Goal: Task Accomplishment & Management: Use online tool/utility

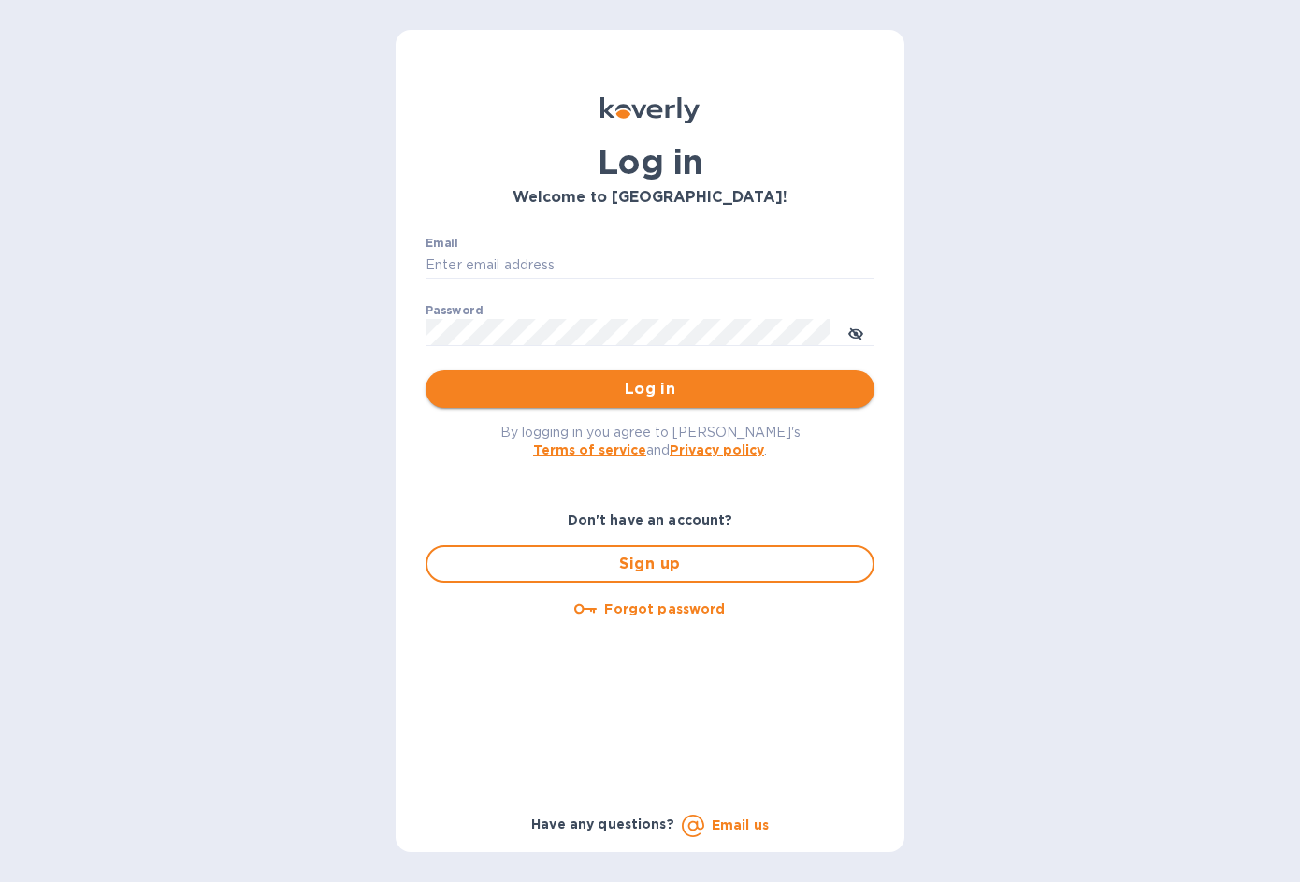
type input "[EMAIL_ADDRESS][DOMAIN_NAME]"
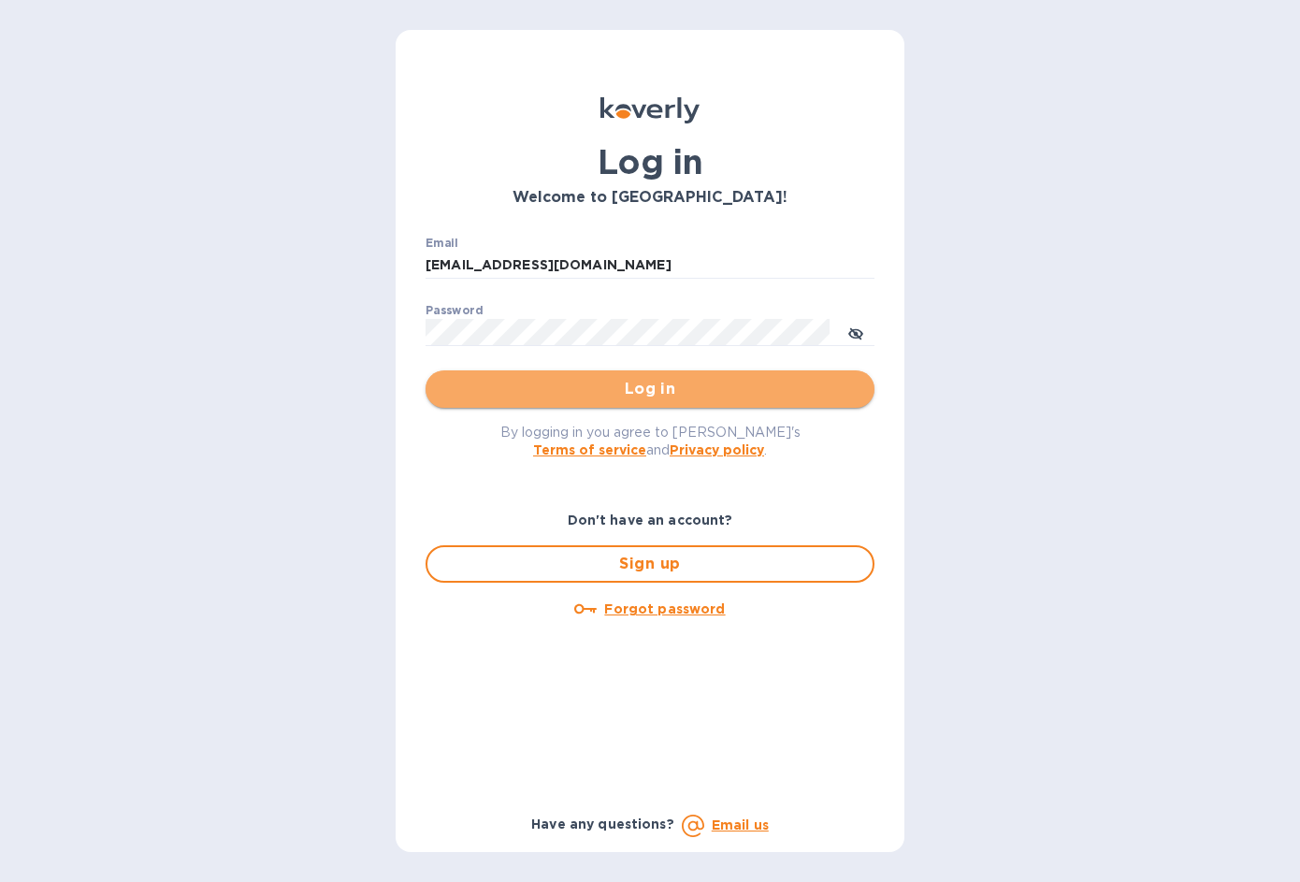
click at [645, 396] on span "Log in" at bounding box center [649, 389] width 419 height 22
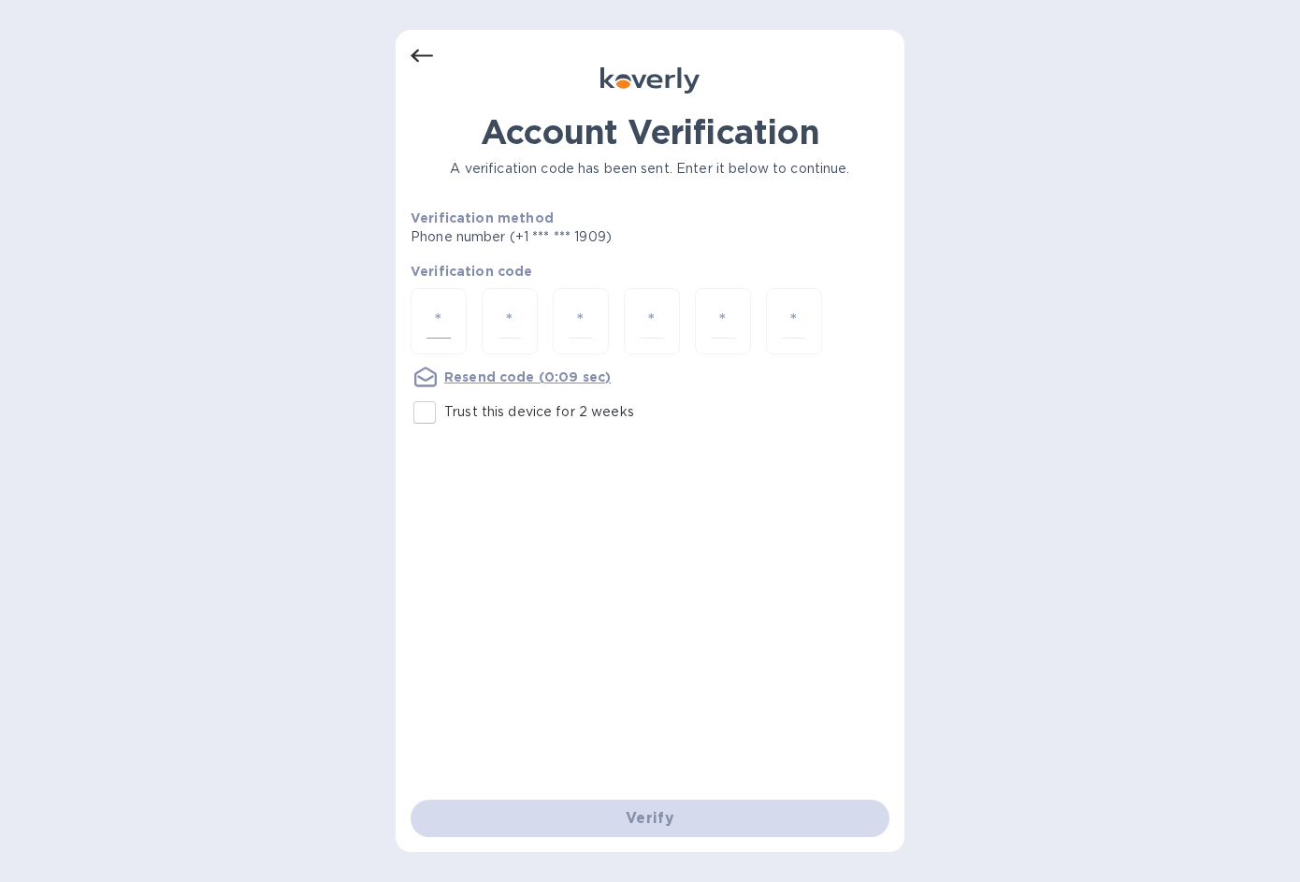
click at [450, 312] on input "number" at bounding box center [438, 321] width 24 height 35
type input "9"
type input "7"
type input "9"
type input "0"
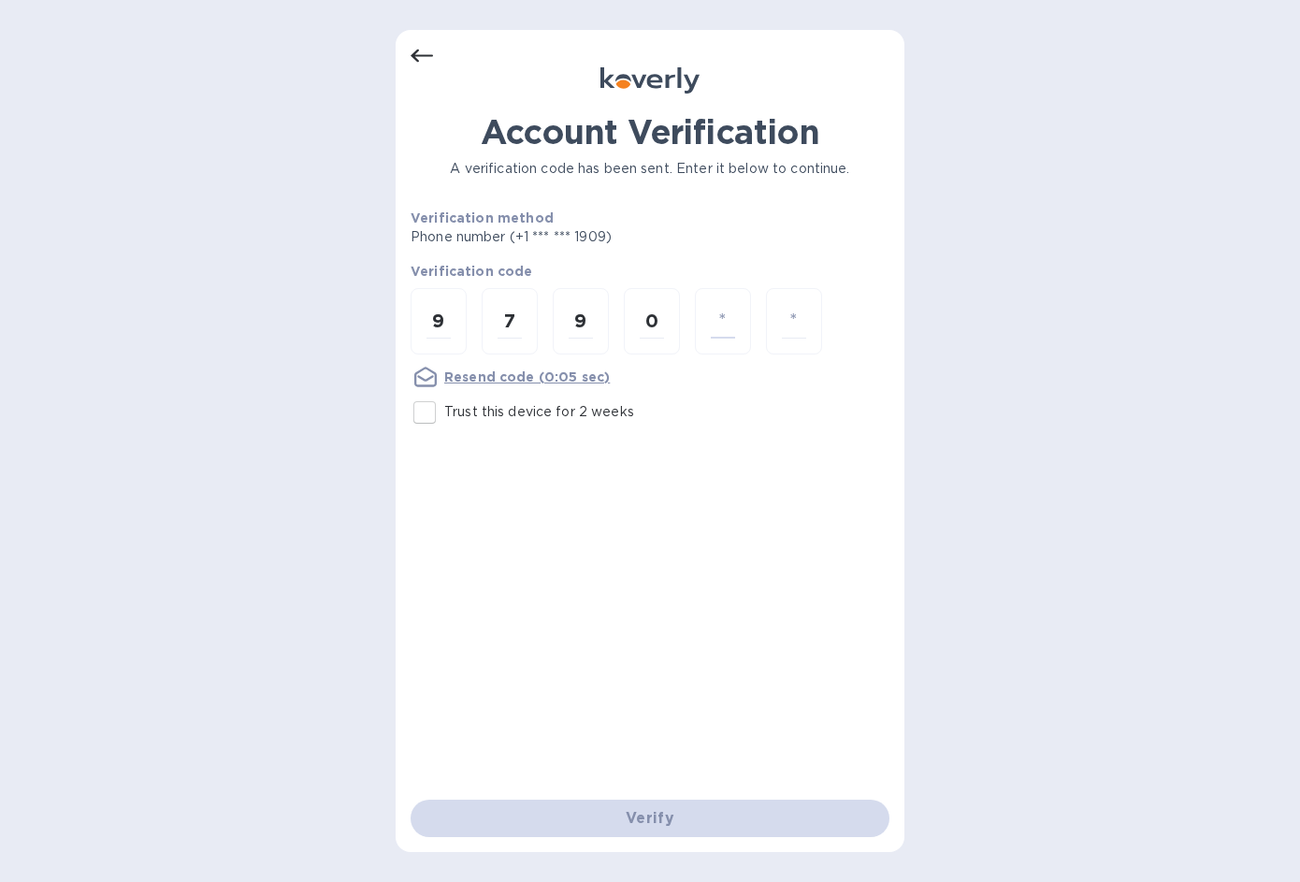
type input "7"
type input "4"
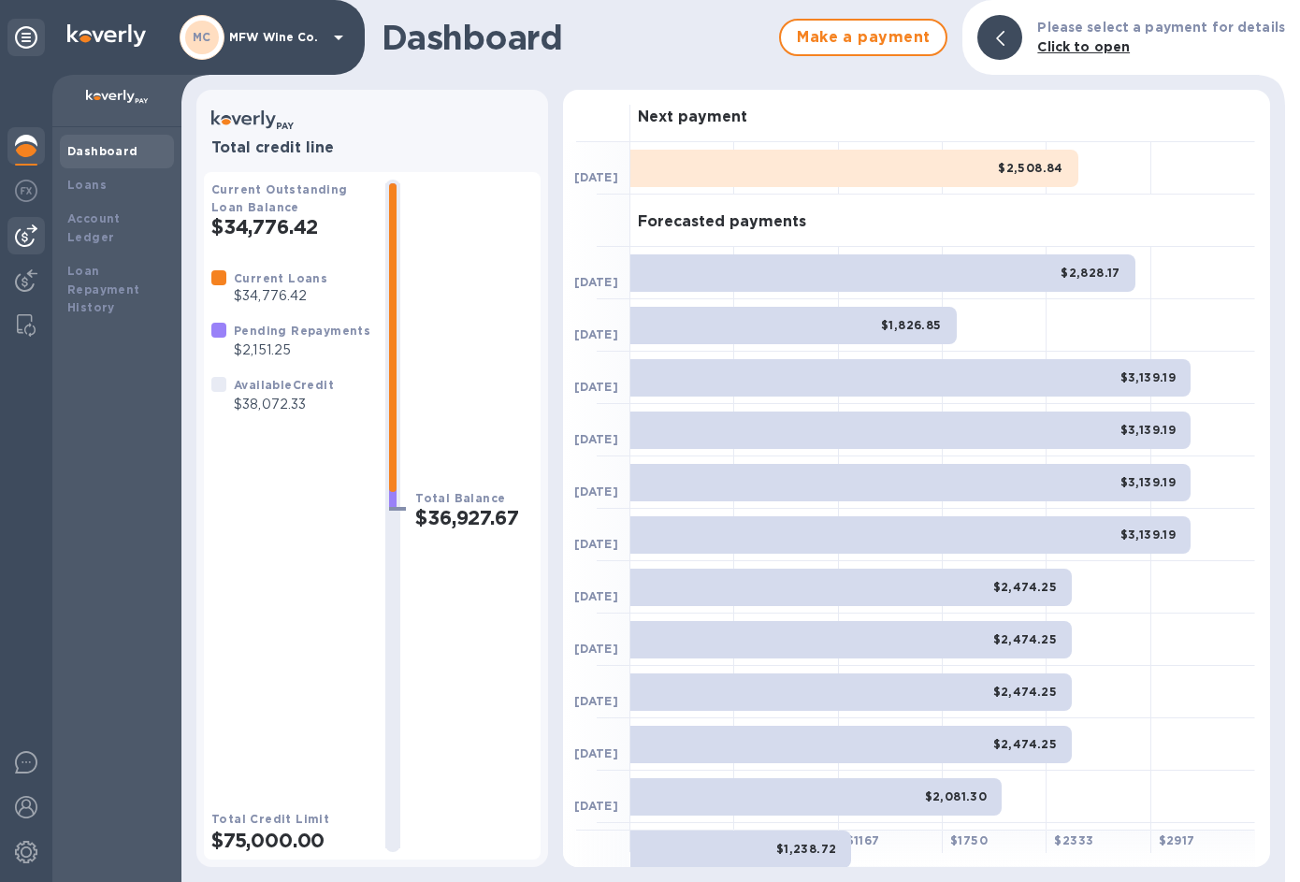
click at [34, 236] on img at bounding box center [26, 235] width 22 height 22
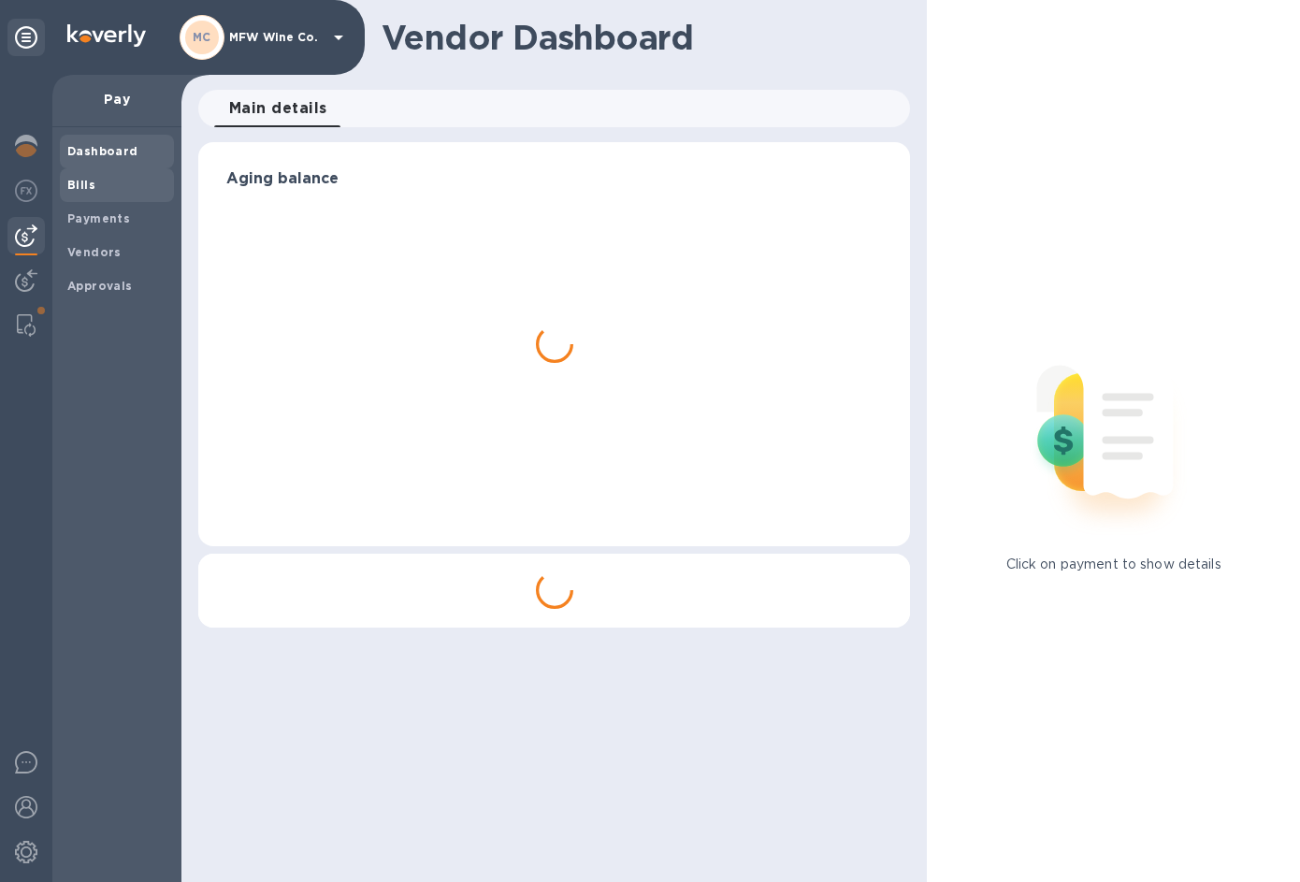
click at [75, 182] on b "Bills" at bounding box center [81, 185] width 28 height 14
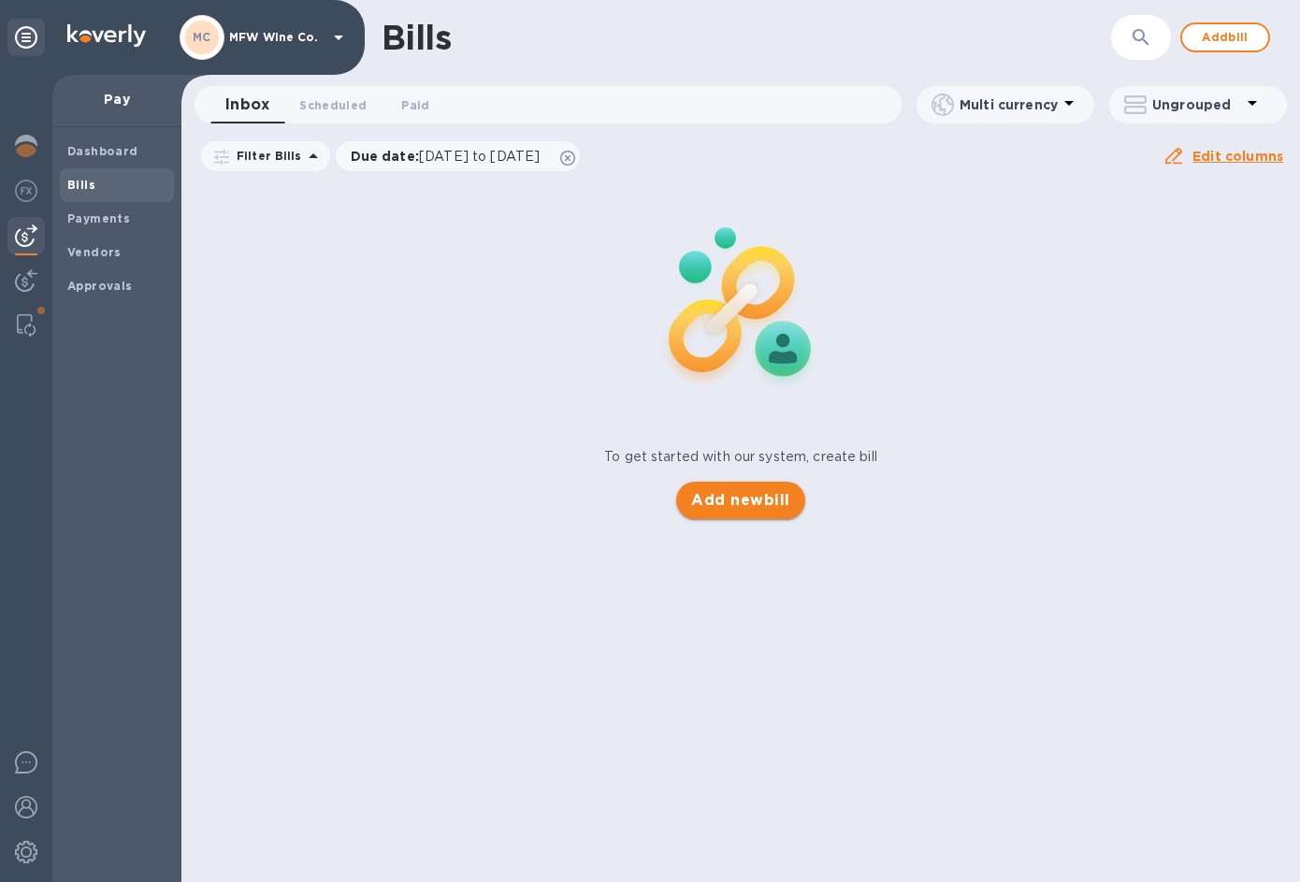
click at [729, 495] on span "Add new bill" at bounding box center [740, 500] width 98 height 22
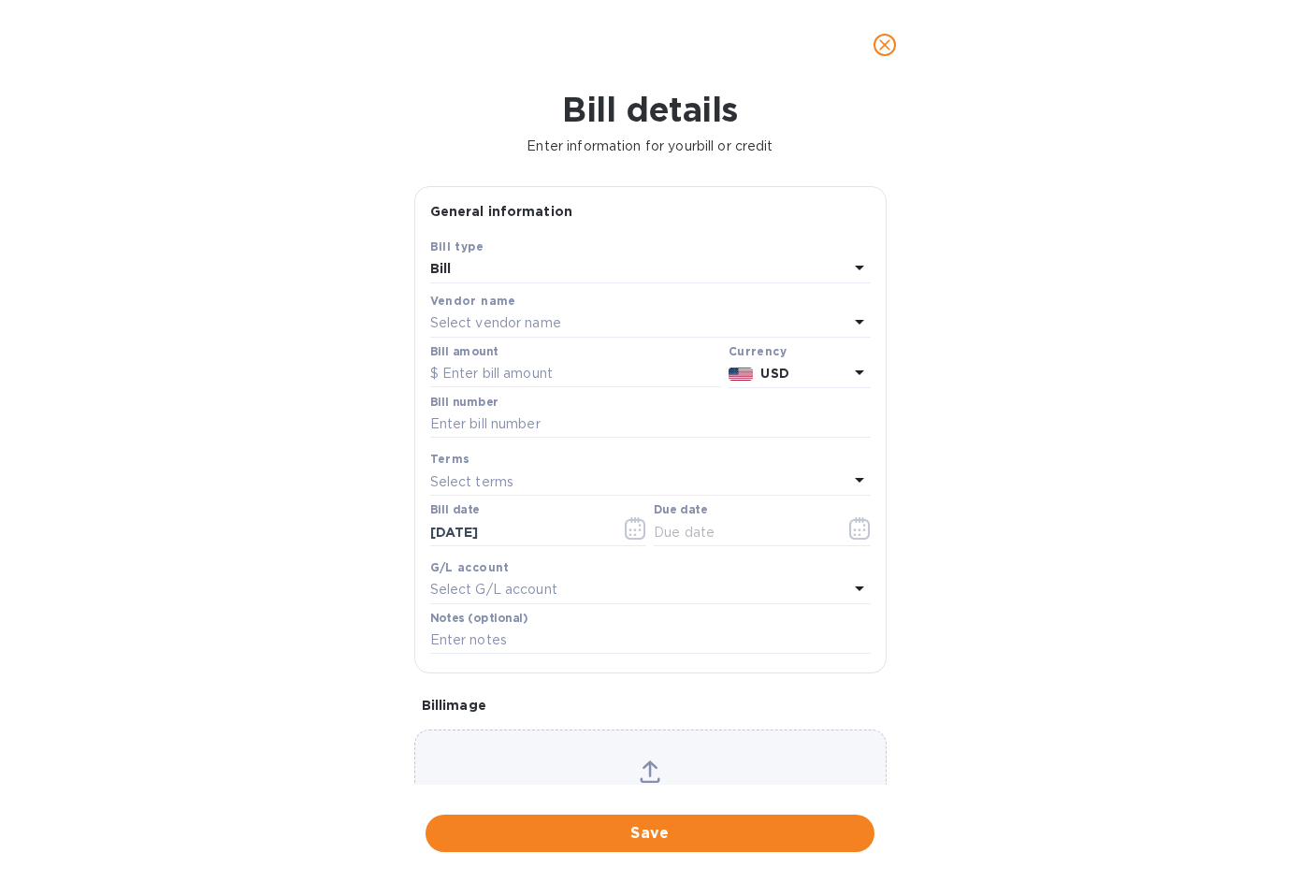
click at [502, 312] on div "Select vendor name" at bounding box center [639, 323] width 418 height 26
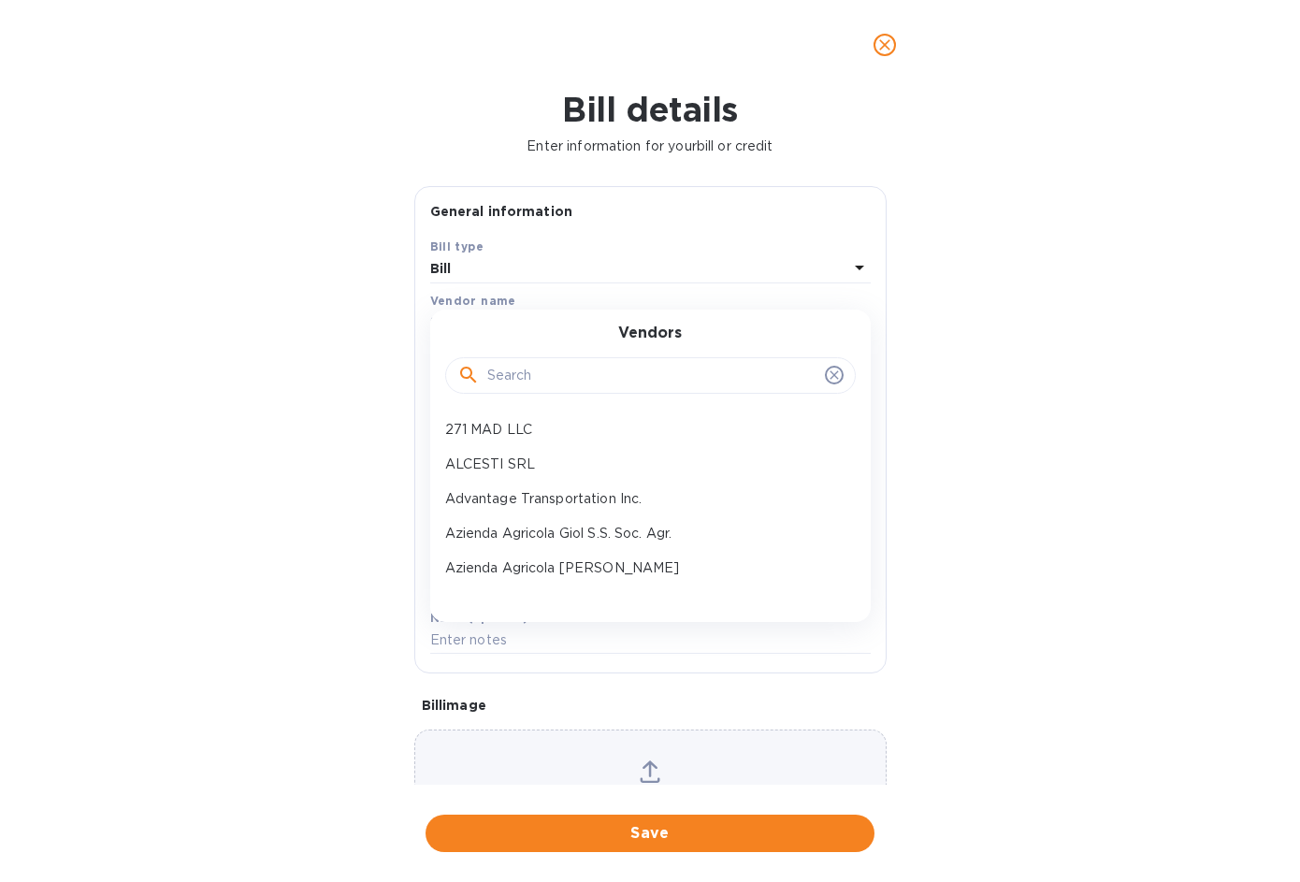
click at [510, 374] on input "text" at bounding box center [652, 376] width 330 height 28
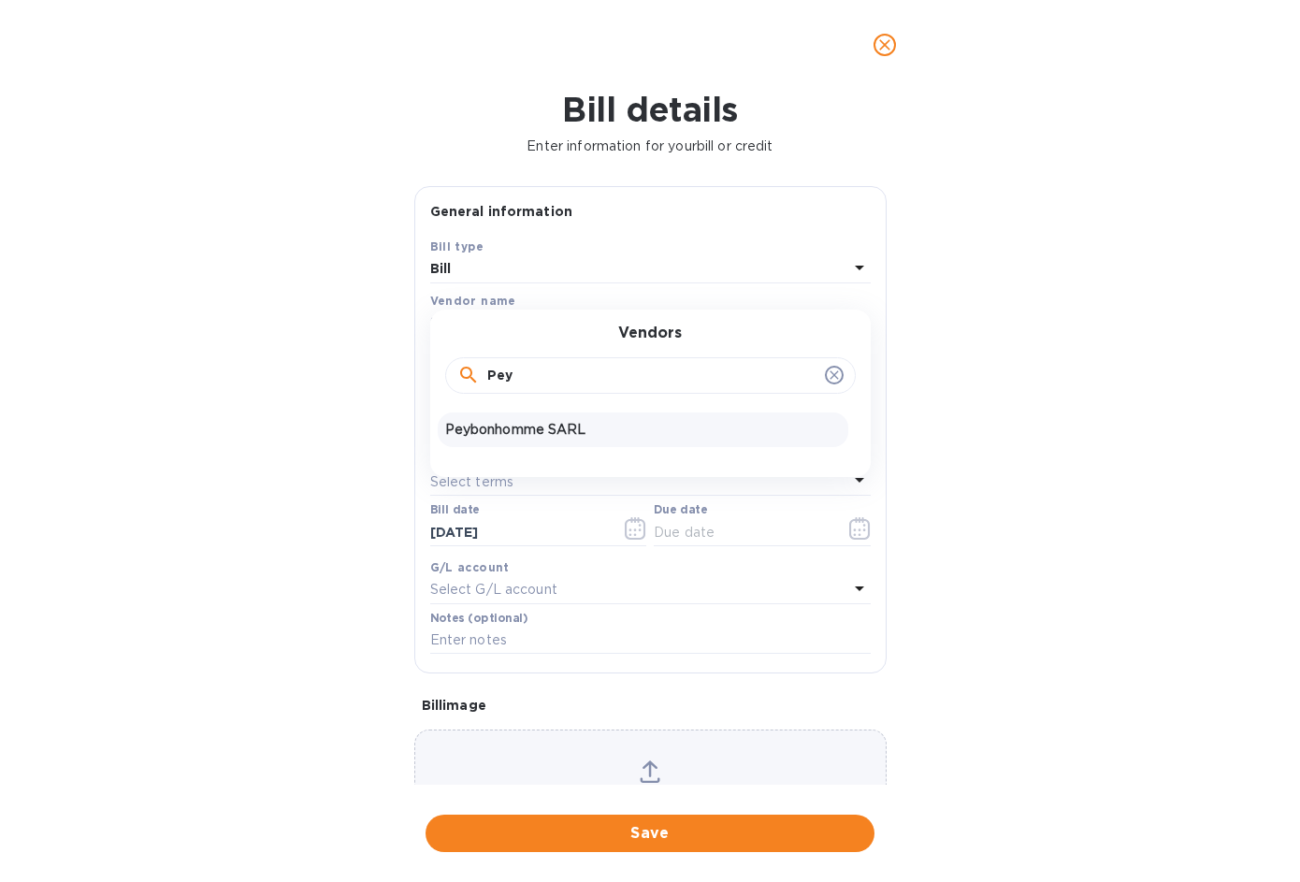
type input "Pey"
click at [541, 425] on p "Peybonhomme SARL" at bounding box center [643, 430] width 396 height 20
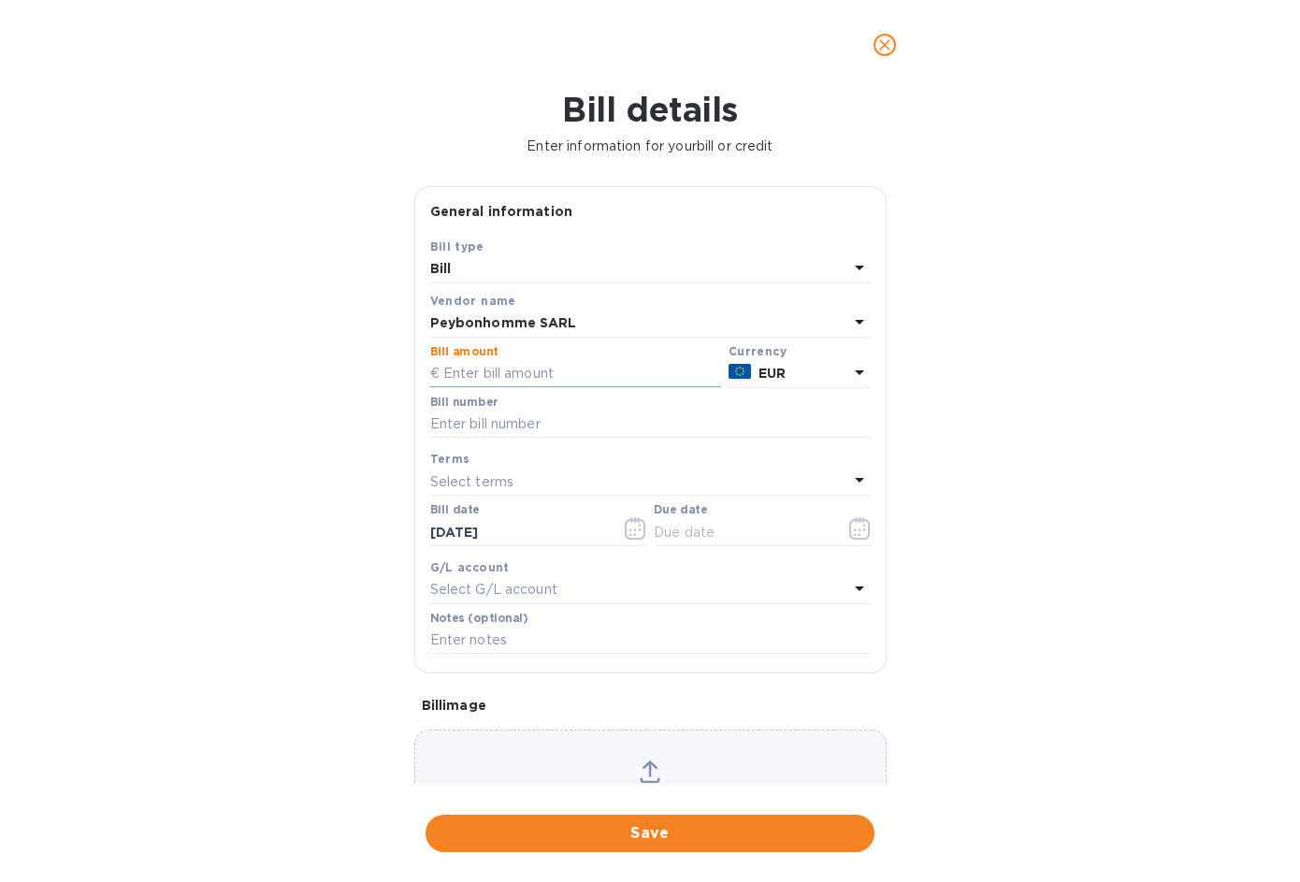
click at [523, 376] on input "text" at bounding box center [575, 374] width 291 height 28
type input "4,032"
click at [597, 415] on input "text" at bounding box center [650, 424] width 440 height 28
type input "20250820"
click at [849, 530] on icon "button" at bounding box center [860, 528] width 22 height 22
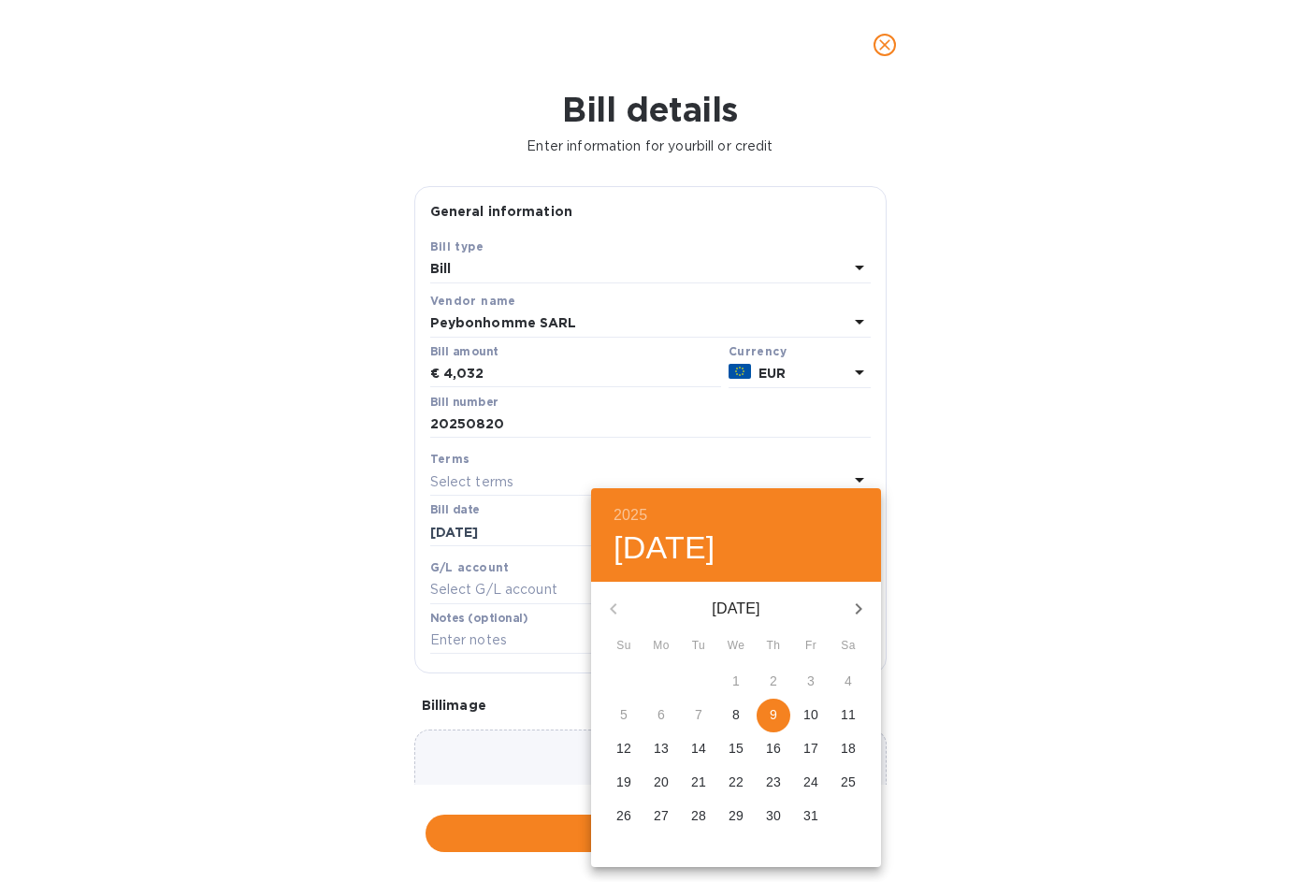
click at [777, 716] on span "9" at bounding box center [773, 714] width 34 height 19
type input "[DATE]"
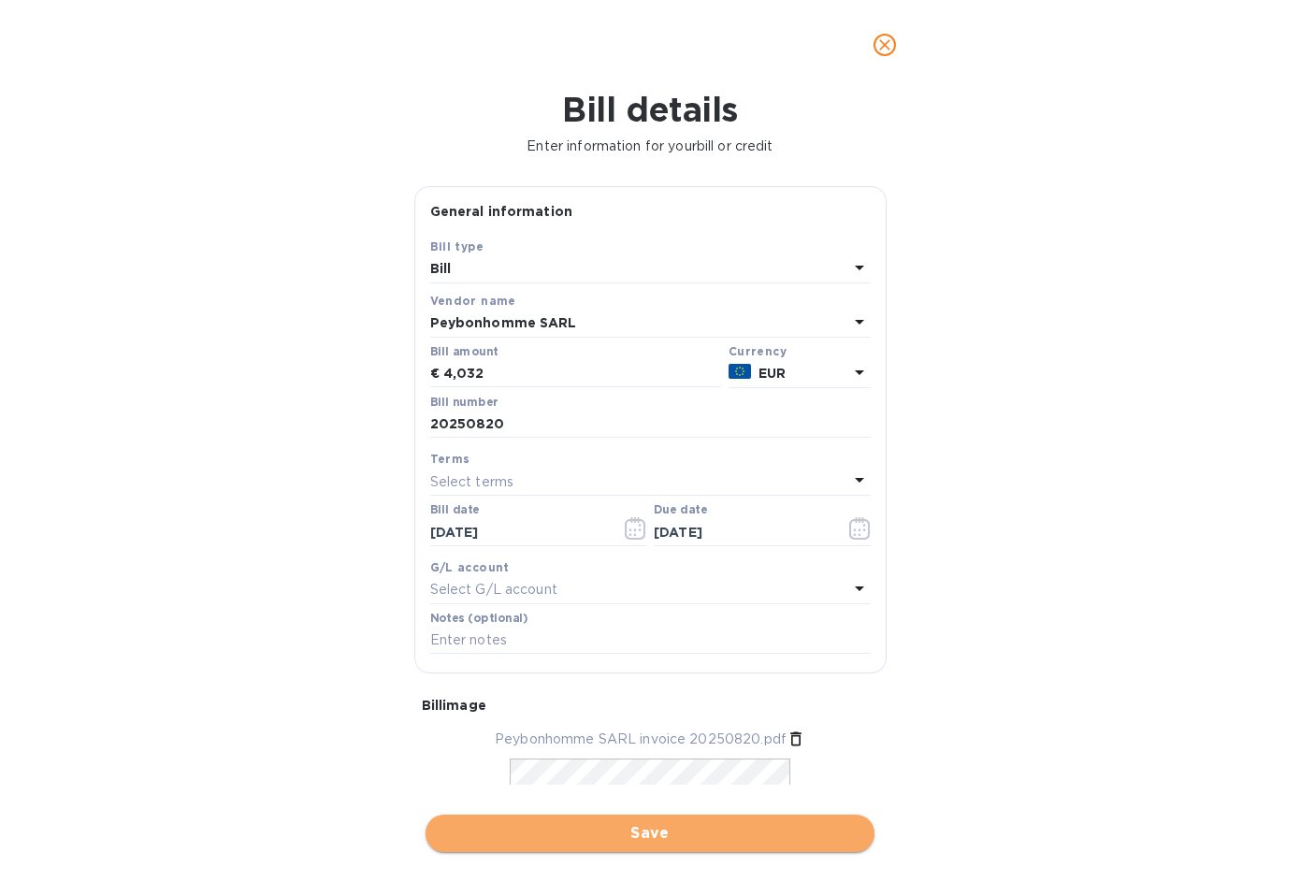
click at [678, 830] on span "Save" at bounding box center [649, 833] width 419 height 22
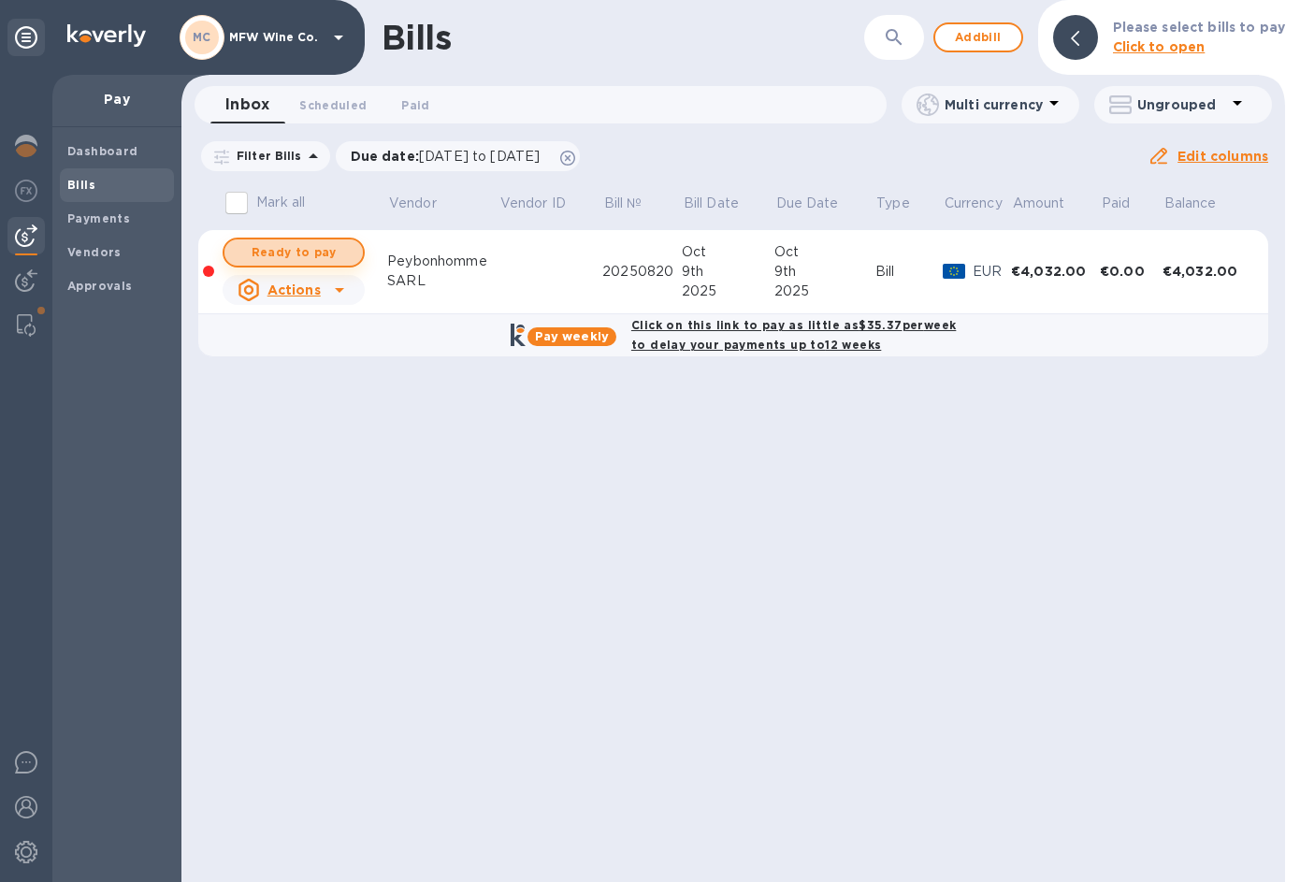
click at [310, 247] on span "Ready to pay" at bounding box center [293, 252] width 108 height 22
checkbox input "true"
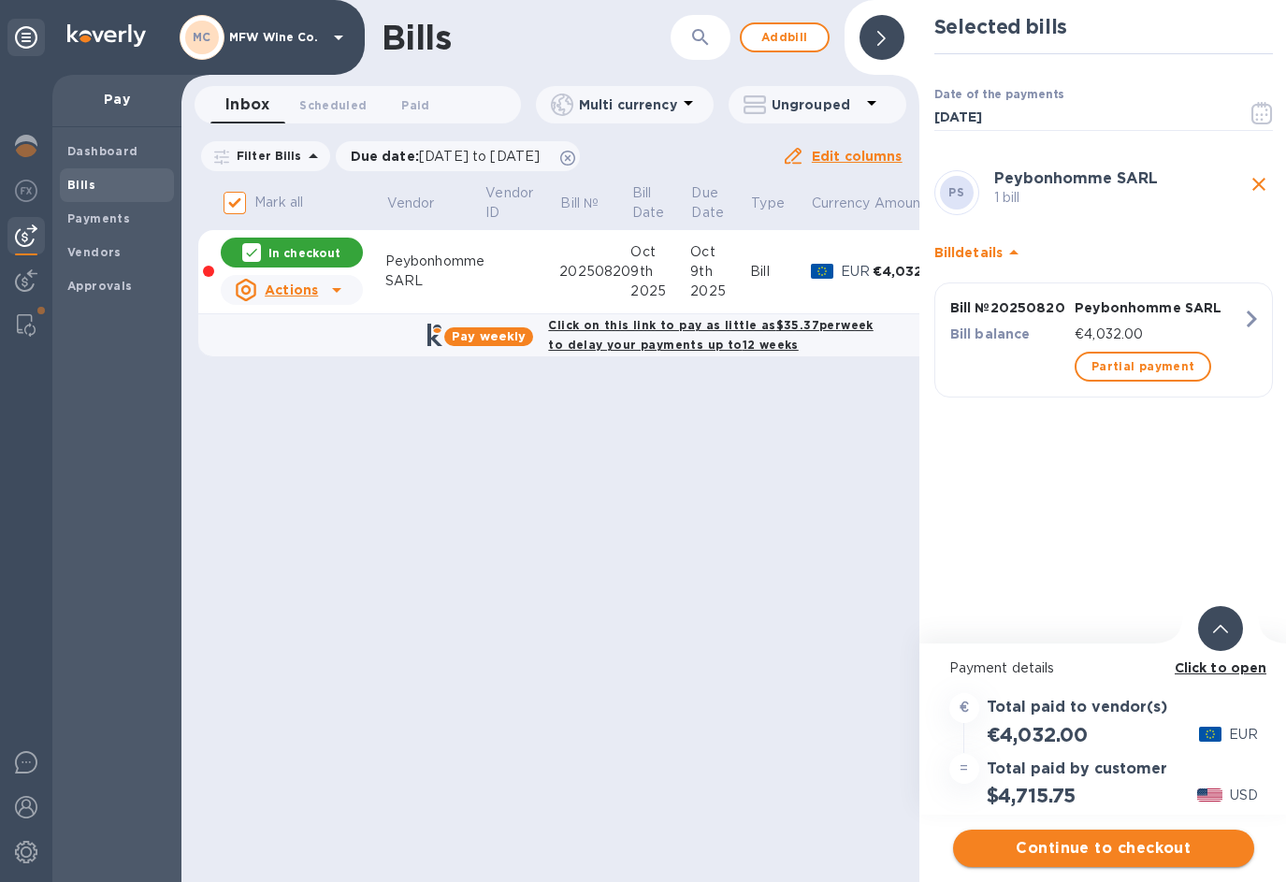
click at [1074, 848] on span "Continue to checkout" at bounding box center [1103, 848] width 271 height 22
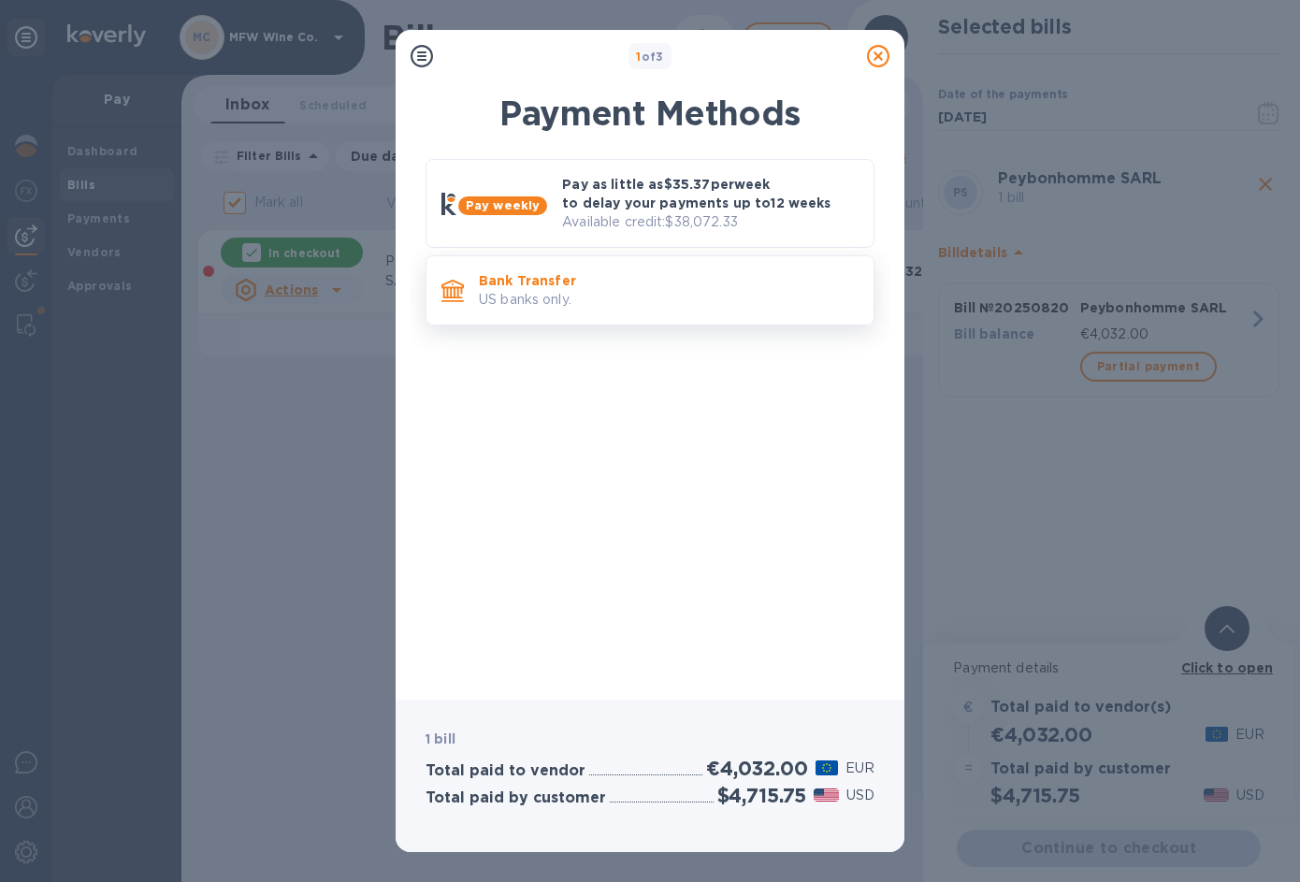
click at [572, 306] on p "US banks only." at bounding box center [669, 300] width 380 height 20
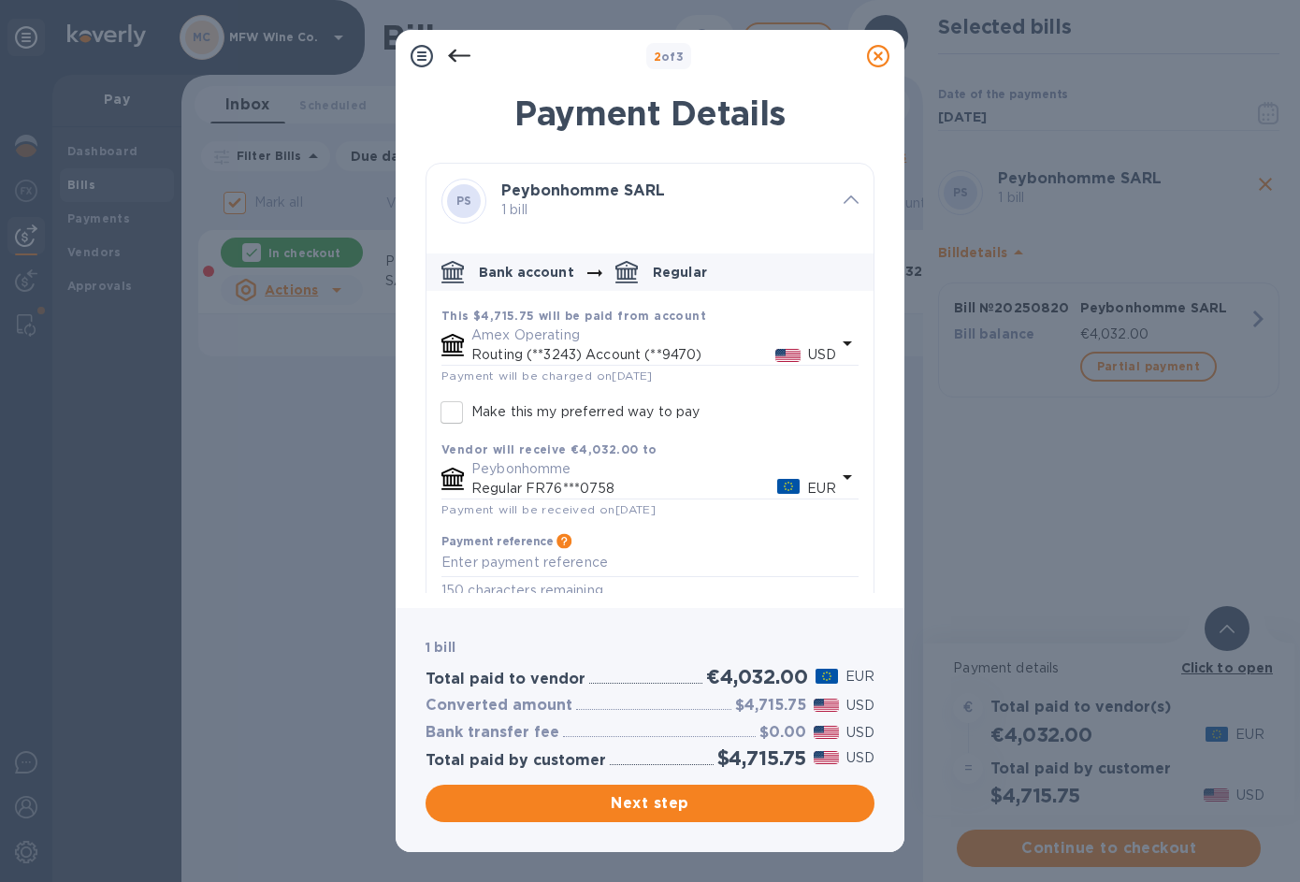
click at [546, 336] on p "Amex Operating" at bounding box center [653, 335] width 365 height 20
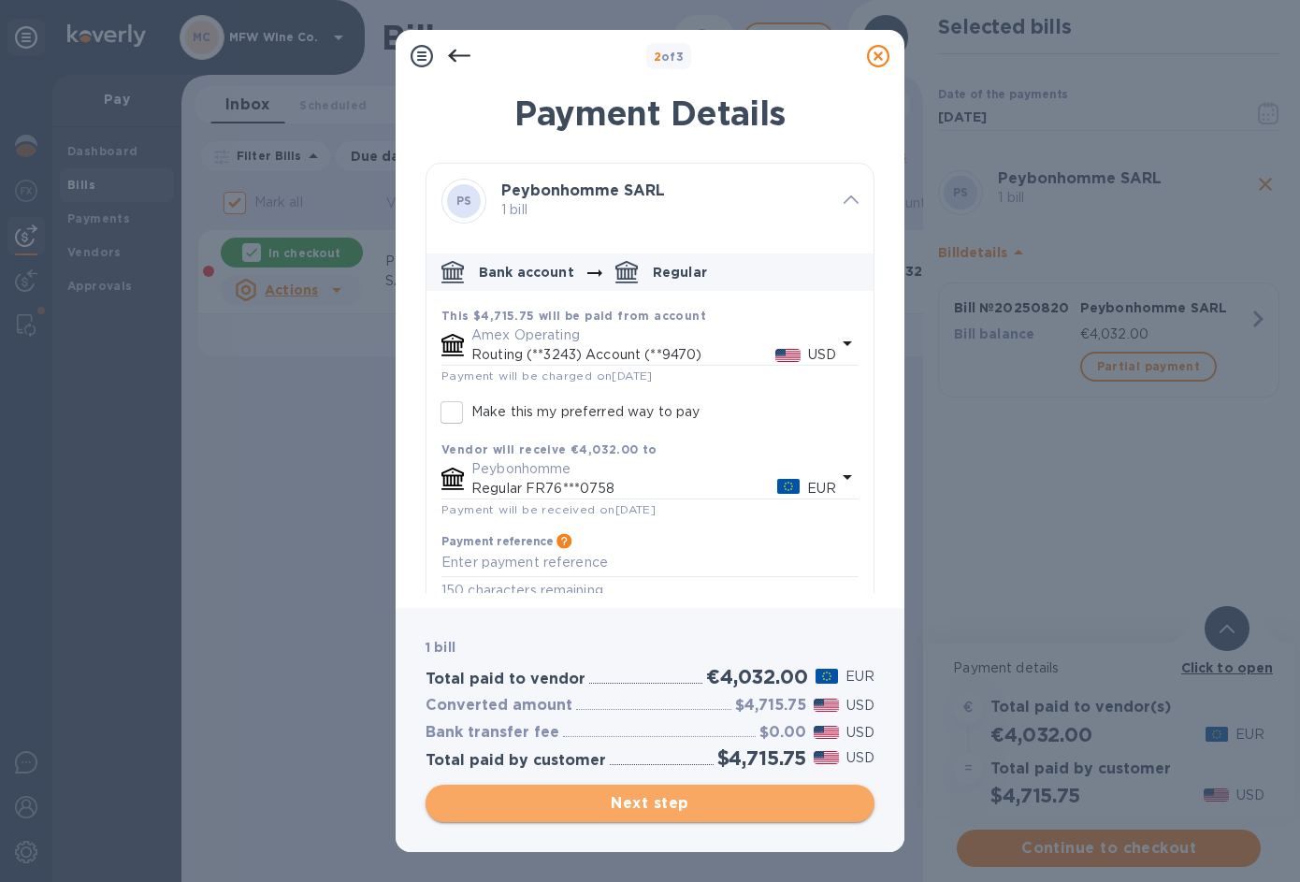
click at [684, 803] on span "Next step" at bounding box center [649, 803] width 419 height 22
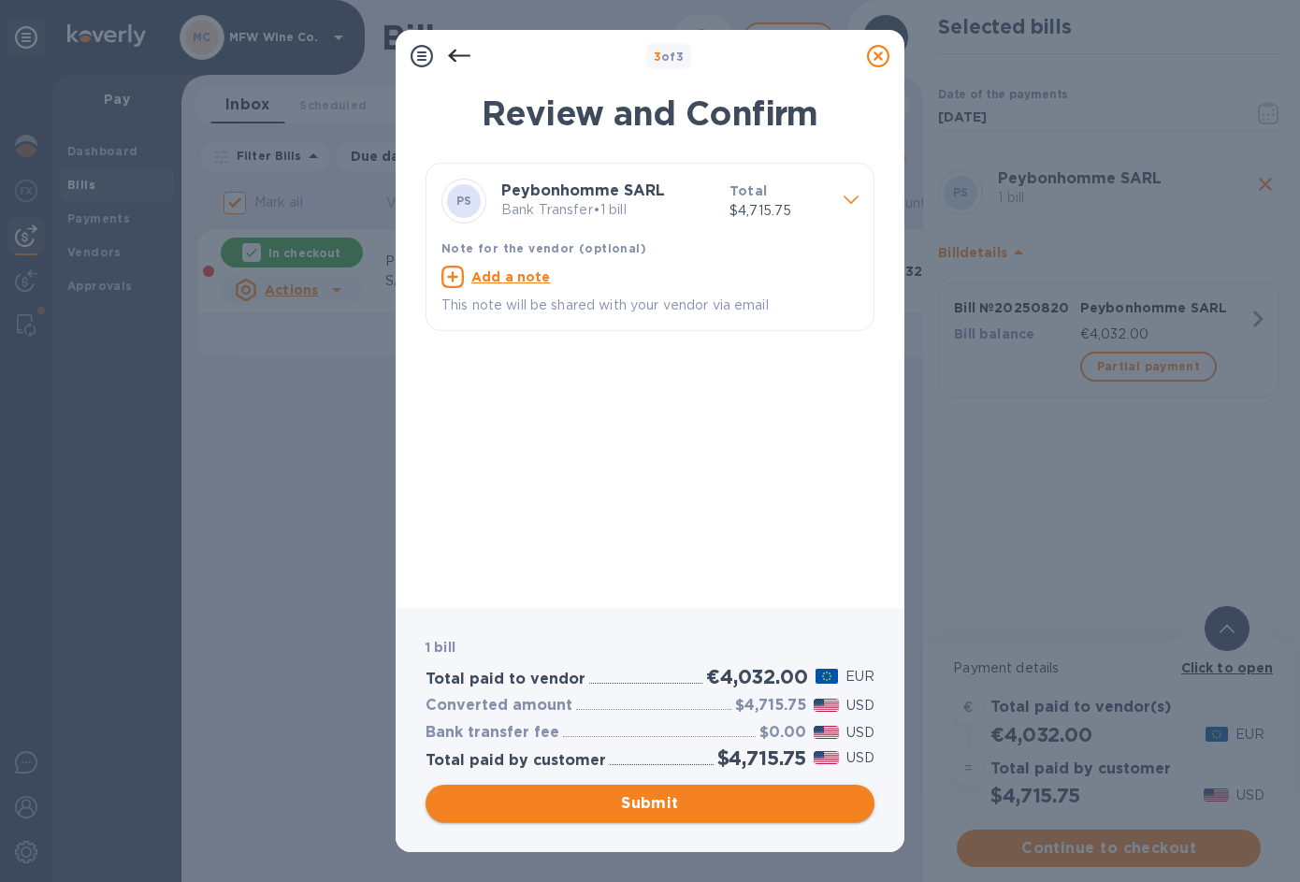
click at [684, 803] on span "Submit" at bounding box center [649, 803] width 419 height 22
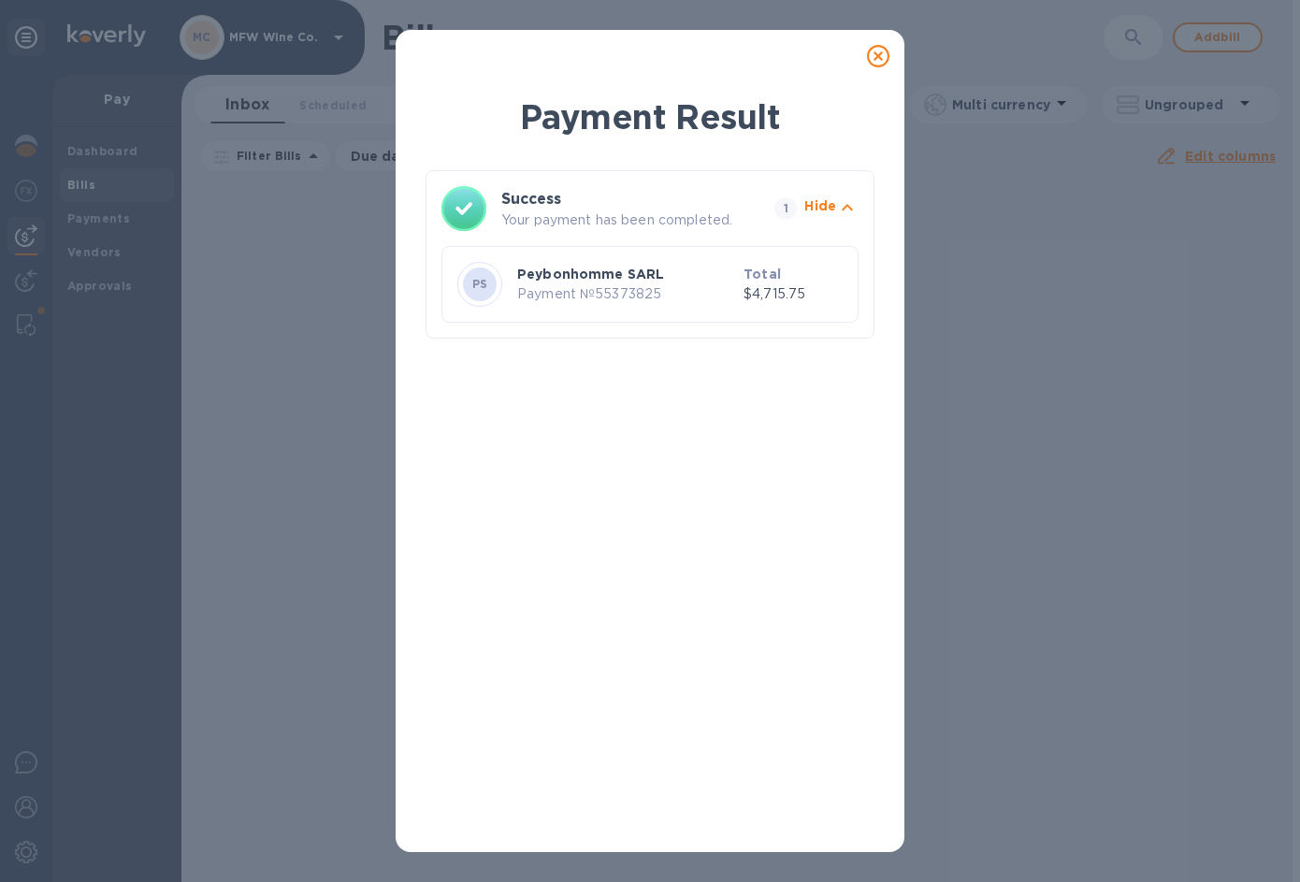
click at [885, 50] on icon at bounding box center [878, 56] width 22 height 22
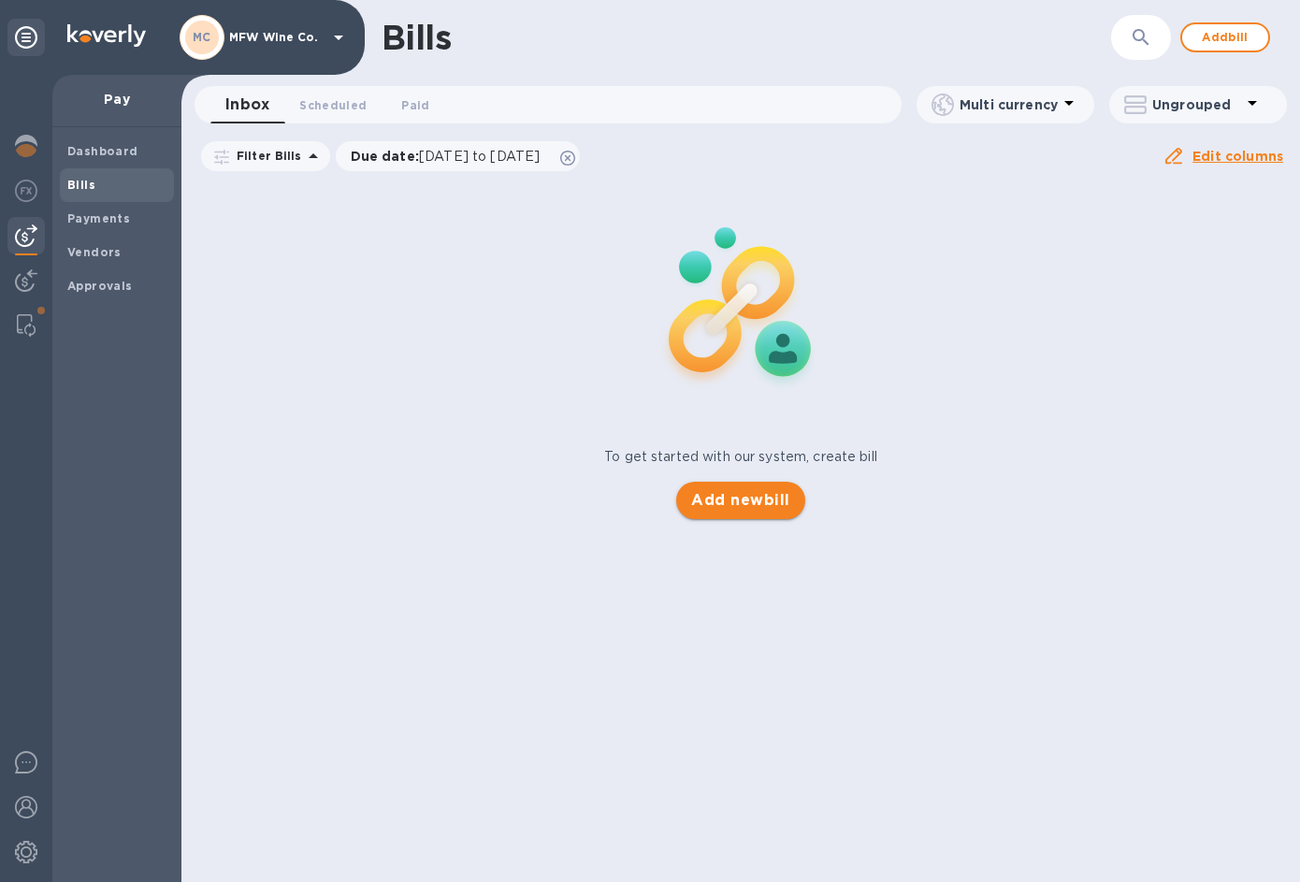
click at [740, 498] on span "Add new bill" at bounding box center [740, 500] width 98 height 22
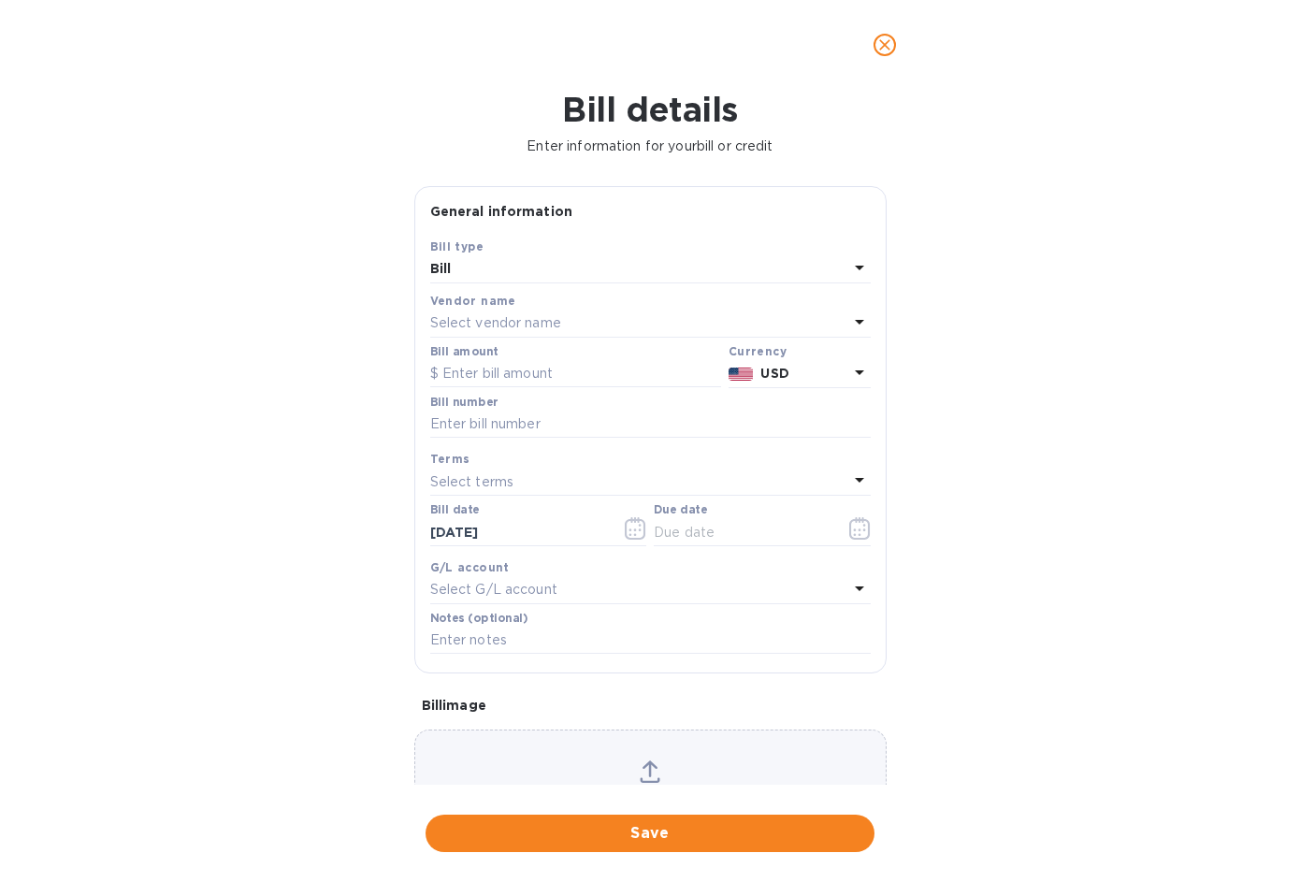
click at [499, 324] on p "Select vendor name" at bounding box center [495, 323] width 131 height 20
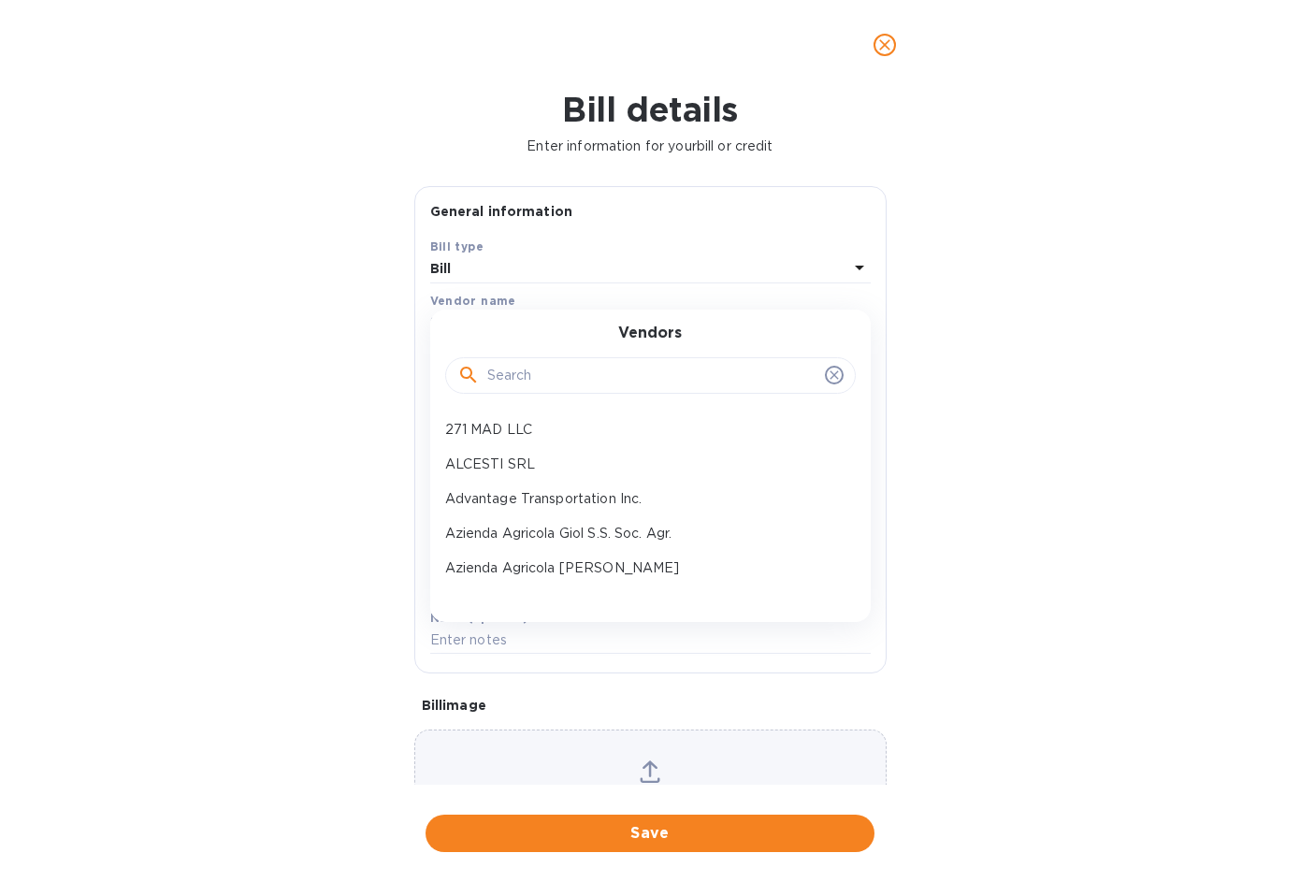
click at [512, 367] on input "text" at bounding box center [652, 376] width 330 height 28
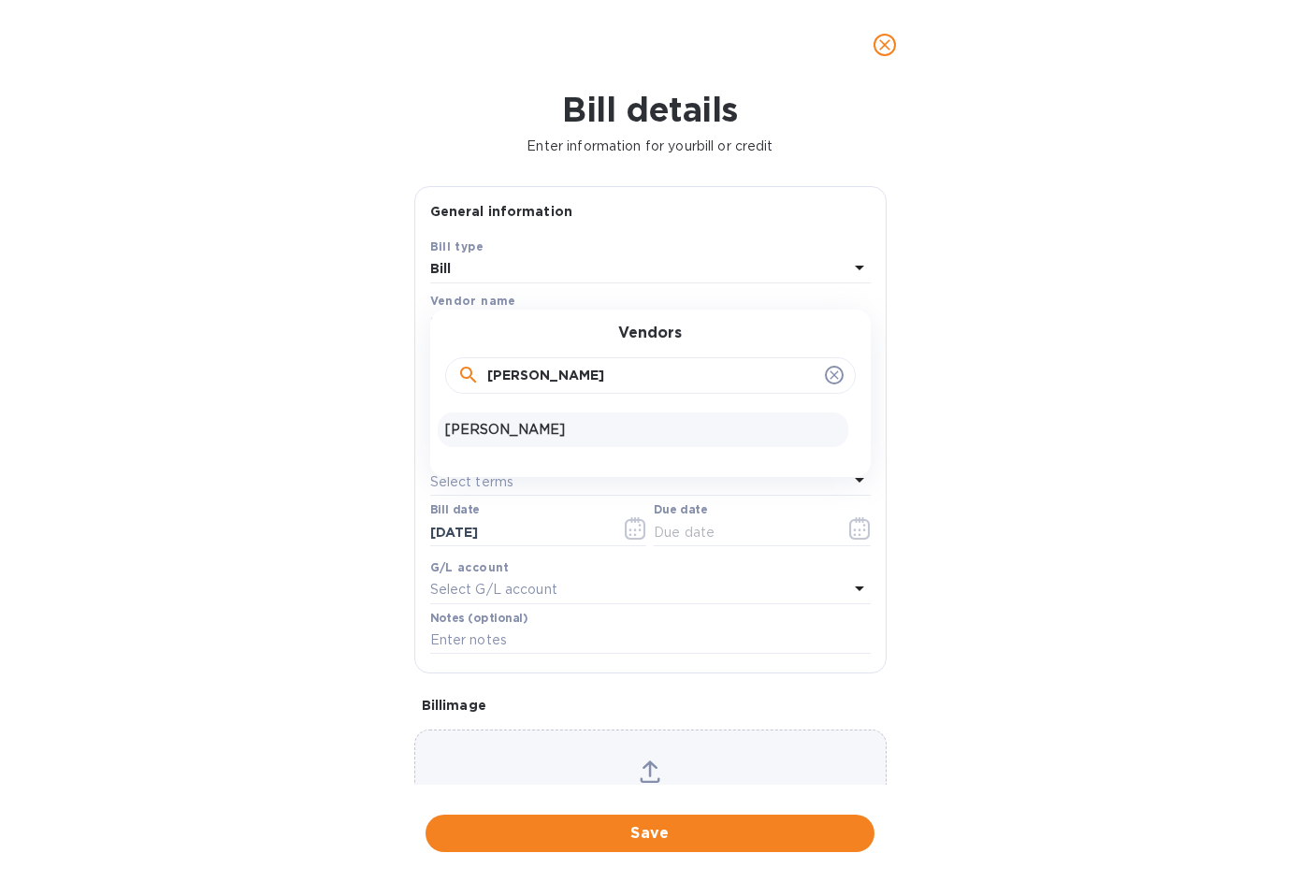
type input "[PERSON_NAME]"
click at [501, 431] on p "[PERSON_NAME]" at bounding box center [643, 430] width 396 height 20
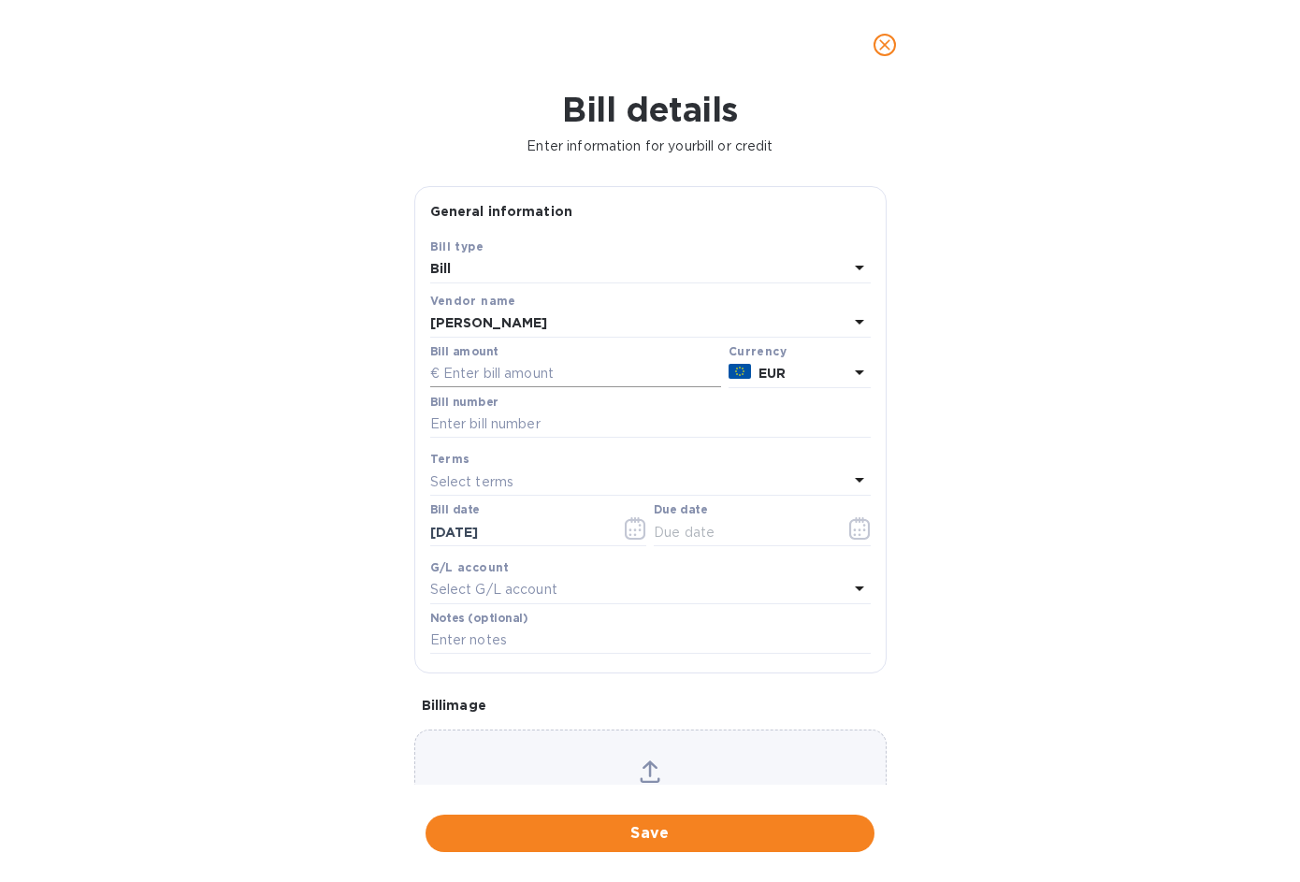
click at [542, 373] on input "text" at bounding box center [575, 374] width 291 height 28
type input "4,927.20"
click at [548, 431] on input "text" at bounding box center [650, 424] width 440 height 28
type input "102025-1"
click at [858, 528] on icon "button" at bounding box center [860, 528] width 22 height 22
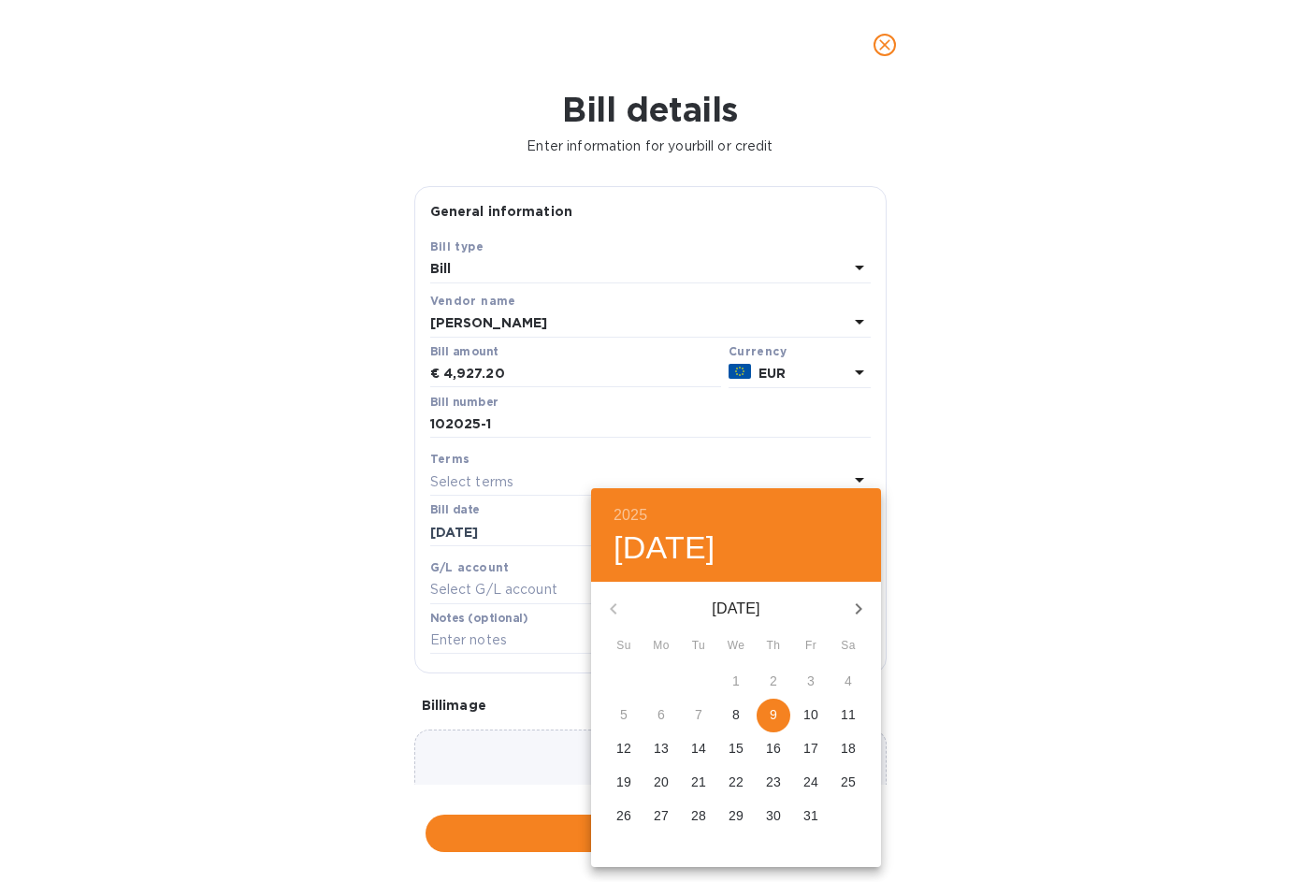
click at [776, 717] on p "9" at bounding box center [773, 714] width 7 height 19
type input "[DATE]"
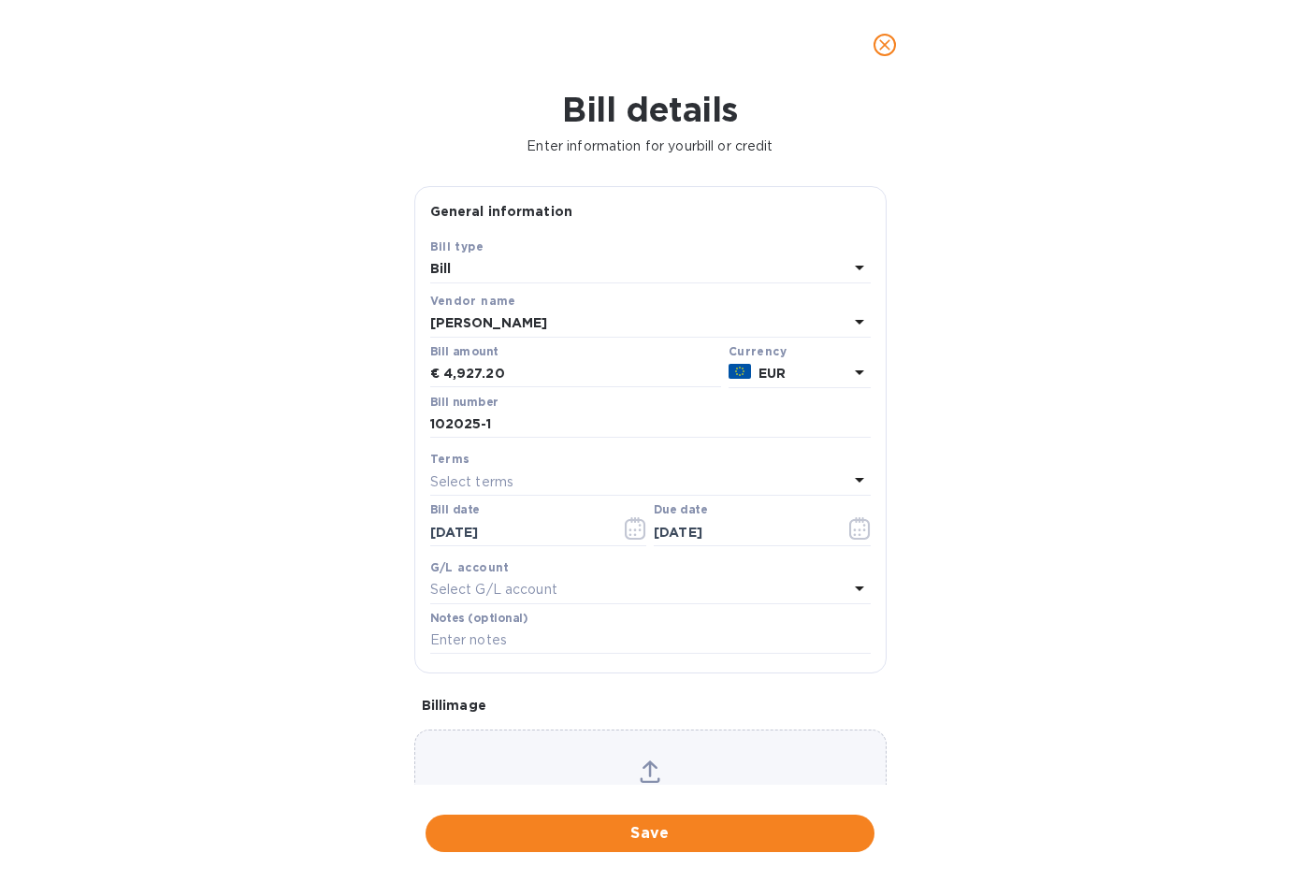
click at [518, 590] on p "Select G/L account" at bounding box center [493, 590] width 127 height 20
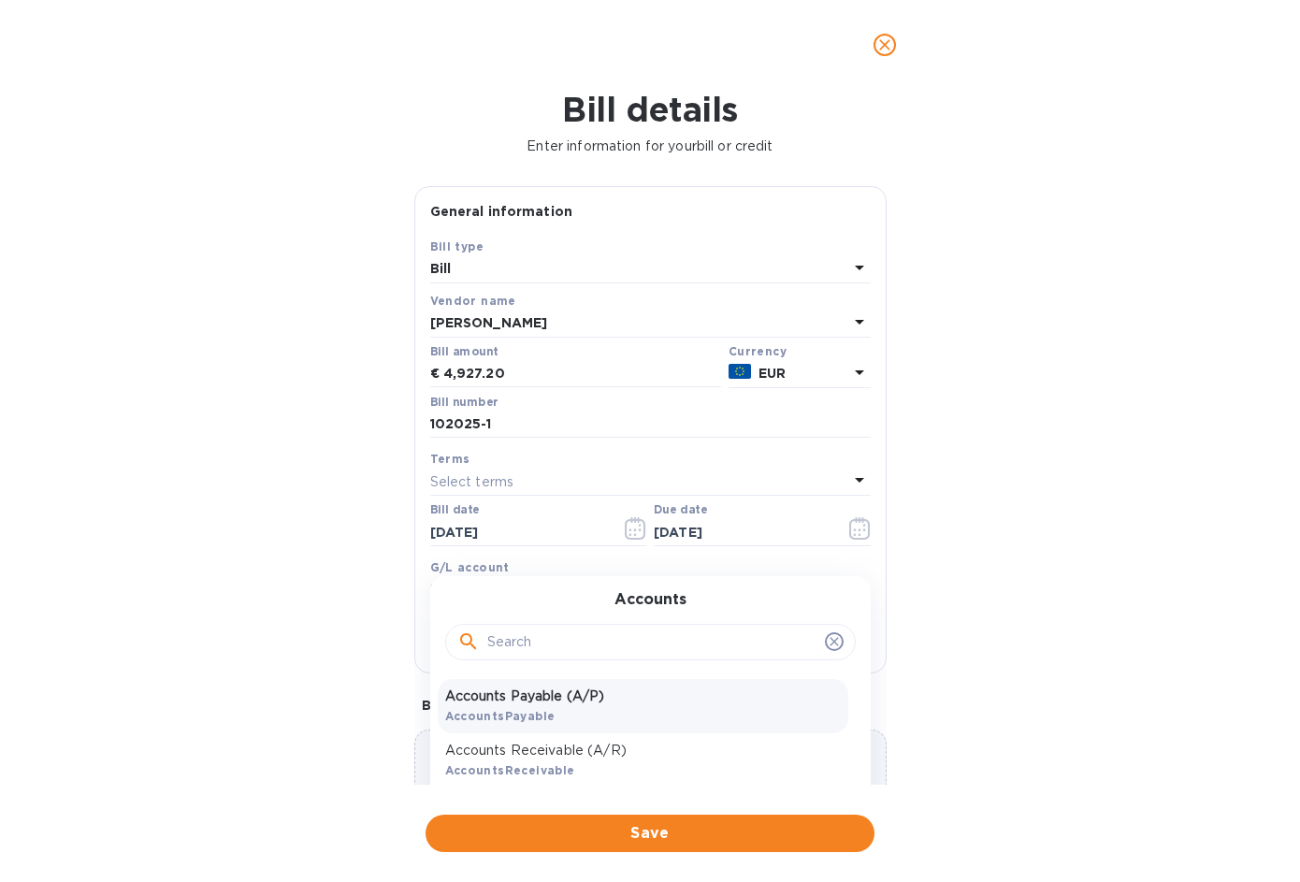
click at [560, 704] on p "Accounts Payable (A/P)" at bounding box center [643, 696] width 396 height 20
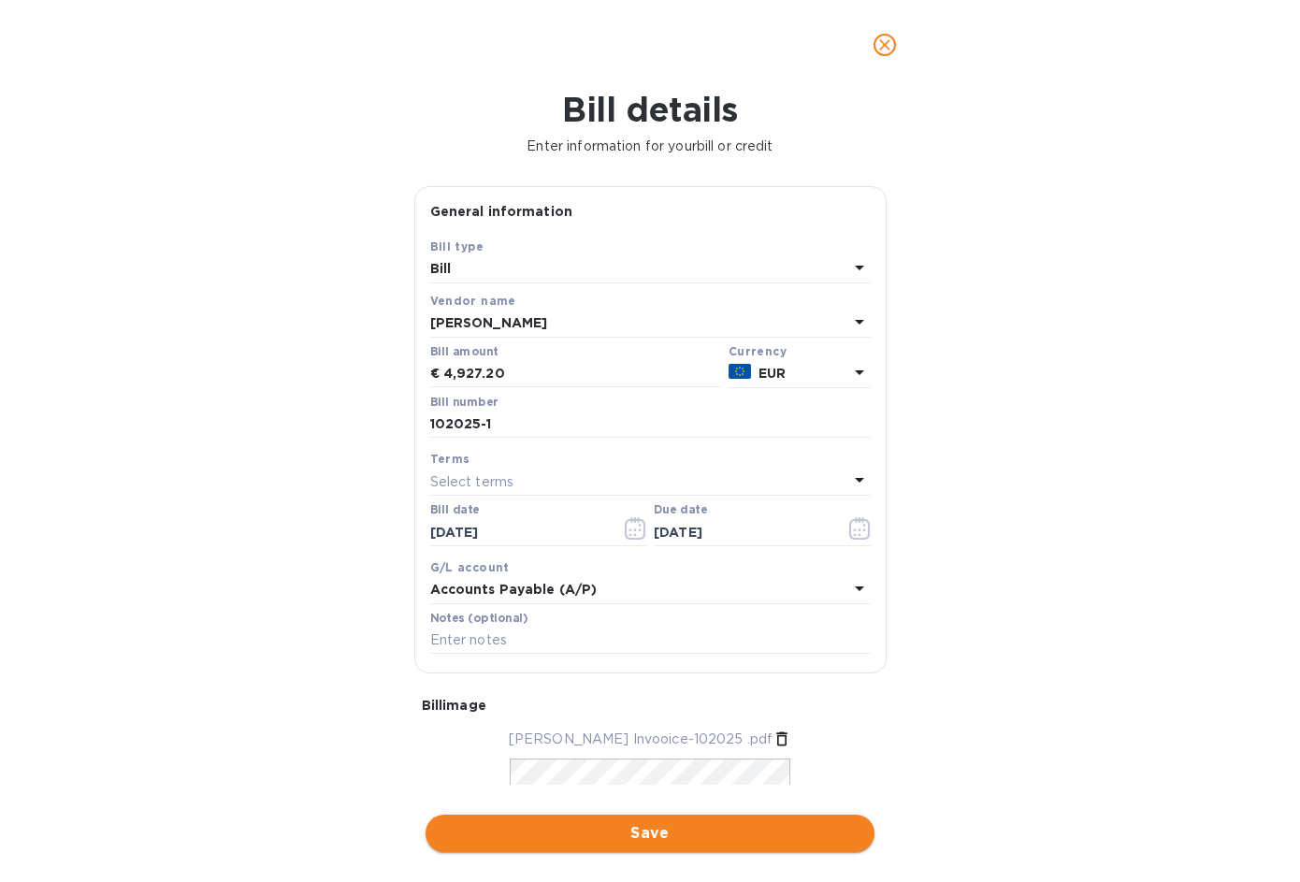
click at [669, 840] on span "Save" at bounding box center [649, 833] width 419 height 22
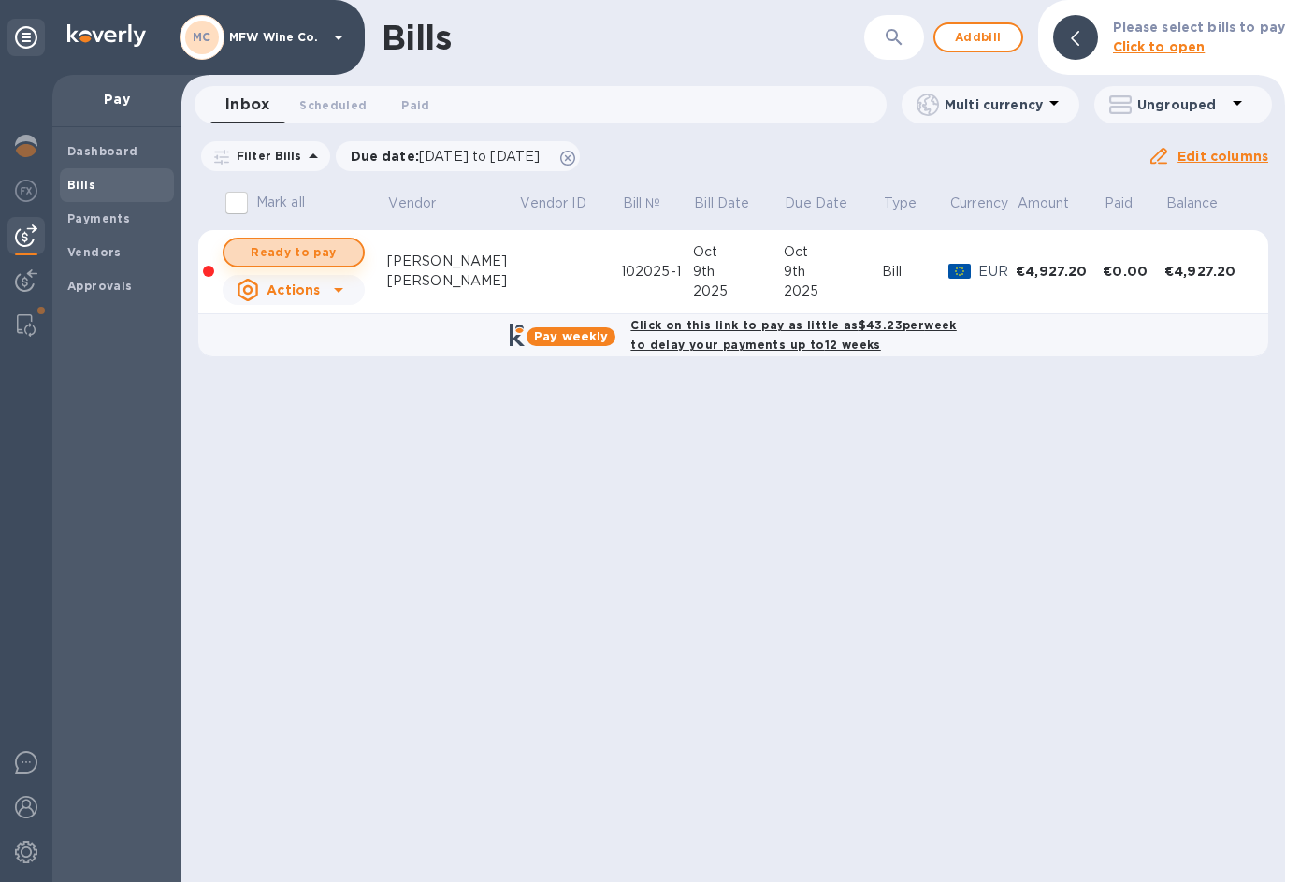
click at [335, 252] on span "Ready to pay" at bounding box center [293, 252] width 108 height 22
checkbox input "true"
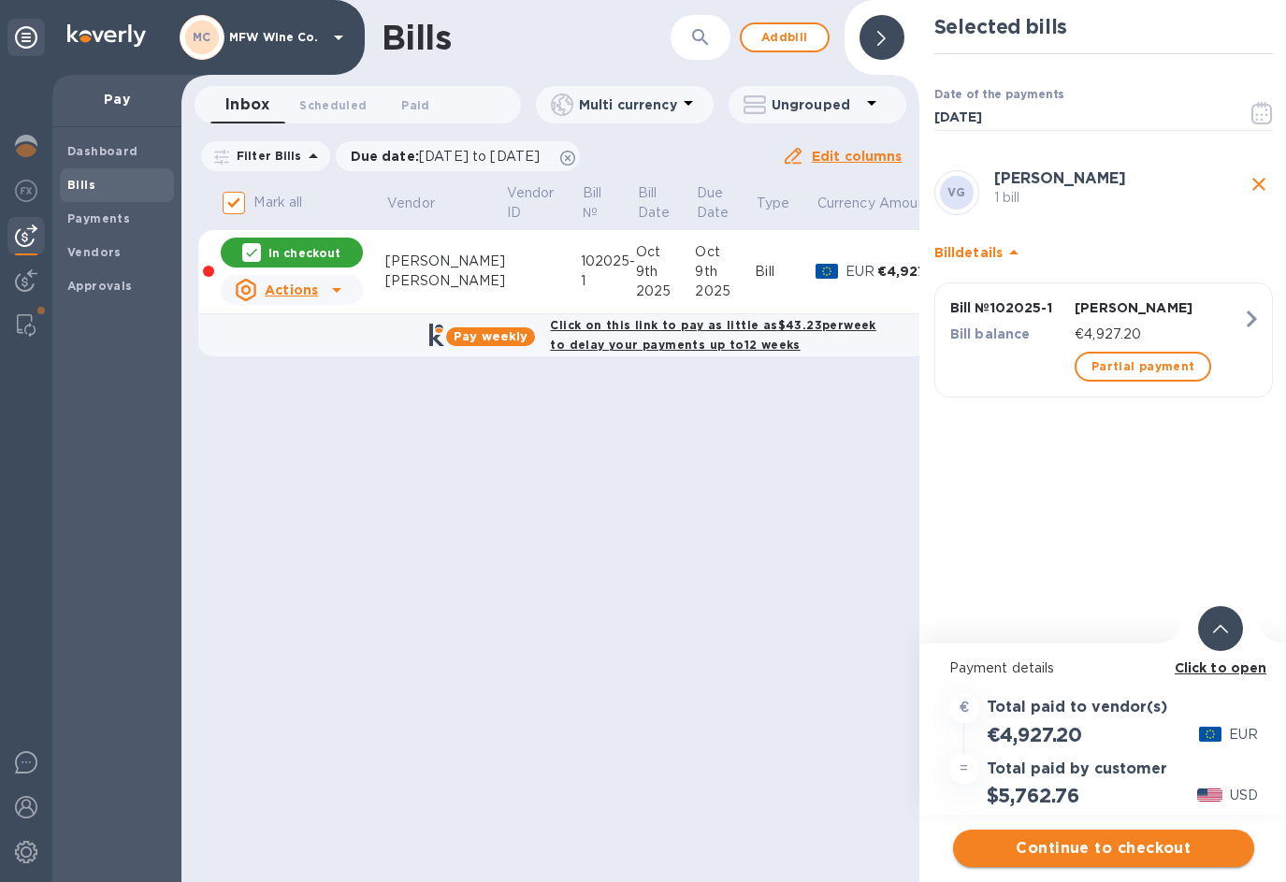
click at [1116, 849] on span "Continue to checkout" at bounding box center [1103, 848] width 271 height 22
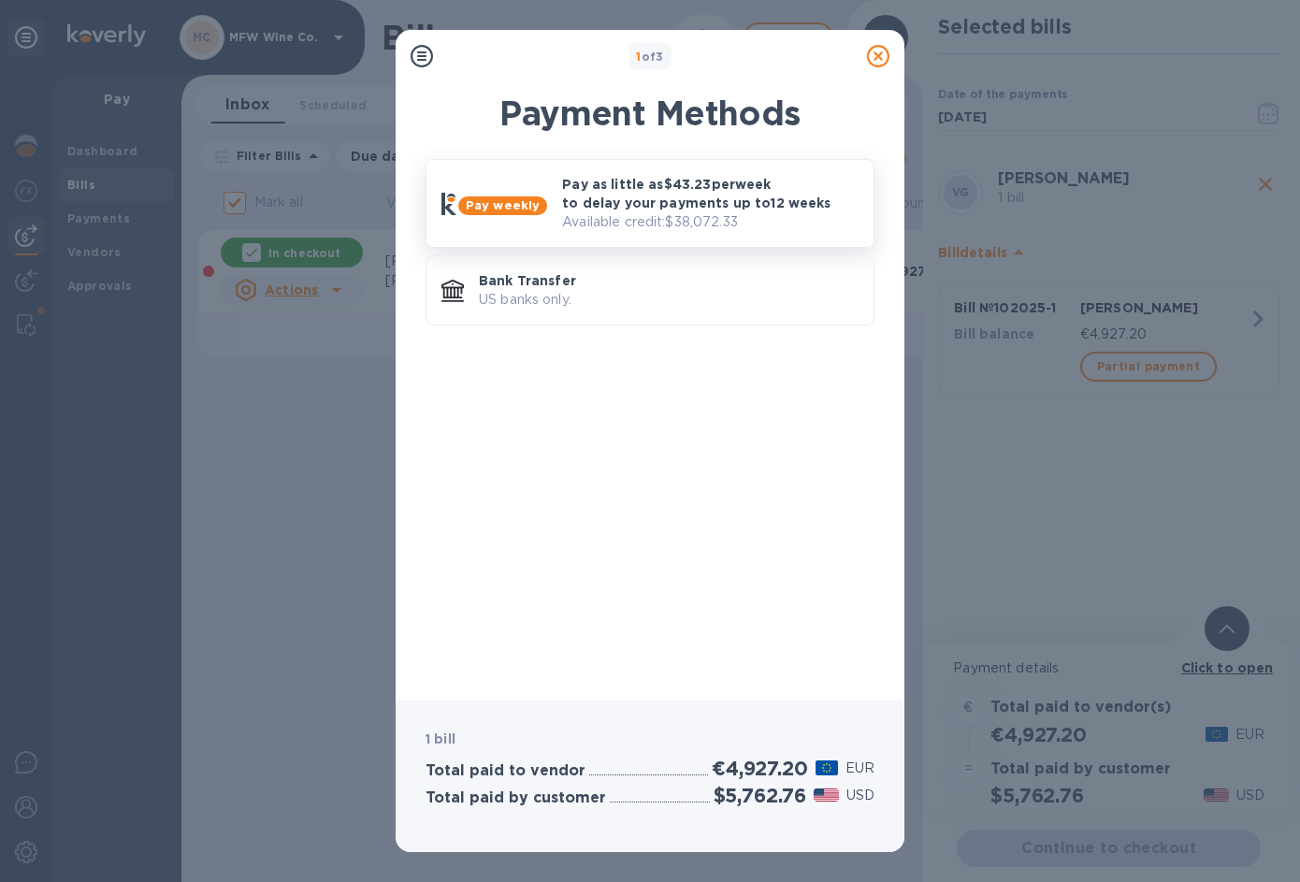
click at [619, 205] on p "Pay as little as $43.23 per week to delay your payments up to 12 weeks" at bounding box center [710, 193] width 296 height 37
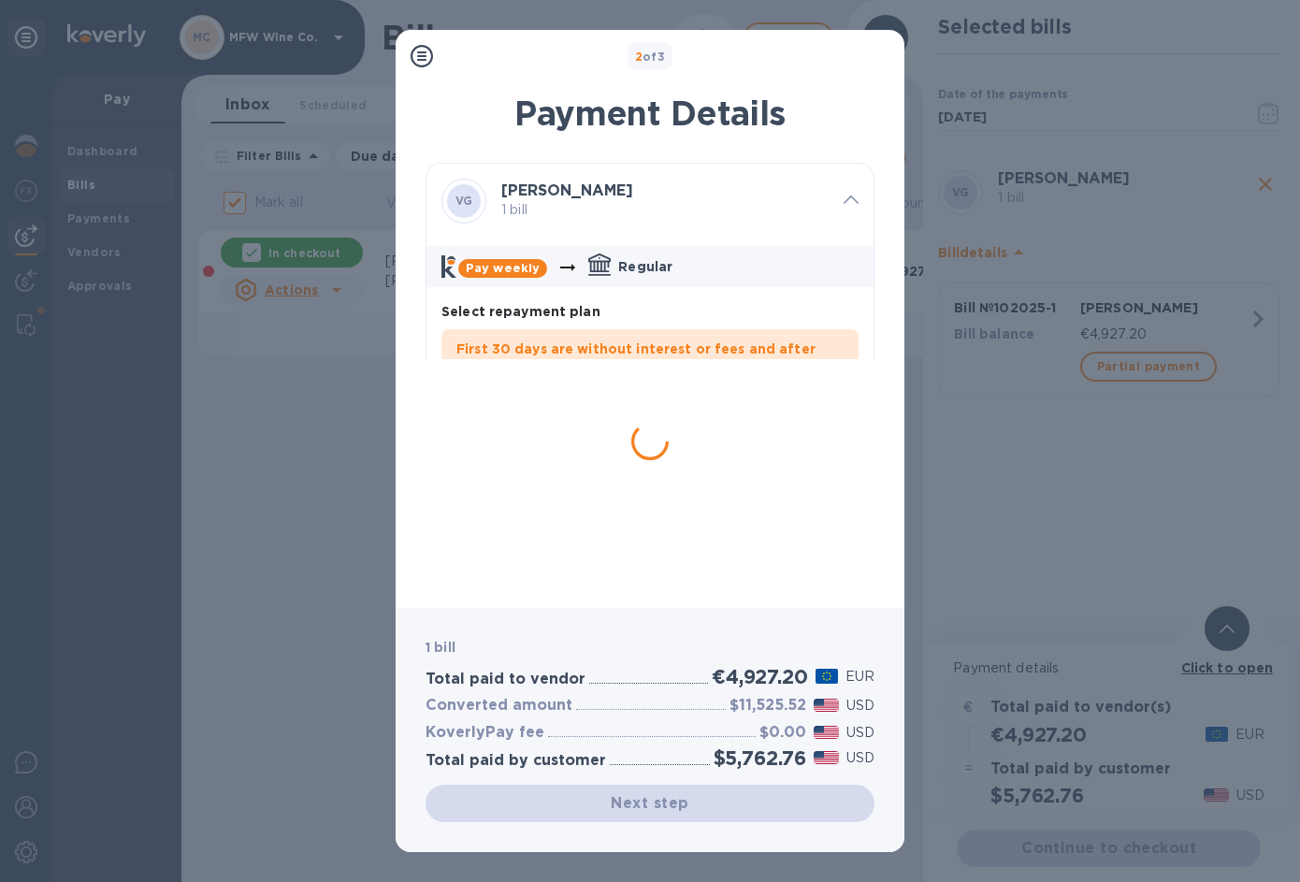
scroll to position [15, 0]
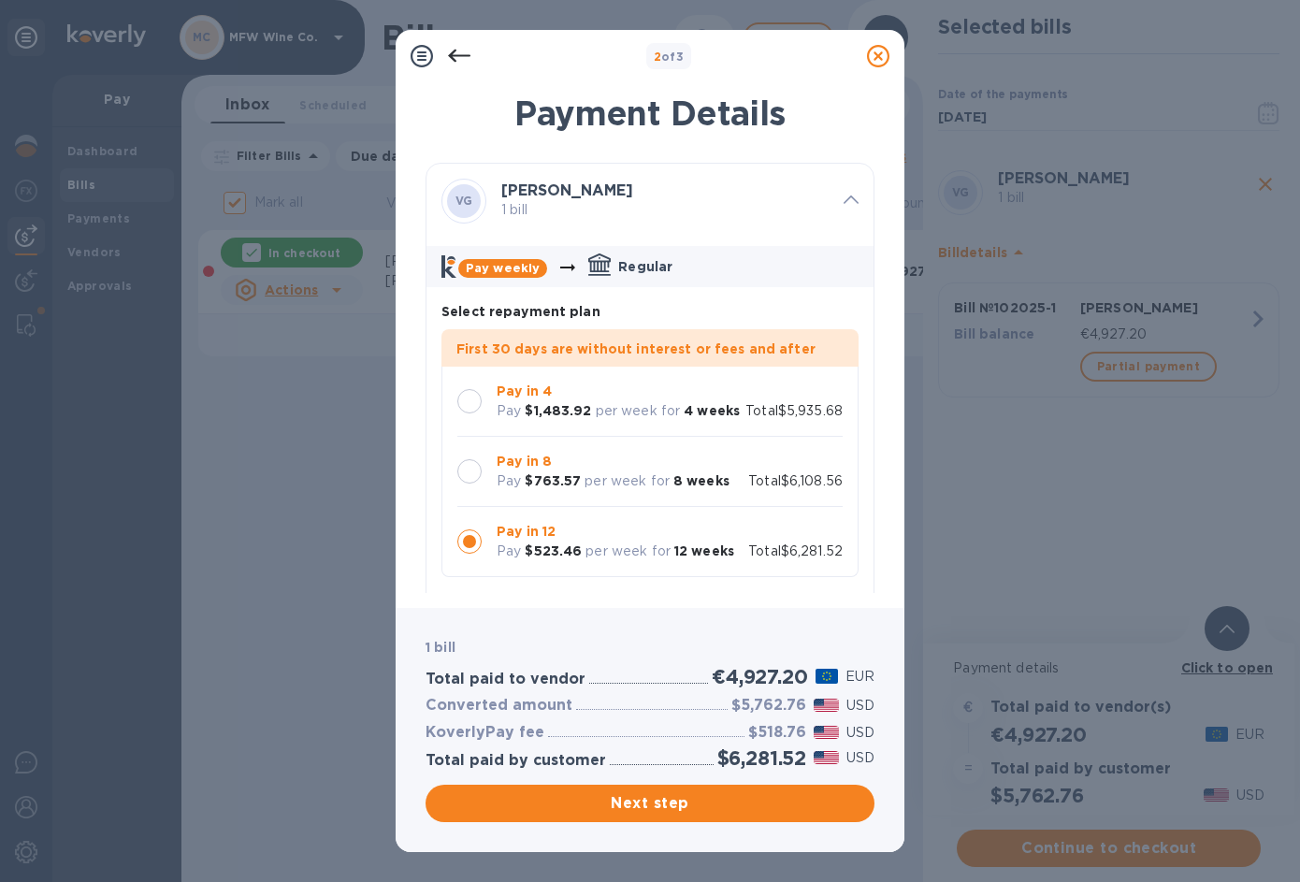
click at [467, 479] on div at bounding box center [469, 471] width 24 height 24
click at [662, 798] on span "Next step" at bounding box center [649, 803] width 419 height 22
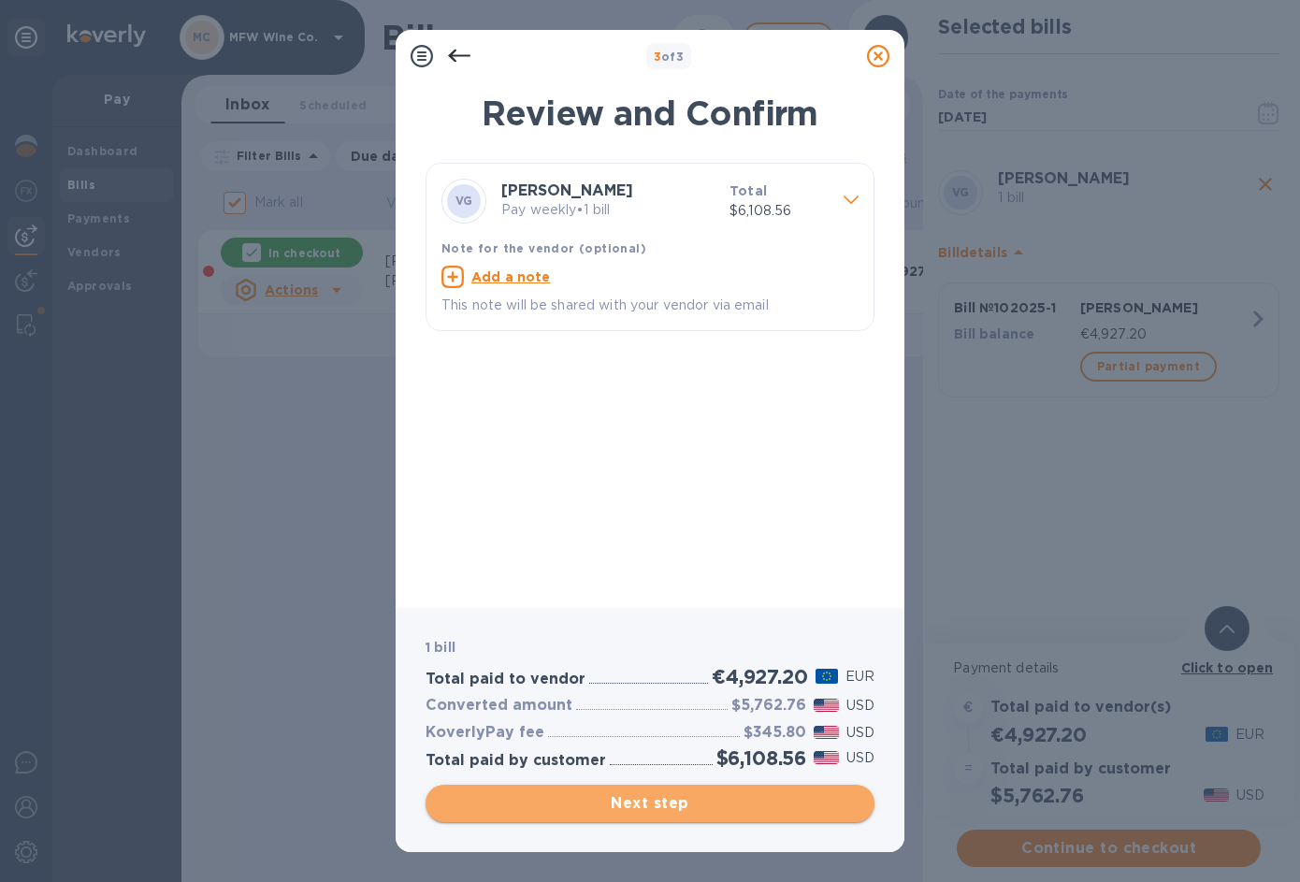
click at [658, 797] on span "Next step" at bounding box center [649, 803] width 419 height 22
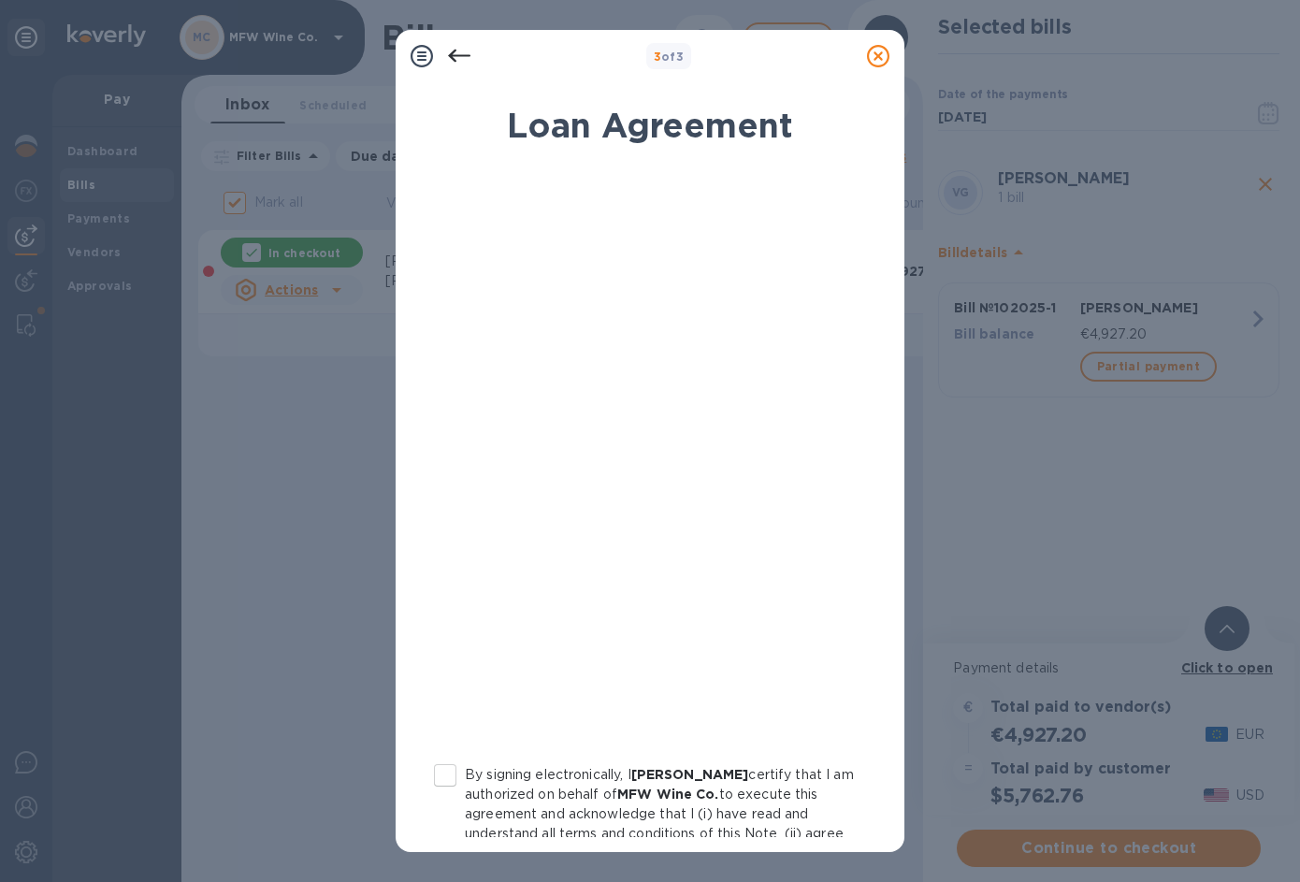
click at [446, 776] on input "By signing electronically, I [PERSON_NAME] certify that I am authorized on beha…" at bounding box center [444, 775] width 39 height 39
checkbox input "true"
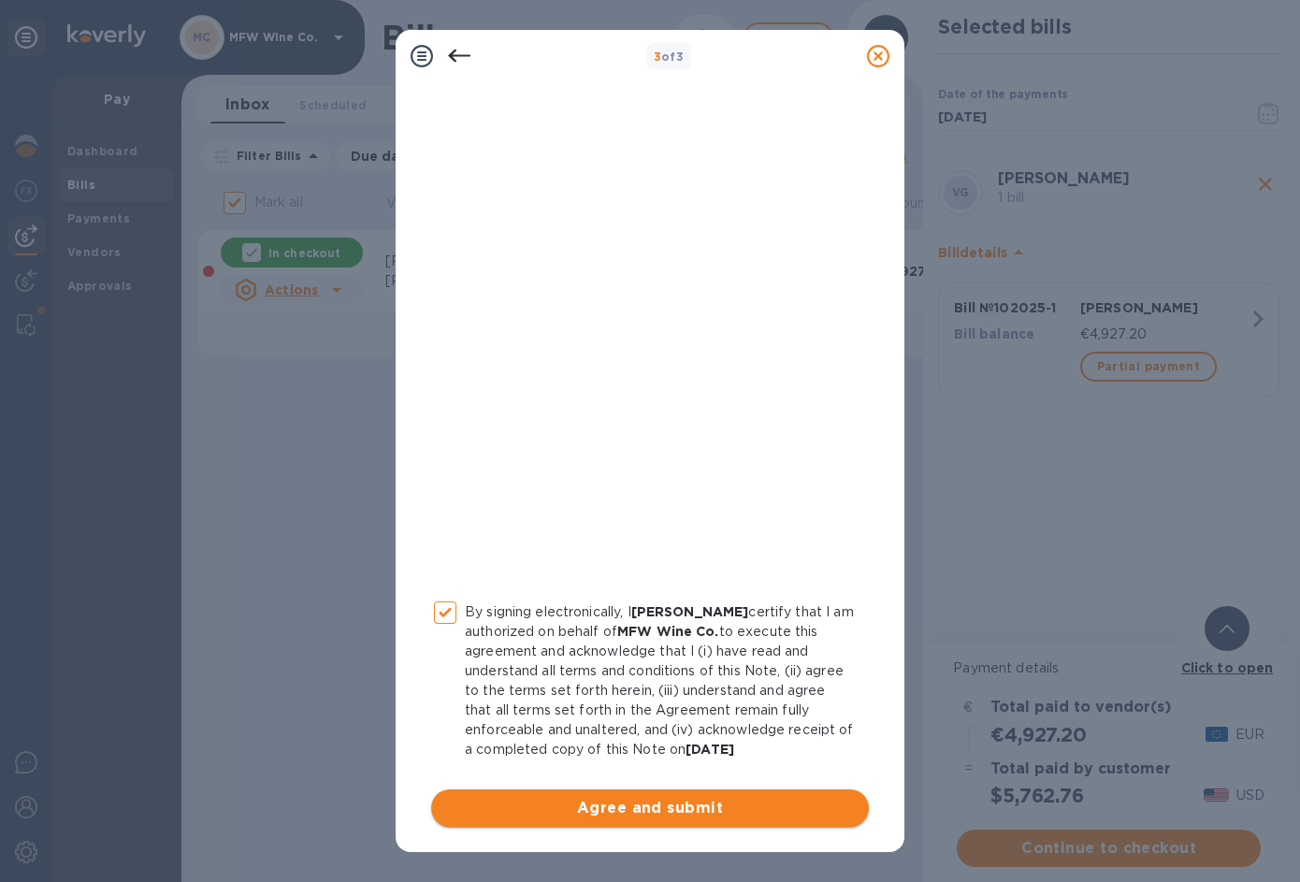
click at [567, 799] on span "Agree and submit" at bounding box center [650, 808] width 408 height 22
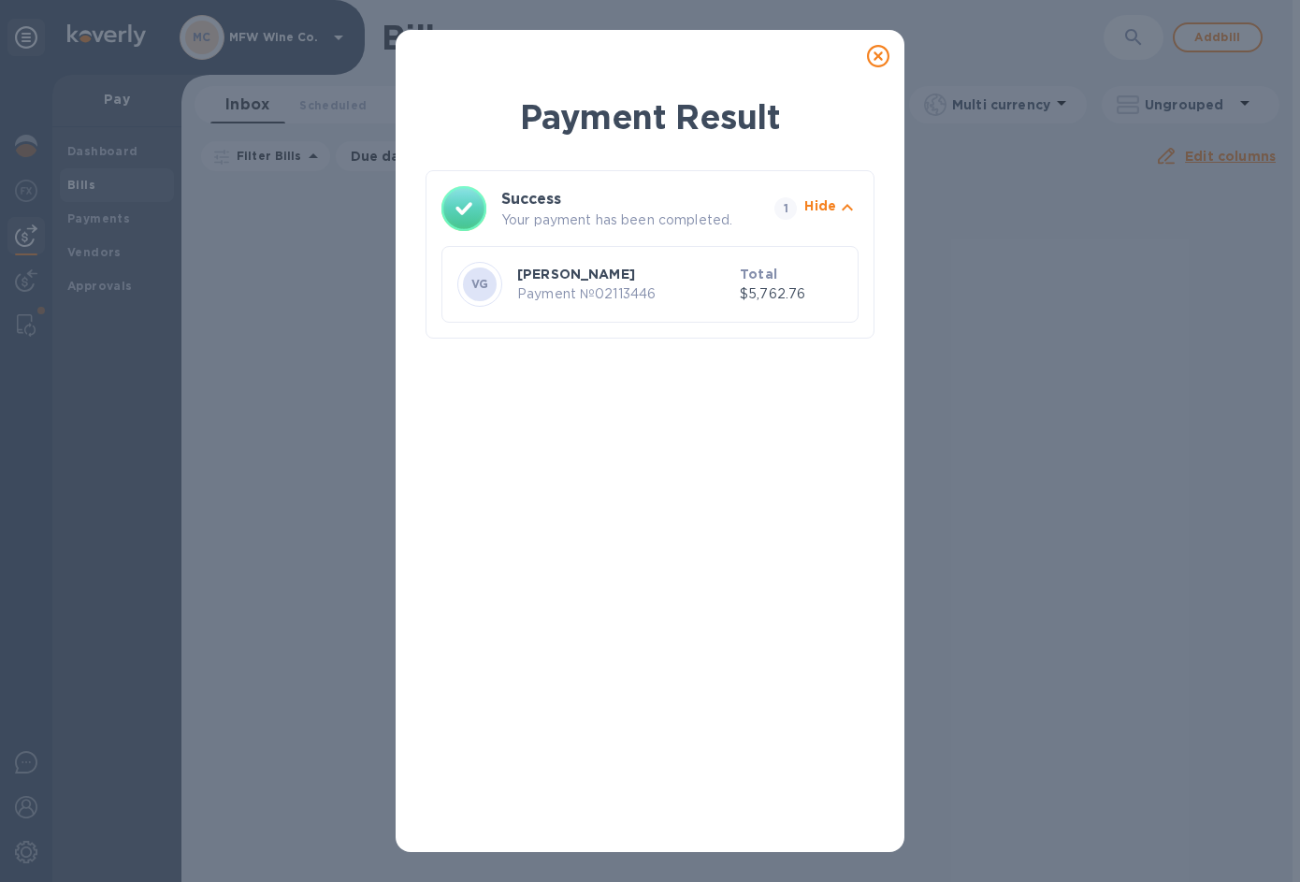
click at [882, 57] on icon at bounding box center [878, 56] width 22 height 22
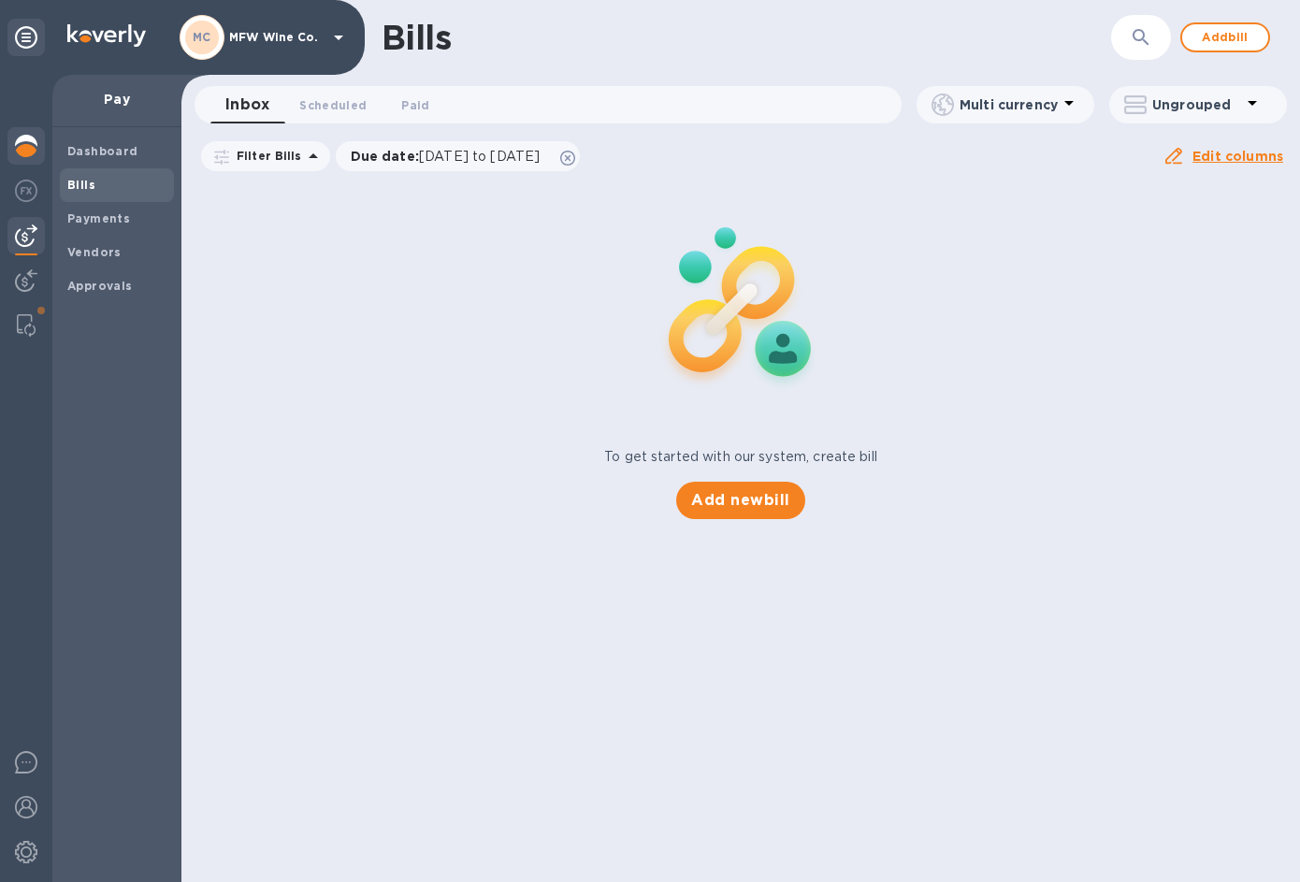
click at [25, 141] on img at bounding box center [26, 146] width 22 height 22
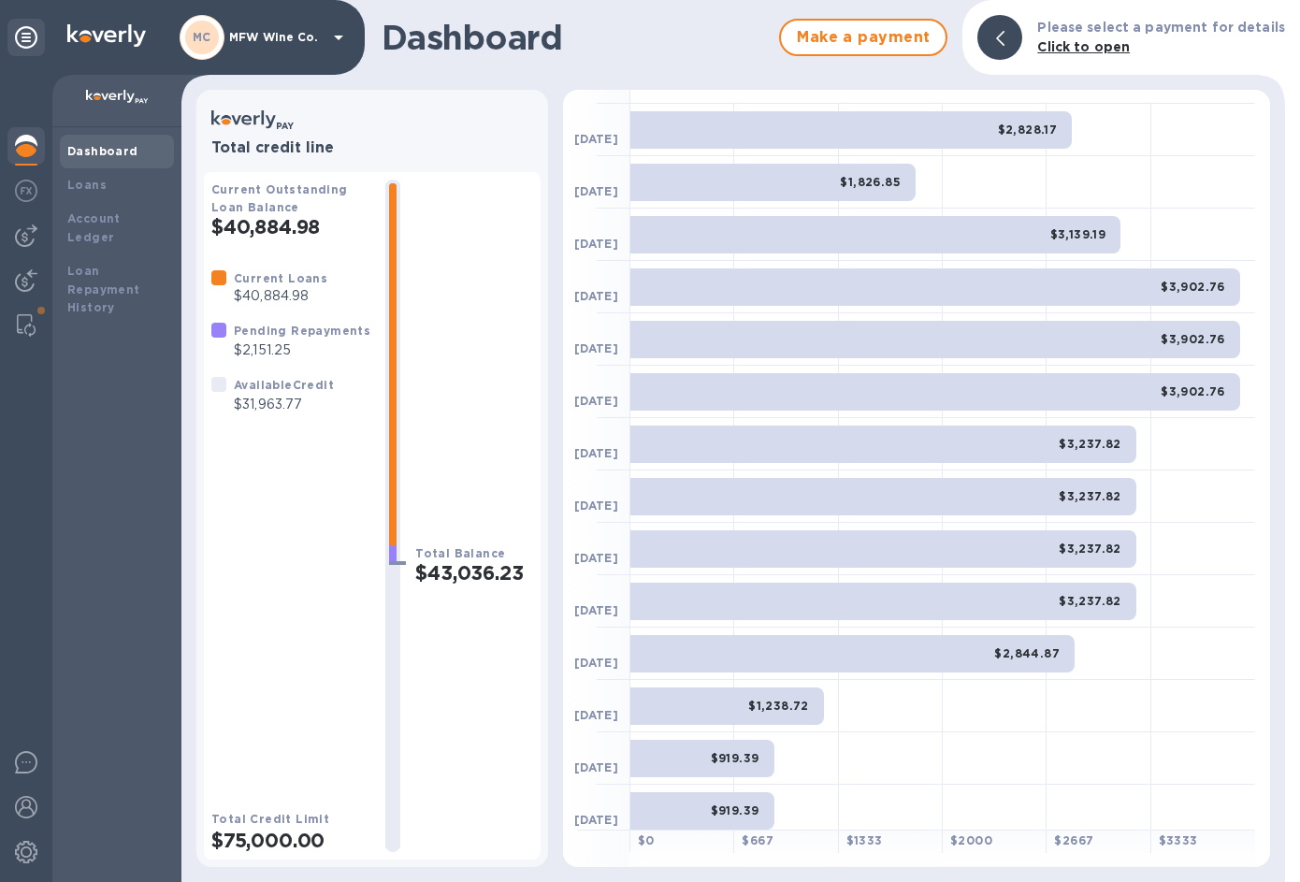
scroll to position [151, 0]
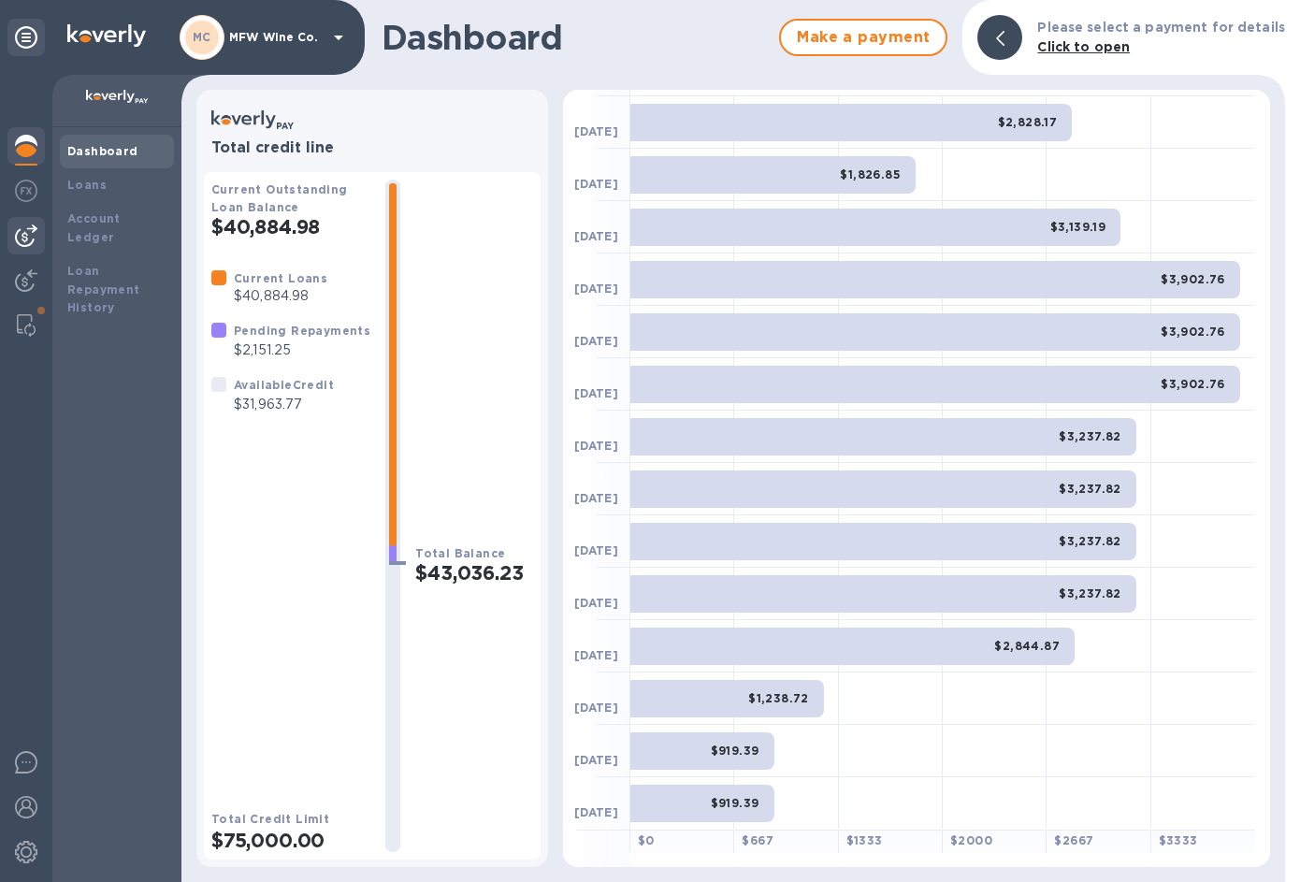
click at [23, 232] on img at bounding box center [26, 235] width 22 height 22
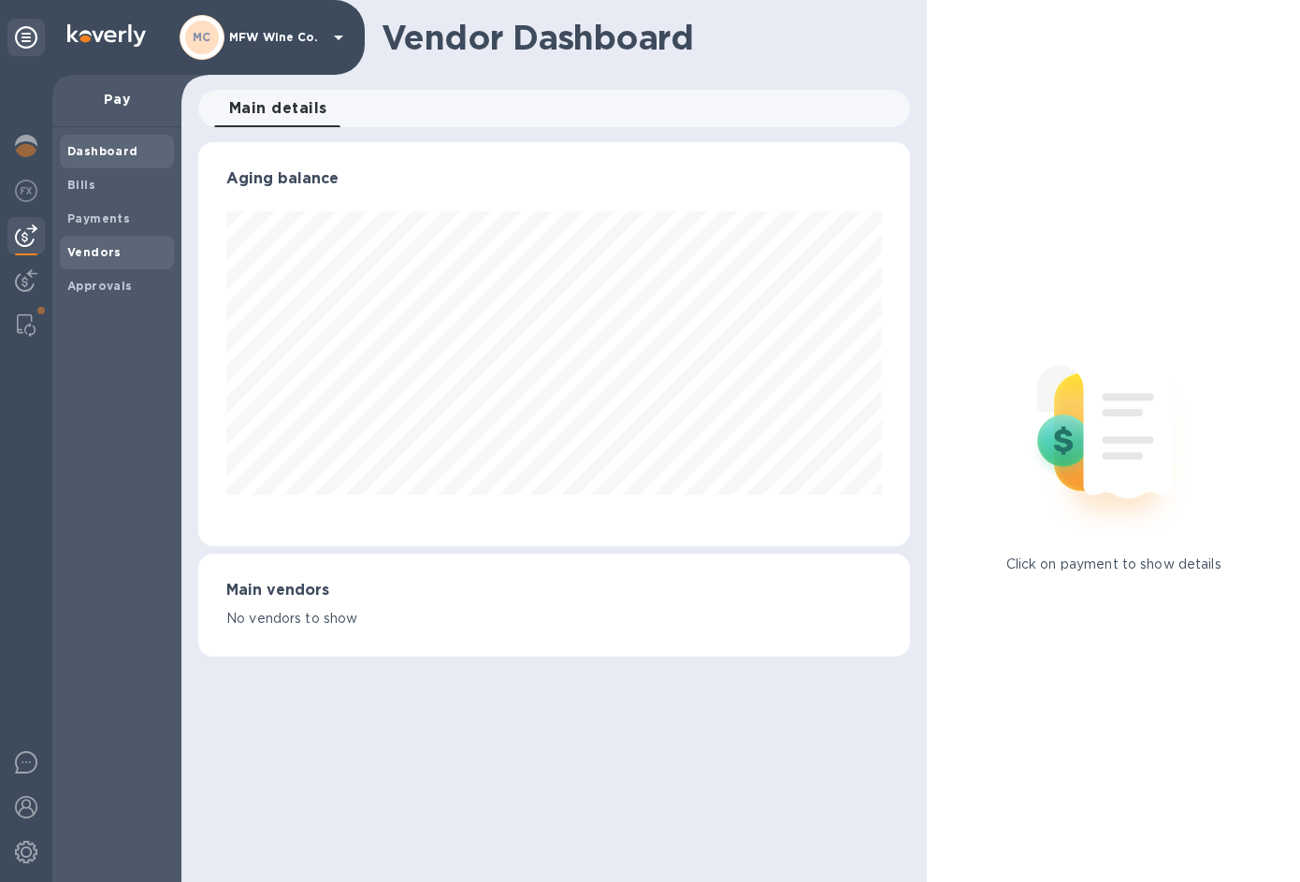
scroll to position [404, 712]
click at [27, 231] on img at bounding box center [26, 235] width 22 height 22
click at [81, 185] on b "Bills" at bounding box center [81, 185] width 28 height 14
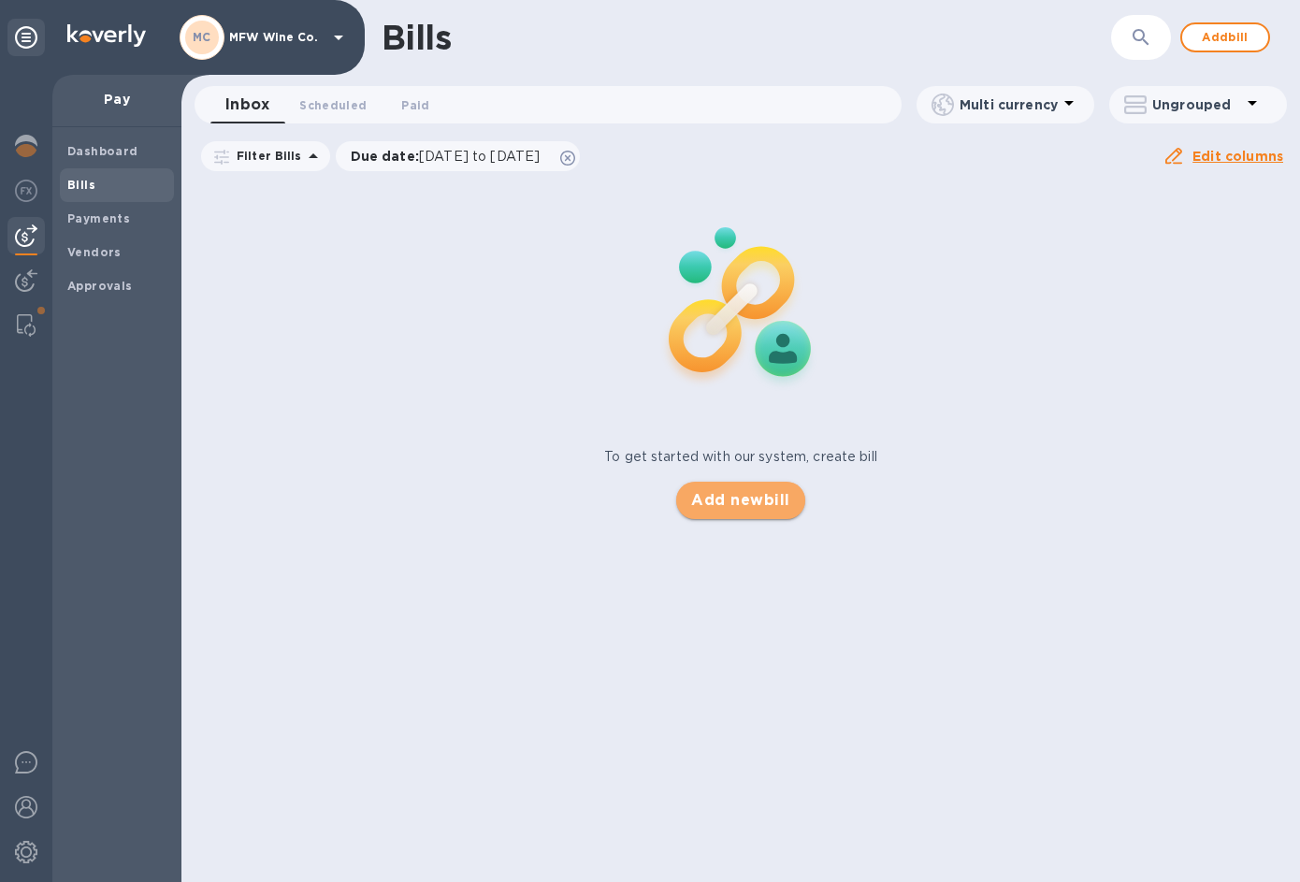
click at [728, 491] on span "Add new bill" at bounding box center [740, 500] width 98 height 22
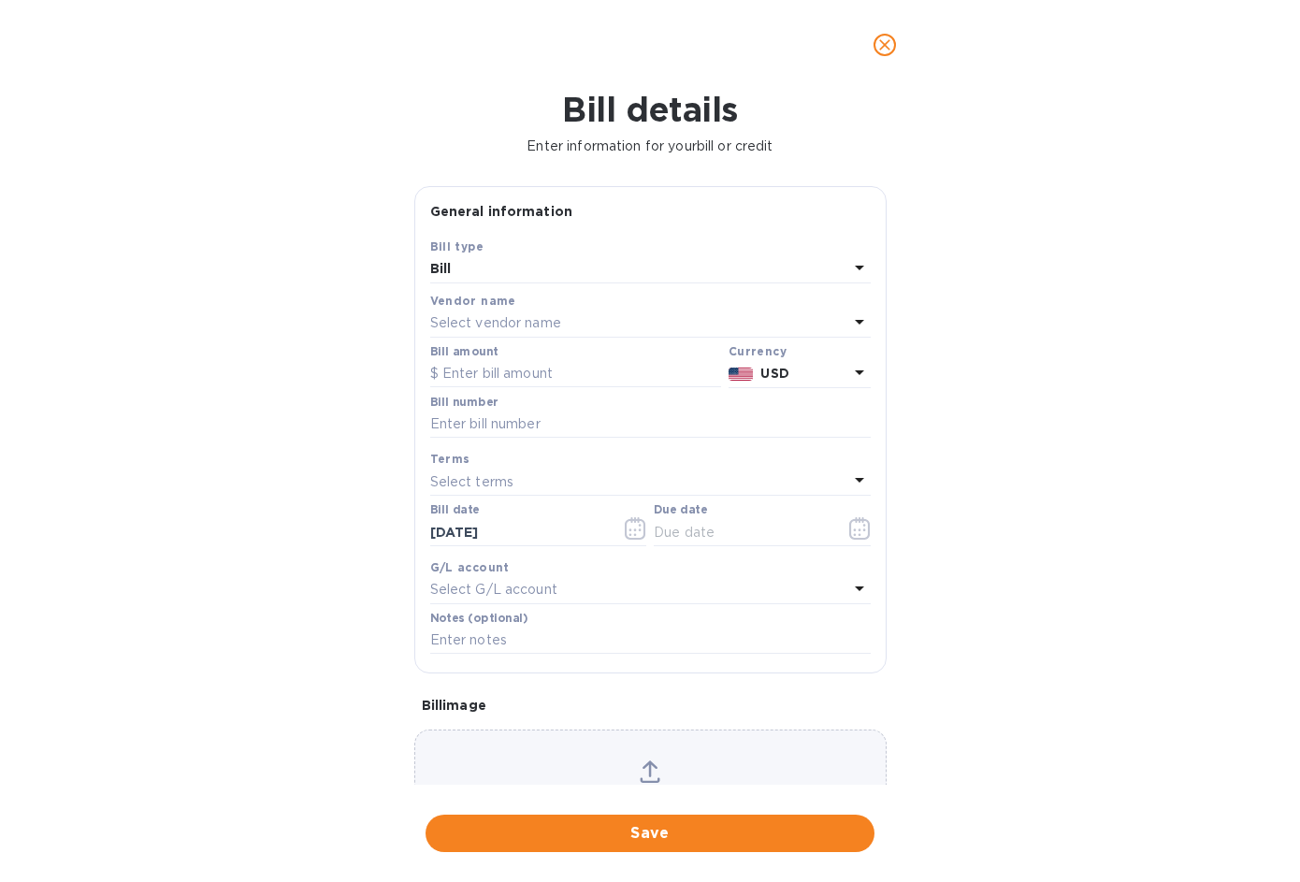
click at [478, 322] on p "Select vendor name" at bounding box center [495, 323] width 131 height 20
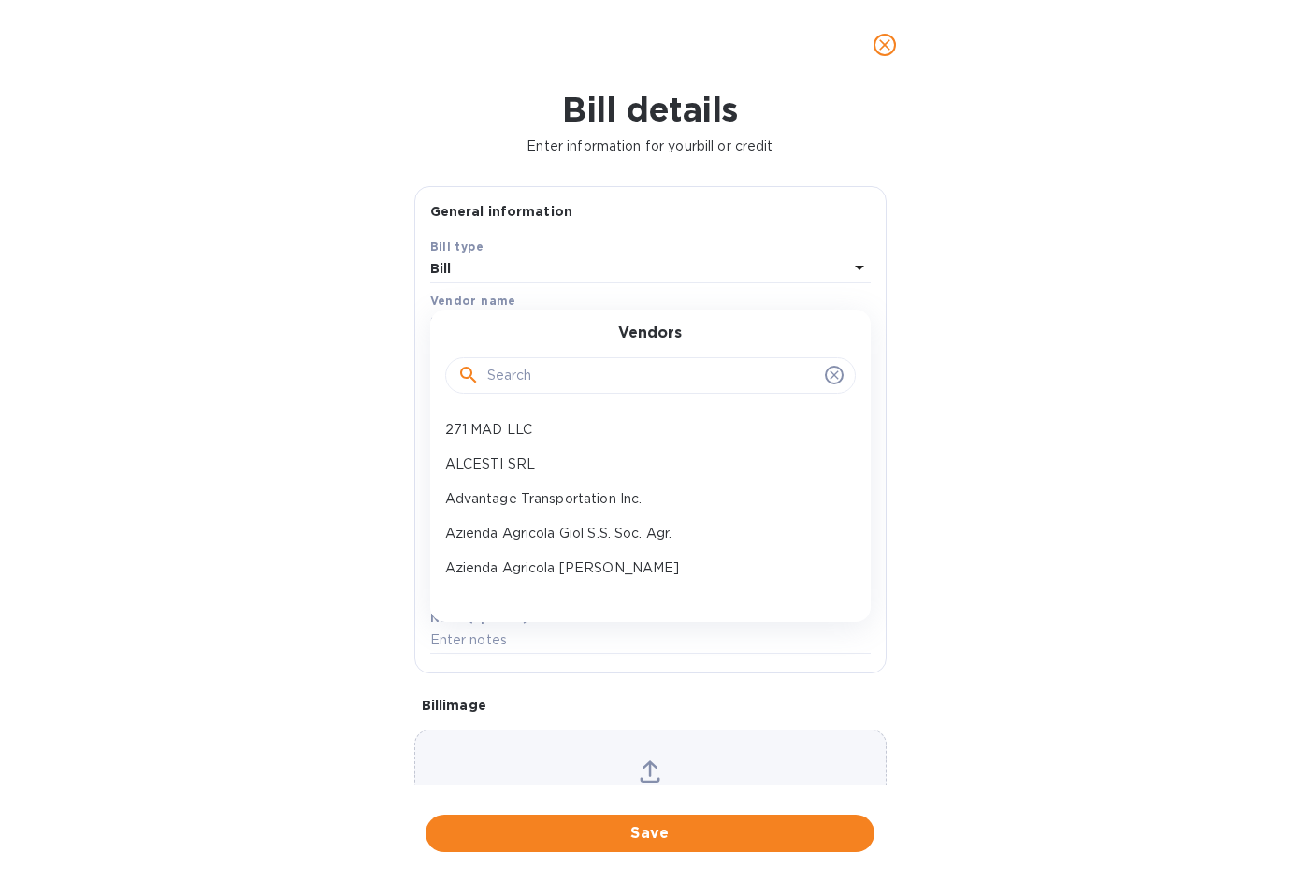
click at [526, 381] on input "text" at bounding box center [652, 376] width 330 height 28
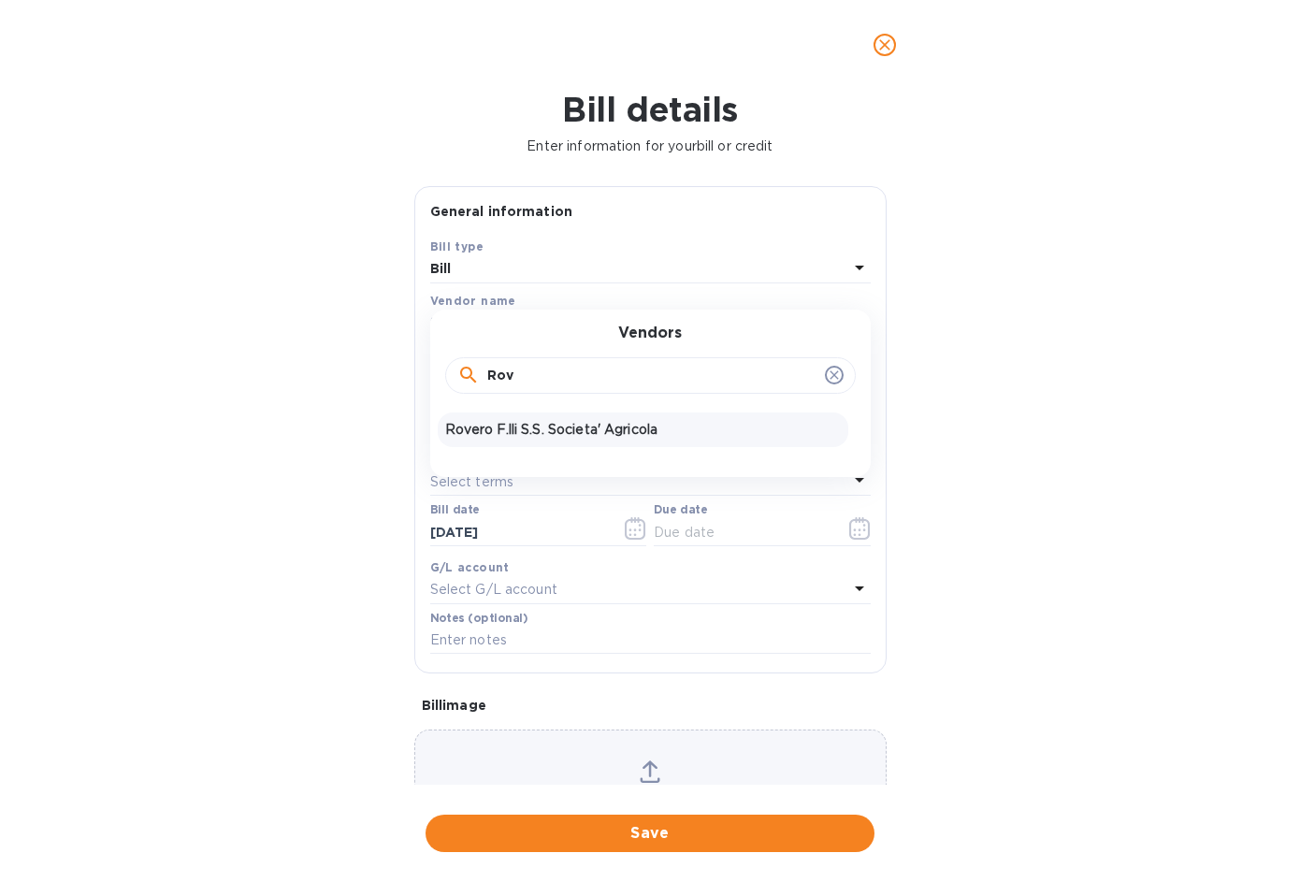
type input "Rov"
click at [527, 431] on p "Rovero F.lli S.S. Societa' Agricola" at bounding box center [643, 430] width 396 height 20
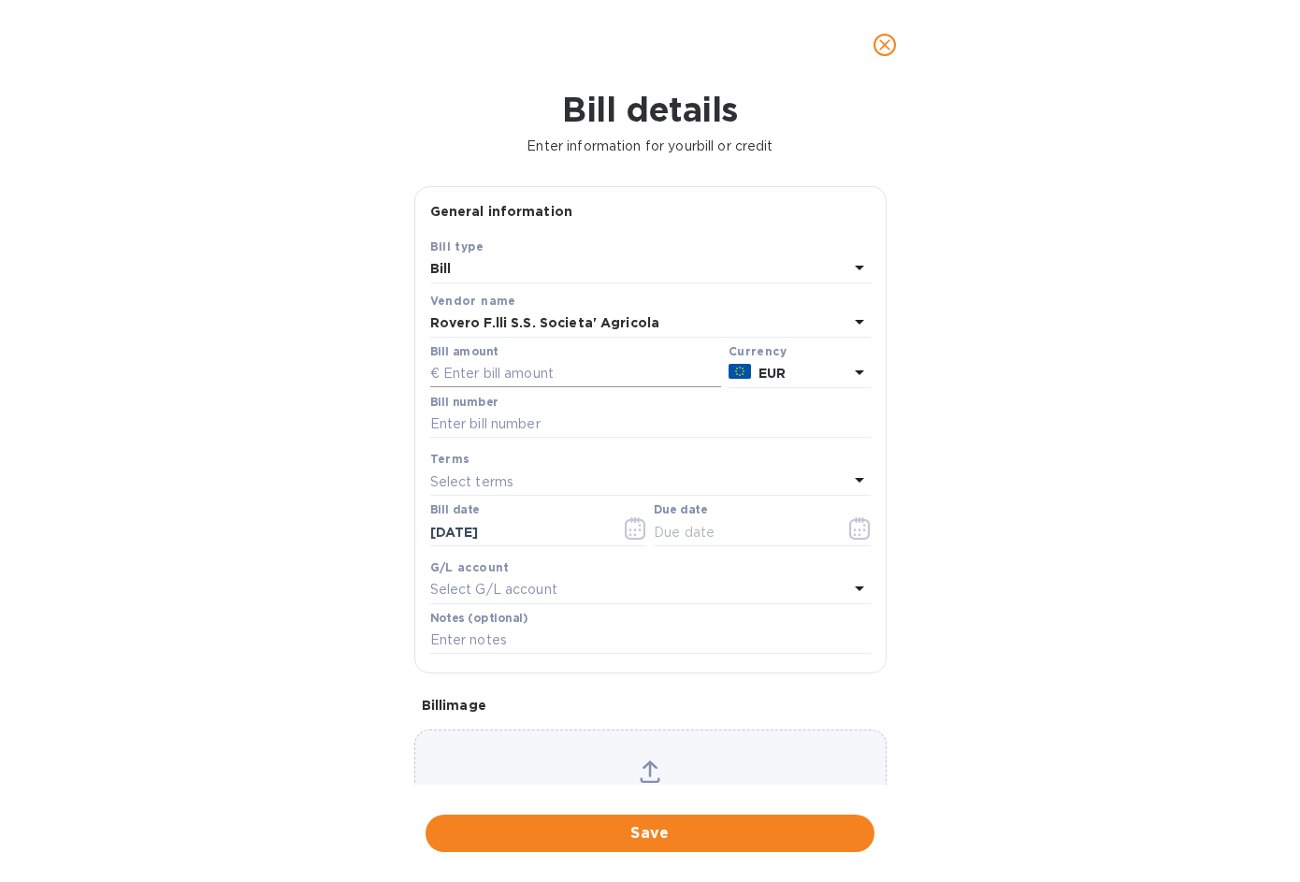
click at [523, 376] on input "text" at bounding box center [575, 374] width 291 height 28
type input "3,628.80"
click at [612, 432] on input "text" at bounding box center [650, 424] width 440 height 28
type input "45"
click at [606, 478] on div "Select terms" at bounding box center [639, 481] width 418 height 26
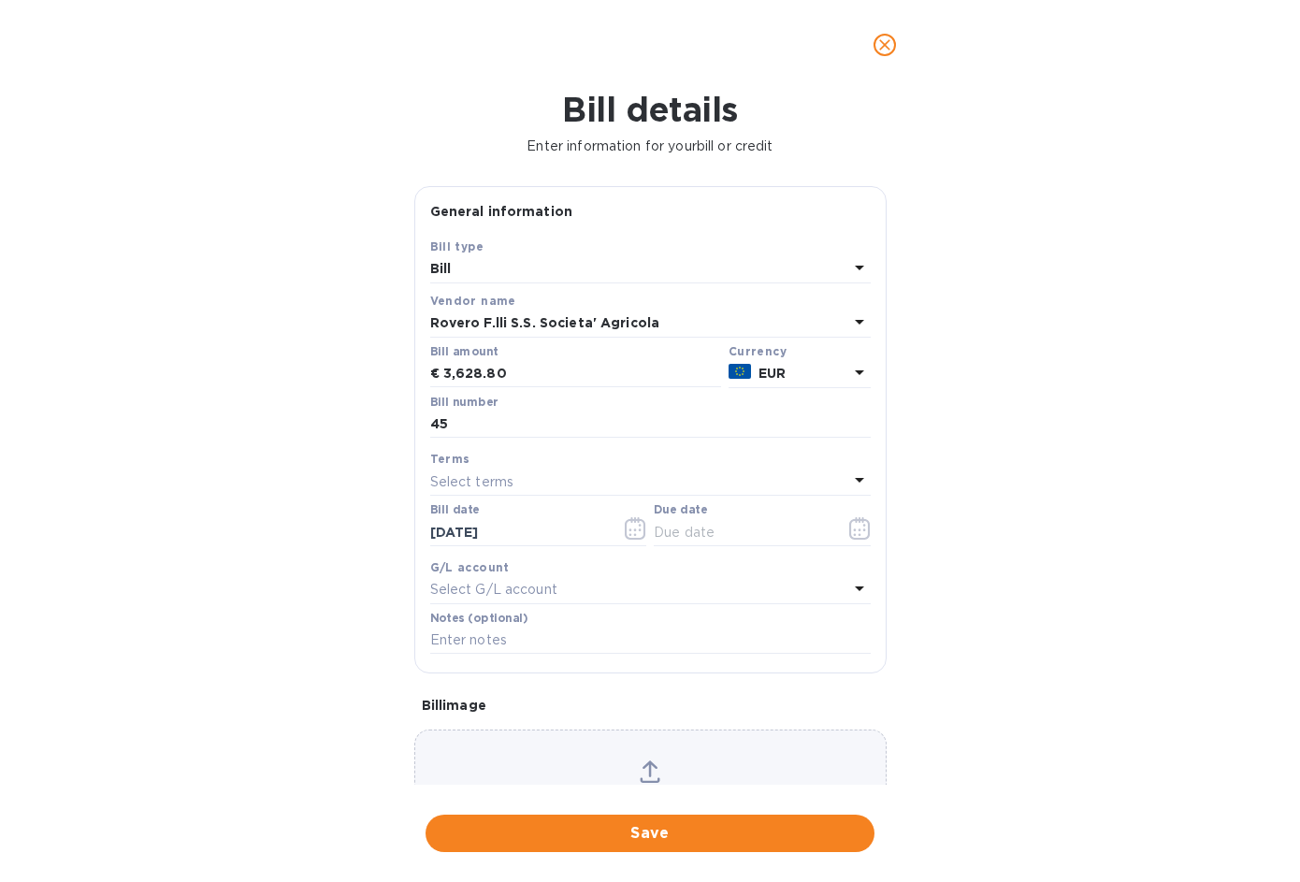
click at [1086, 525] on div "Bill details Enter information for your bill or credit General information Save…" at bounding box center [650, 486] width 1300 height 792
click at [849, 534] on icon "button" at bounding box center [860, 528] width 22 height 22
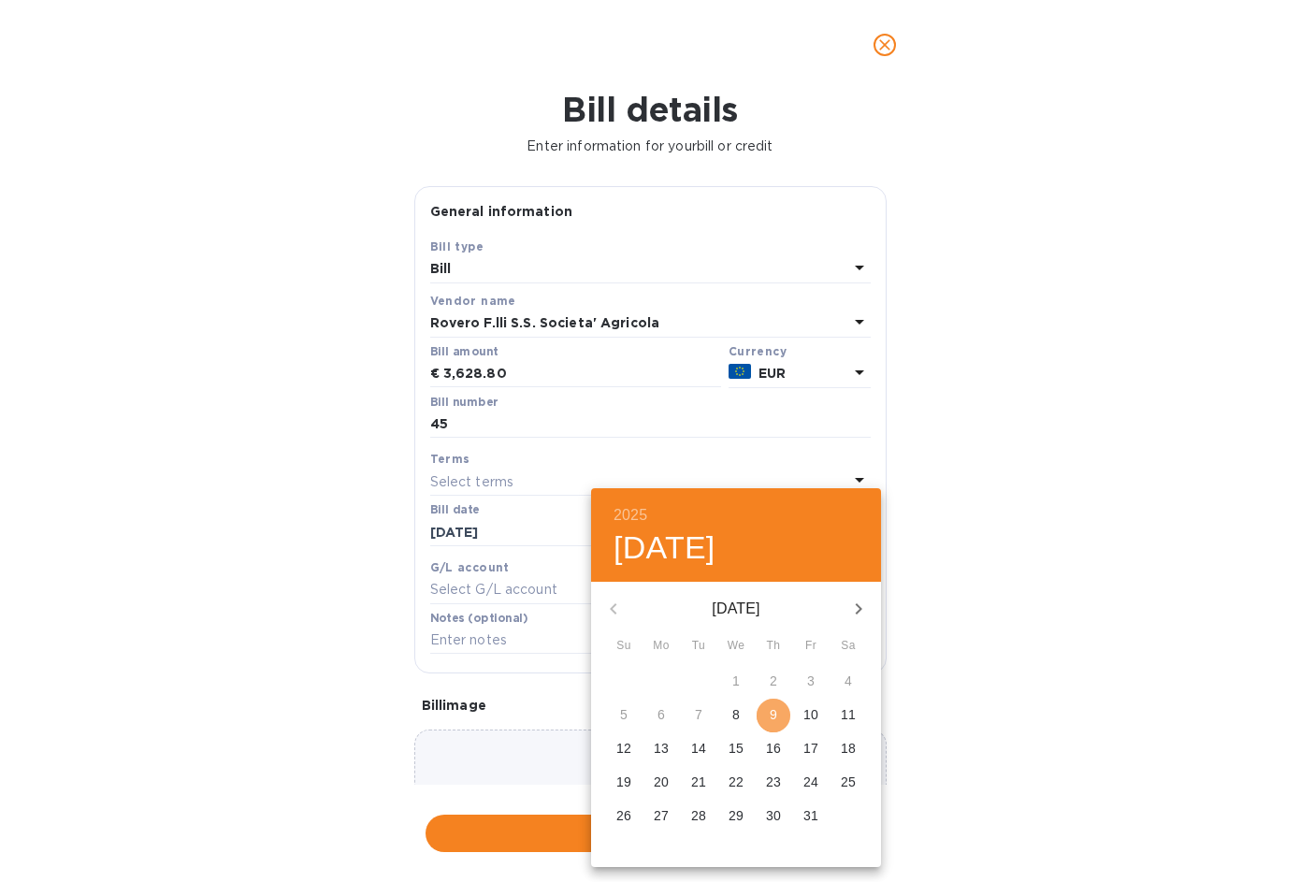
click at [775, 711] on p "9" at bounding box center [773, 714] width 7 height 19
type input "[DATE]"
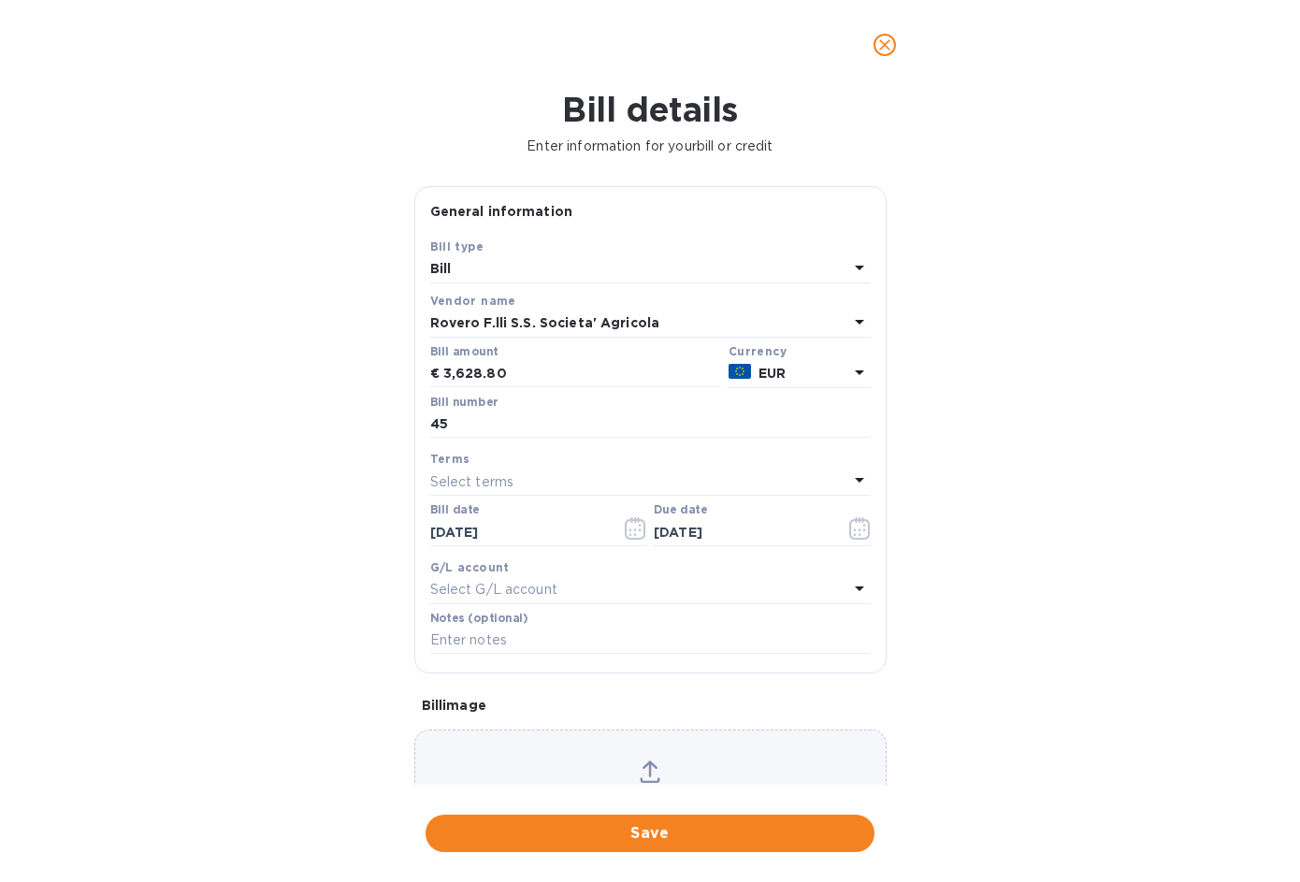
click at [760, 592] on div "Select G/L account" at bounding box center [639, 590] width 418 height 26
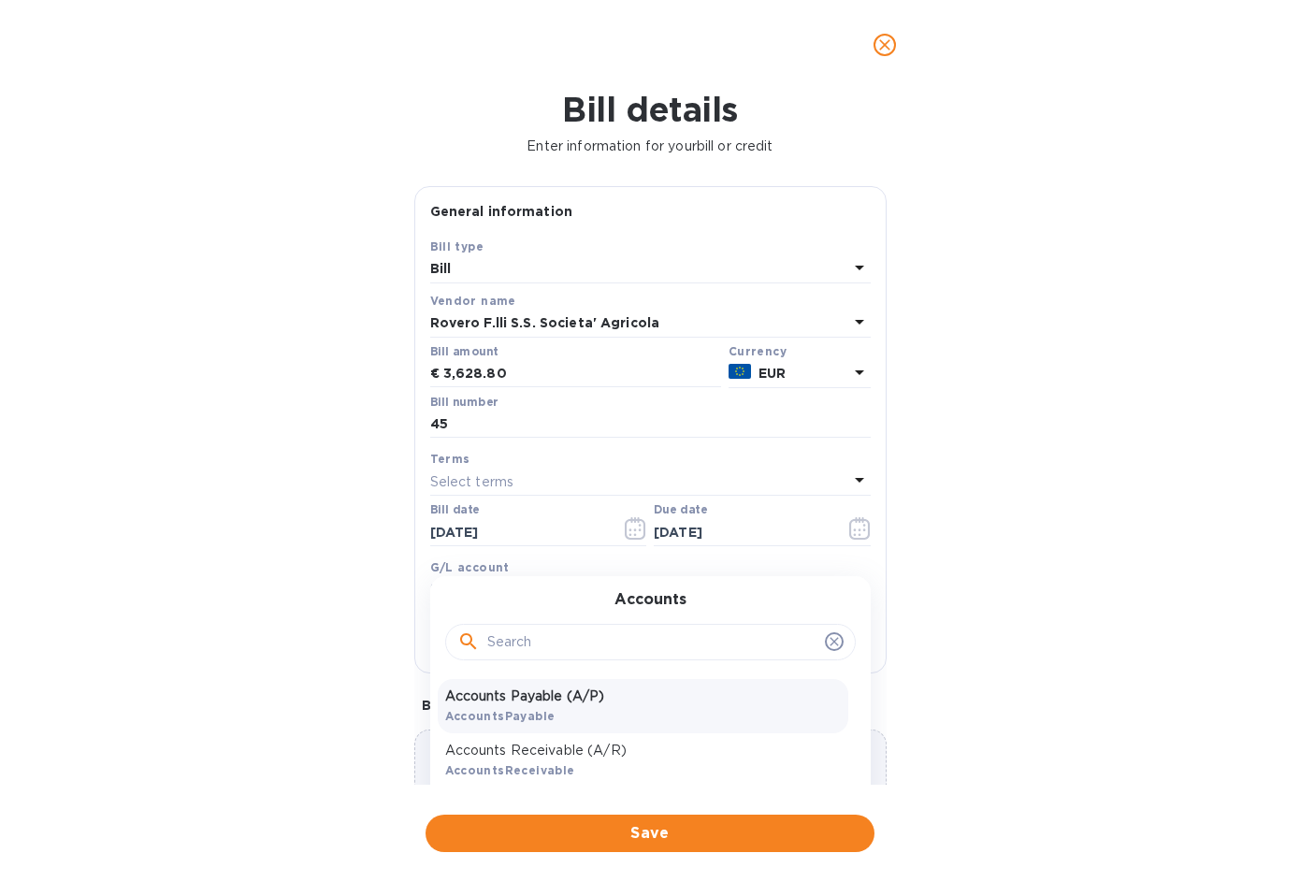
click at [551, 698] on p "Accounts Payable (A/P)" at bounding box center [643, 696] width 396 height 20
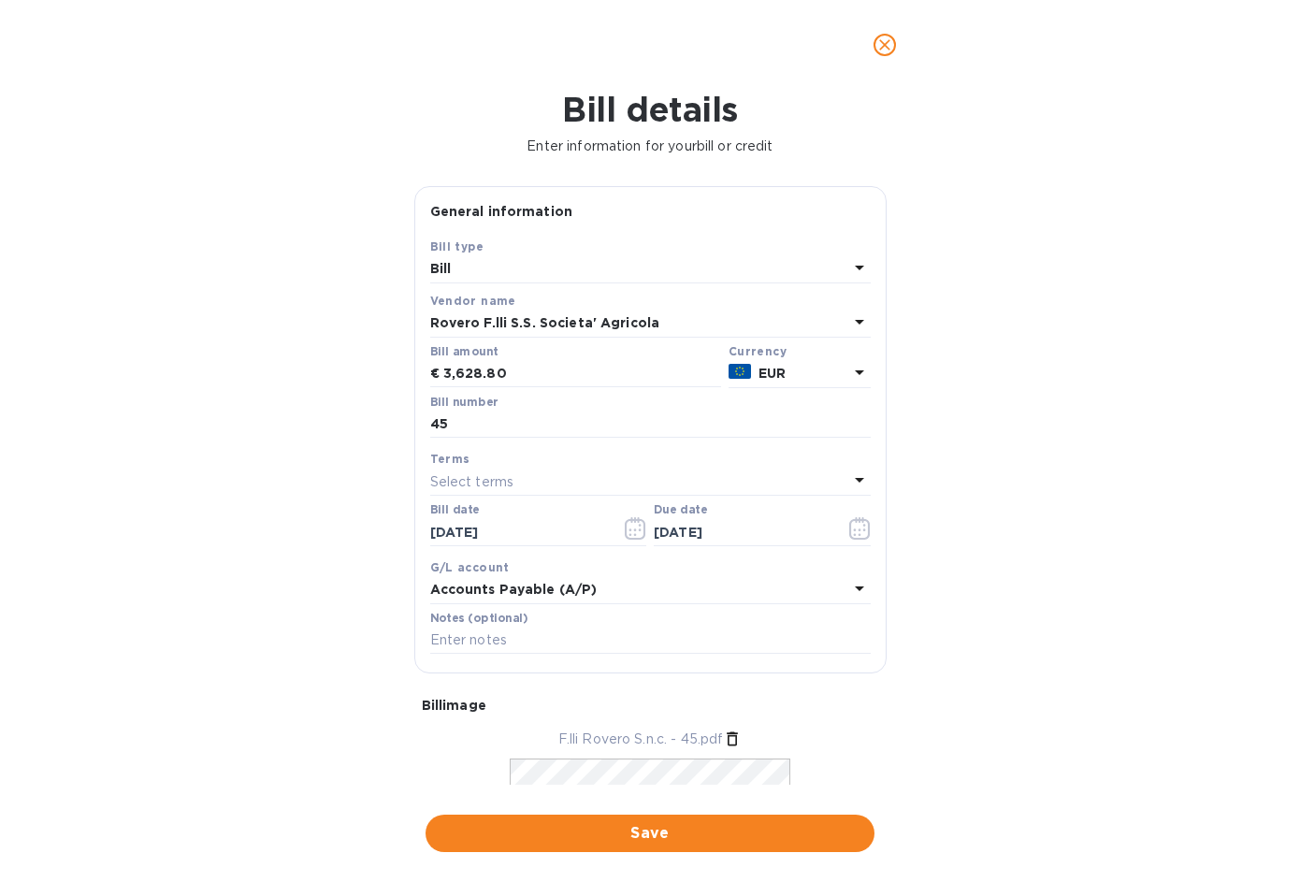
click at [1017, 731] on div "Bill details Enter information for your bill or credit General information Save…" at bounding box center [650, 486] width 1300 height 792
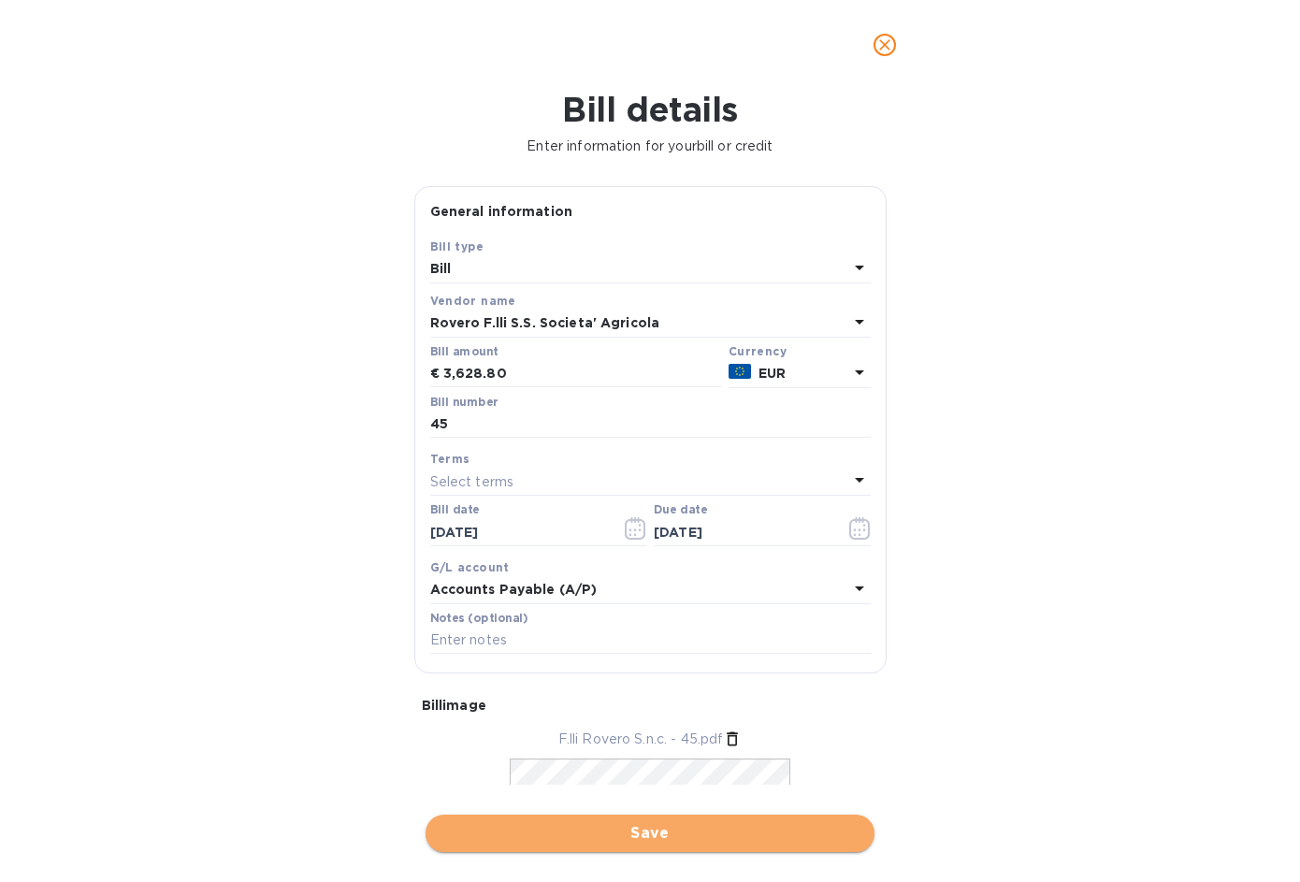
click at [698, 837] on span "Save" at bounding box center [649, 833] width 419 height 22
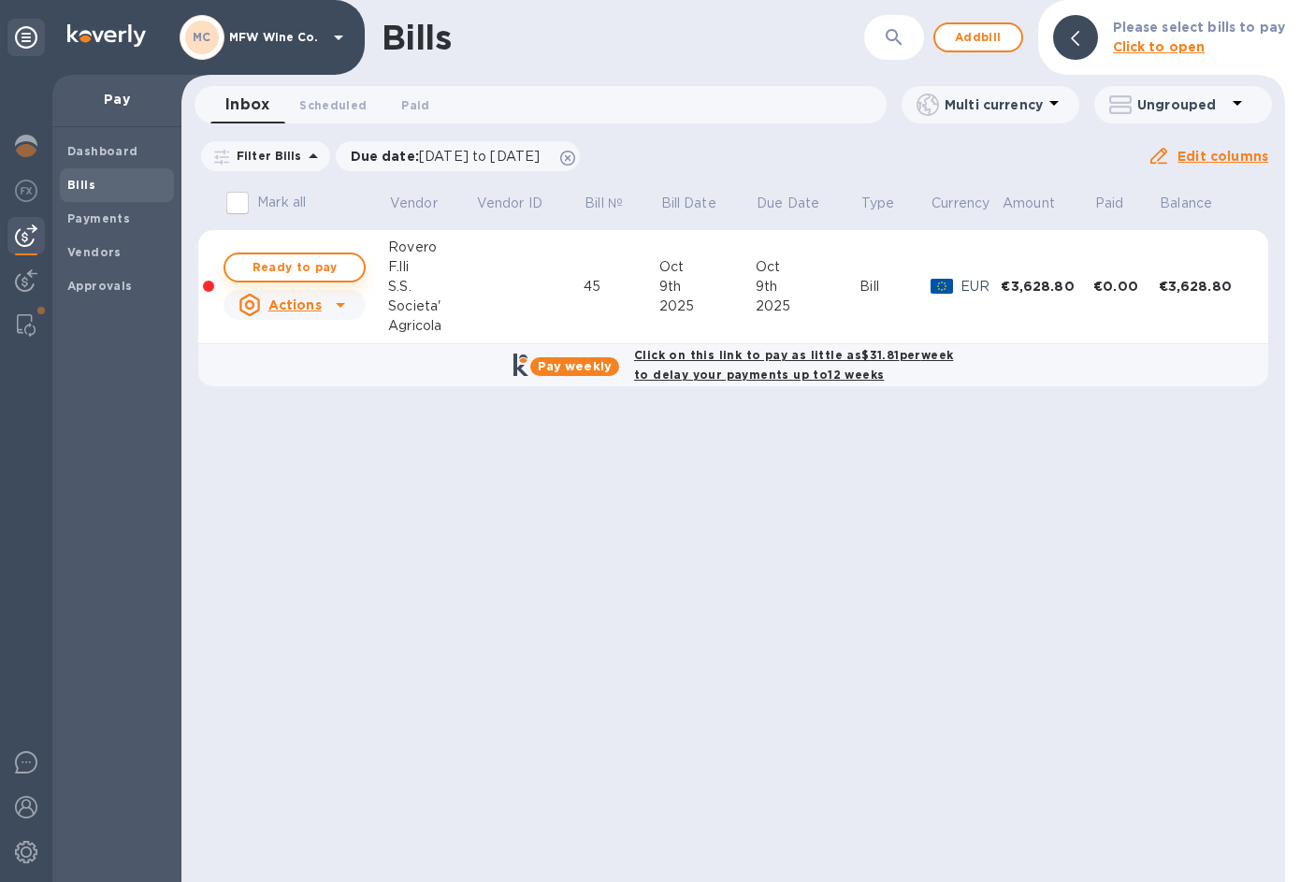
click at [298, 265] on span "Ready to pay" at bounding box center [294, 267] width 108 height 22
checkbox input "true"
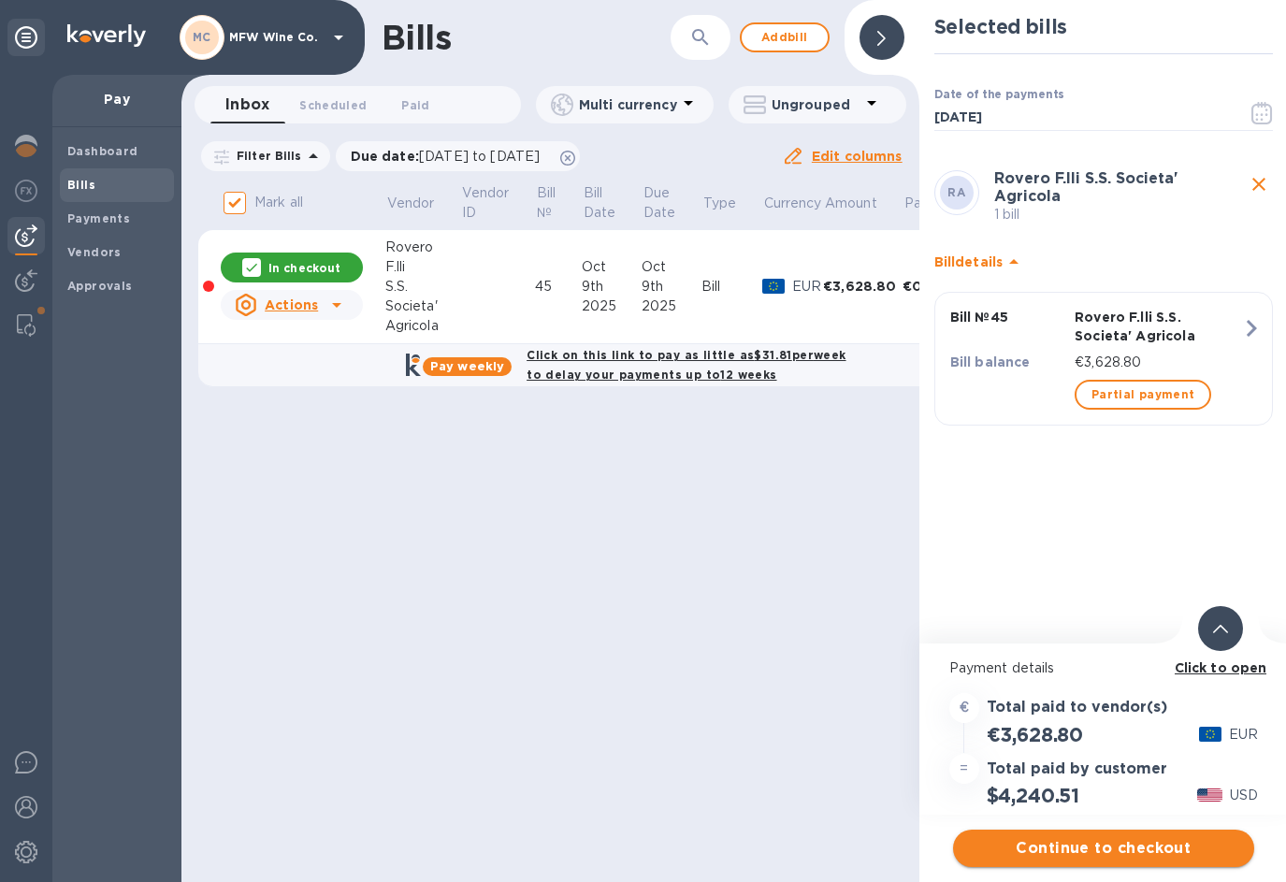
click at [1077, 847] on span "Continue to checkout" at bounding box center [1103, 848] width 271 height 22
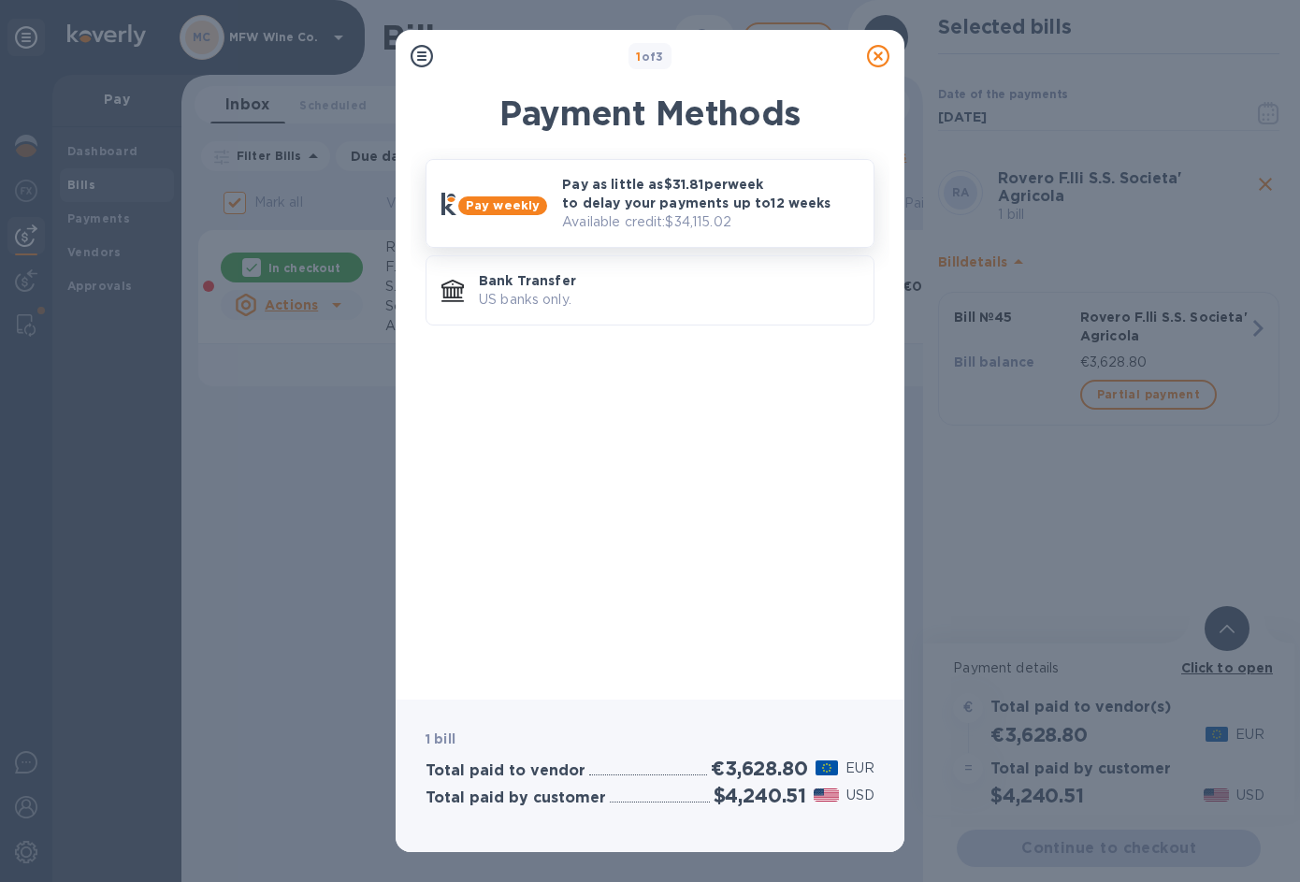
click at [603, 206] on p "Pay as little as $31.81 per week to delay your payments up to 12 weeks" at bounding box center [710, 193] width 296 height 37
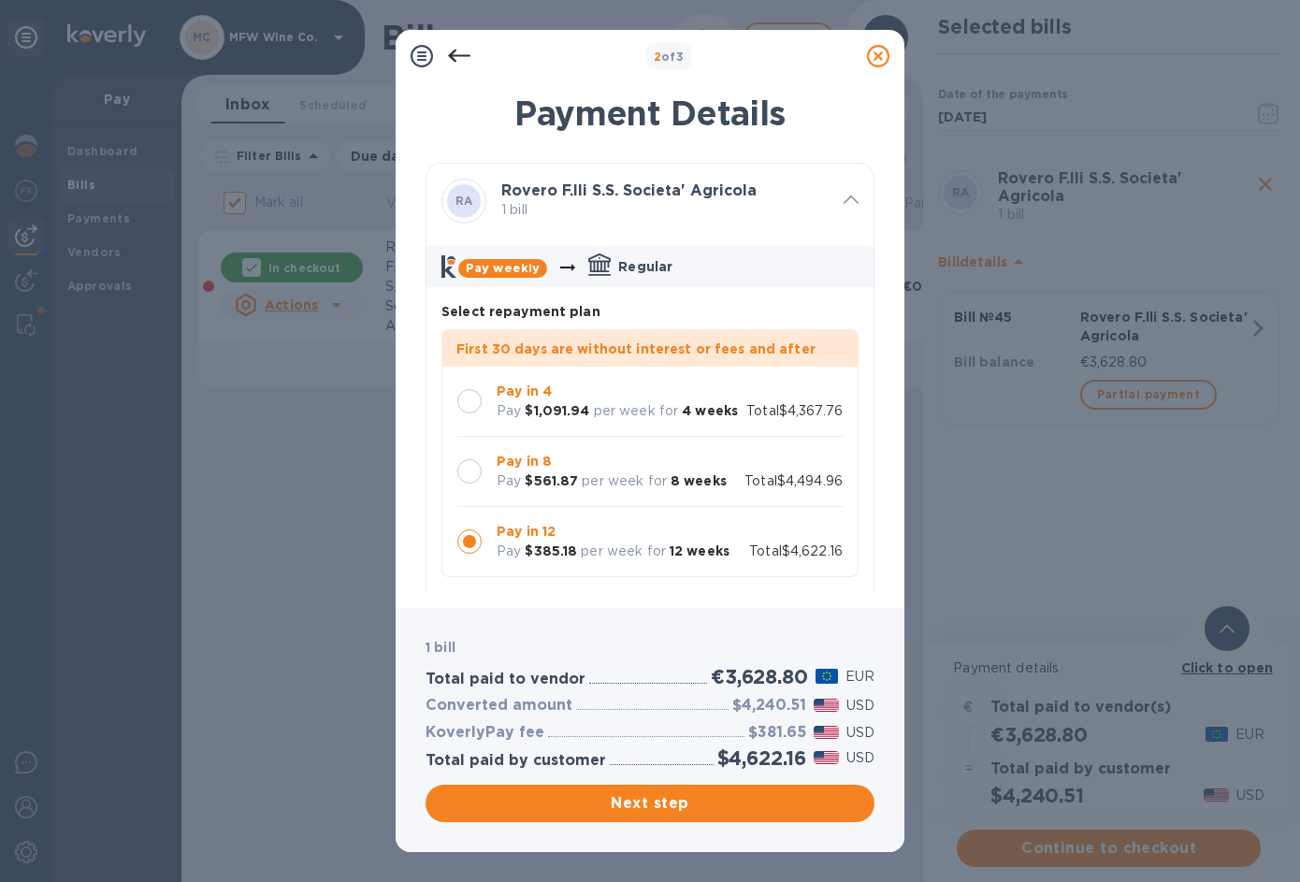
click at [466, 472] on div at bounding box center [469, 471] width 24 height 24
click at [668, 799] on span "Next step" at bounding box center [649, 803] width 419 height 22
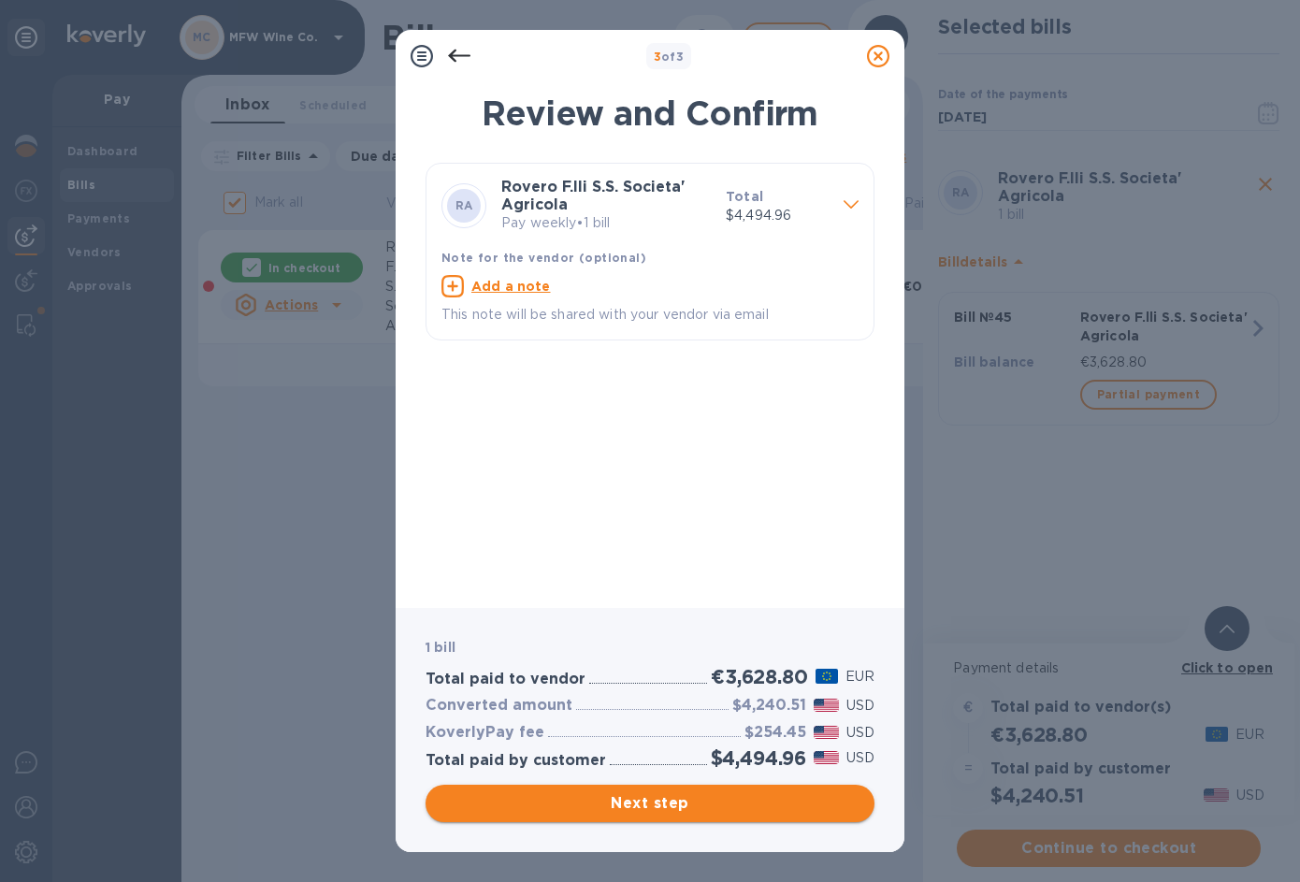
click at [626, 798] on span "Next step" at bounding box center [649, 803] width 419 height 22
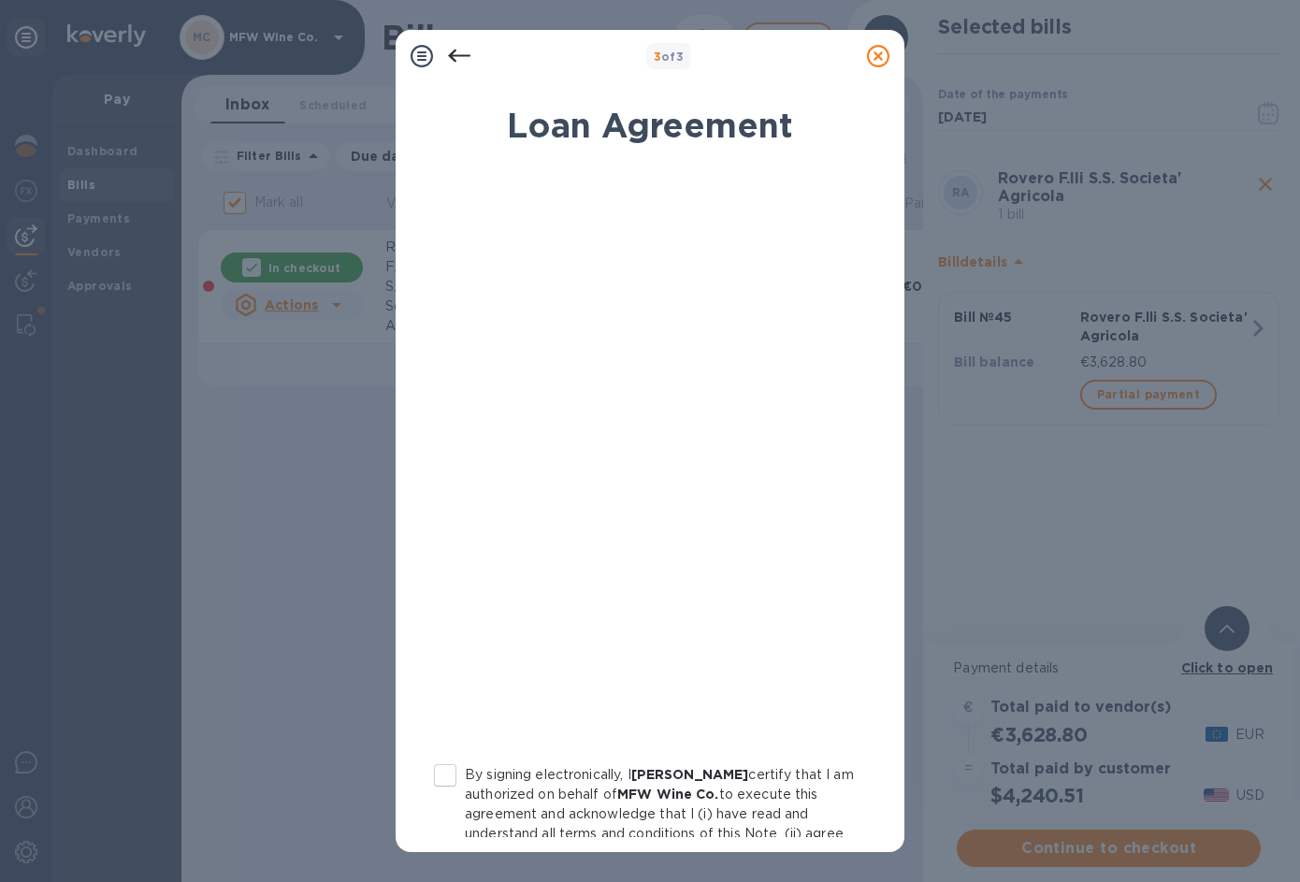
click at [443, 779] on input "By signing electronically, I [PERSON_NAME] certify that I am authorized on beha…" at bounding box center [444, 775] width 39 height 39
checkbox input "true"
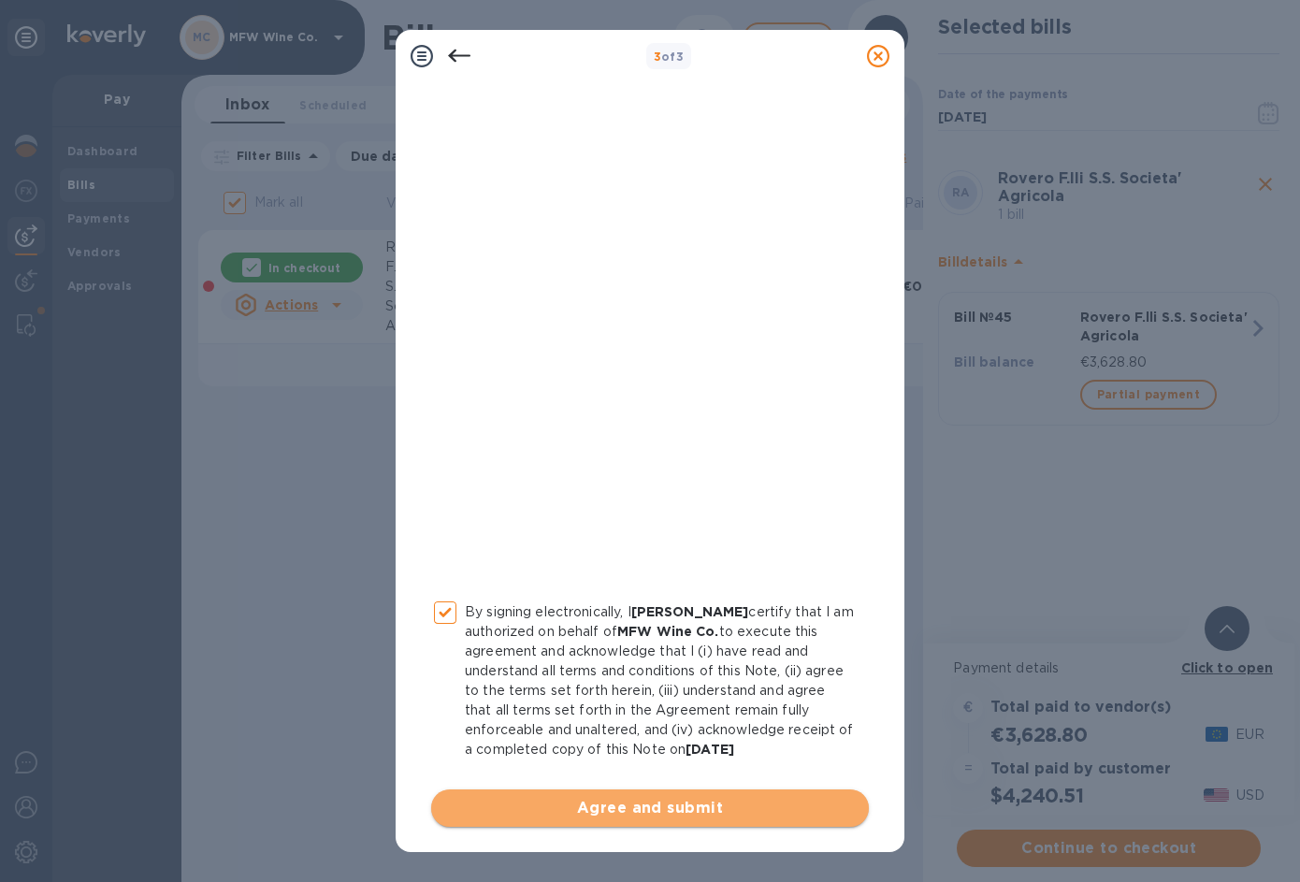
click at [652, 806] on span "Agree and submit" at bounding box center [650, 808] width 408 height 22
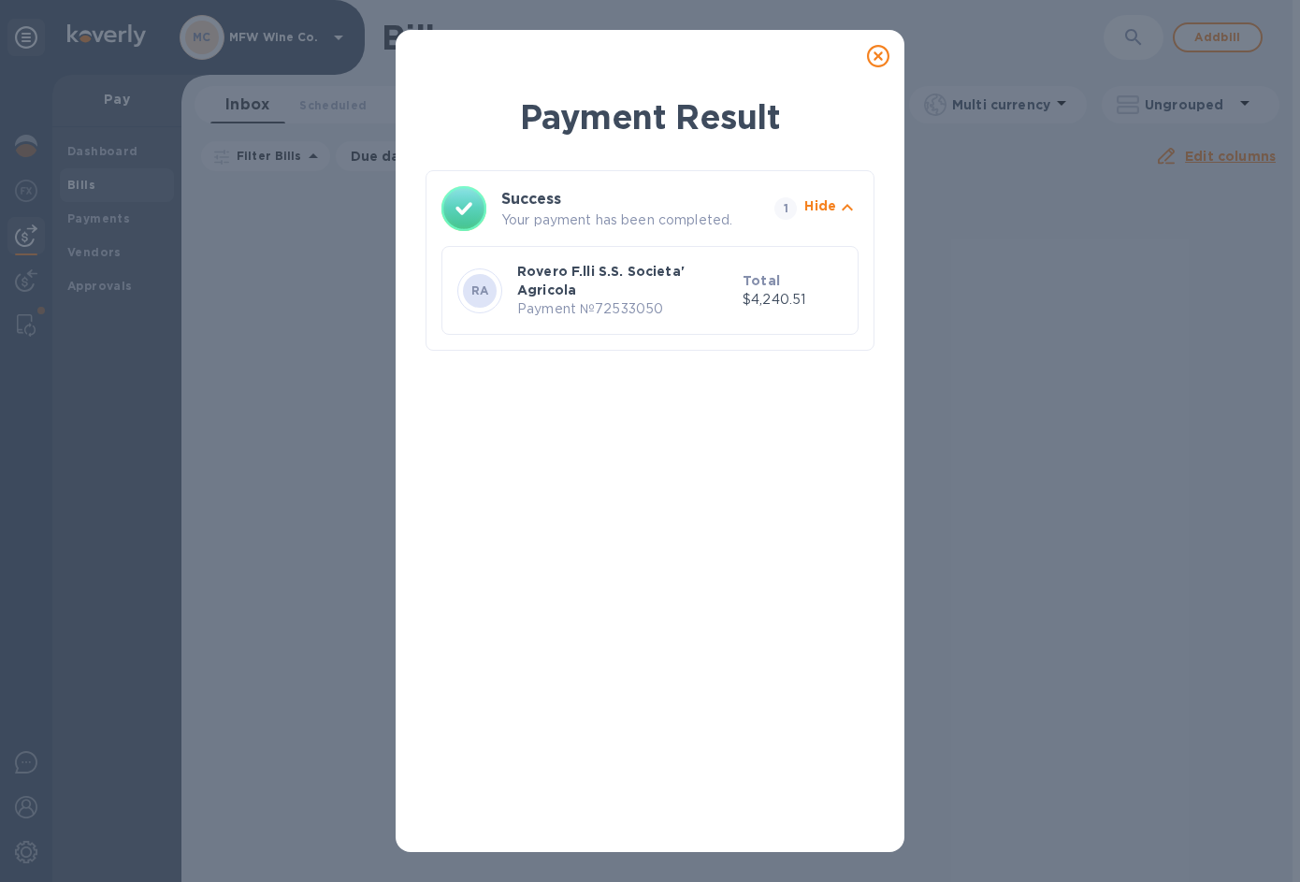
click at [880, 47] on icon at bounding box center [878, 56] width 22 height 22
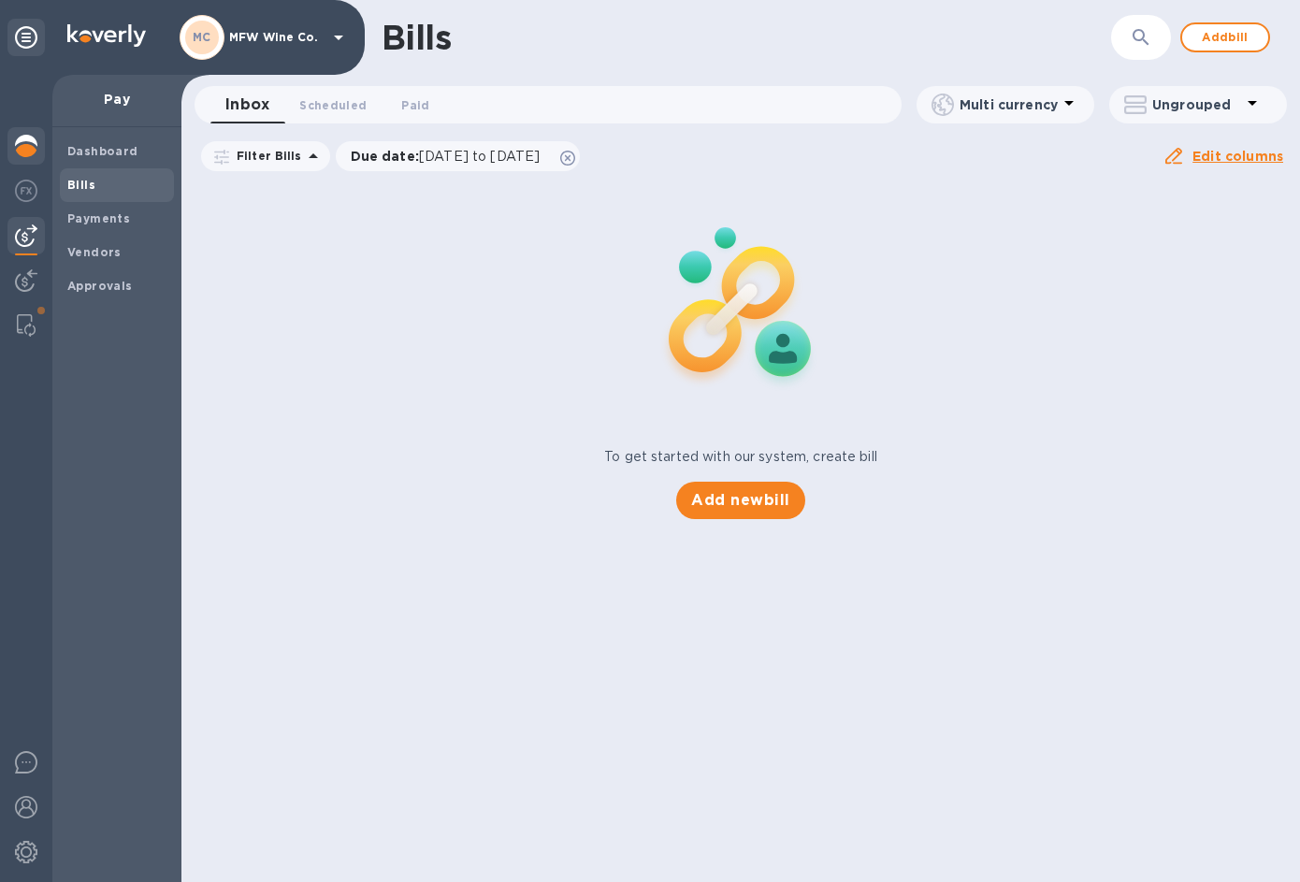
click at [24, 153] on img at bounding box center [26, 146] width 22 height 22
